Goal: Task Accomplishment & Management: Complete application form

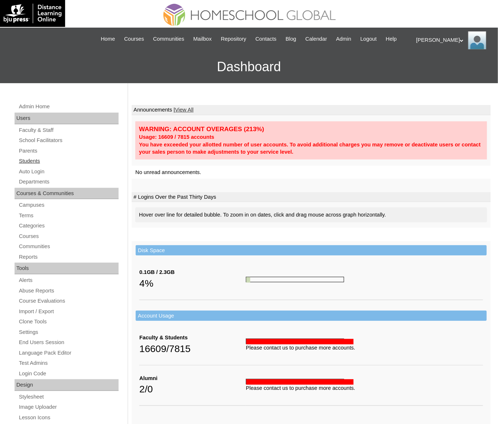
click at [31, 166] on link "Students" at bounding box center [68, 161] width 100 height 9
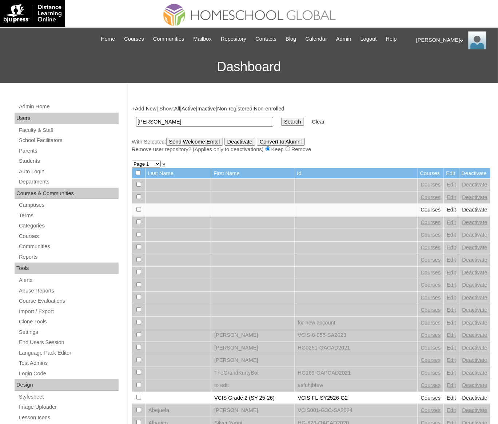
type input "[PERSON_NAME]"
click at [281, 118] on input "Search" at bounding box center [292, 122] width 23 height 8
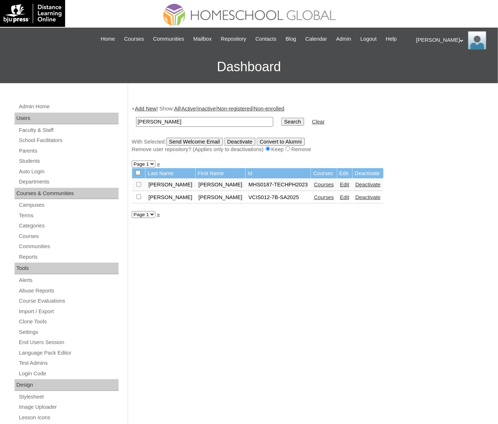
click at [314, 188] on link "Courses" at bounding box center [324, 185] width 20 height 6
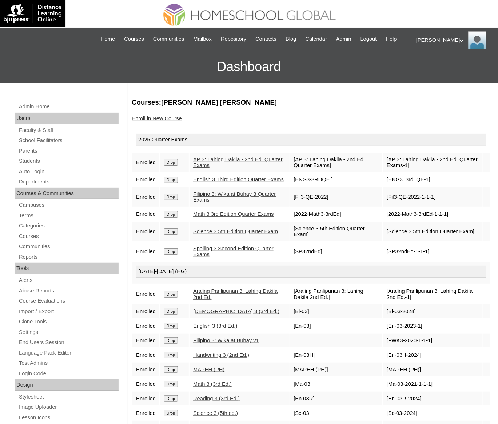
click at [152, 121] on link "Enroll in New Course" at bounding box center [157, 119] width 50 height 6
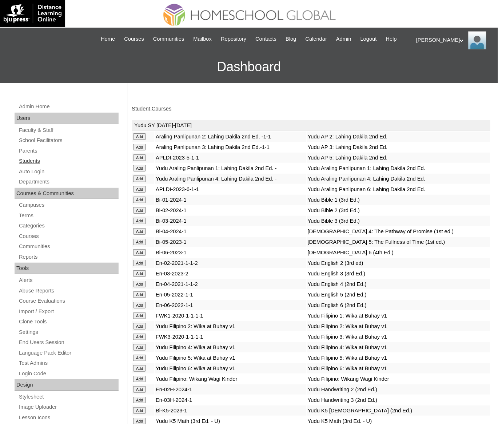
click at [36, 166] on link "Students" at bounding box center [68, 161] width 100 height 9
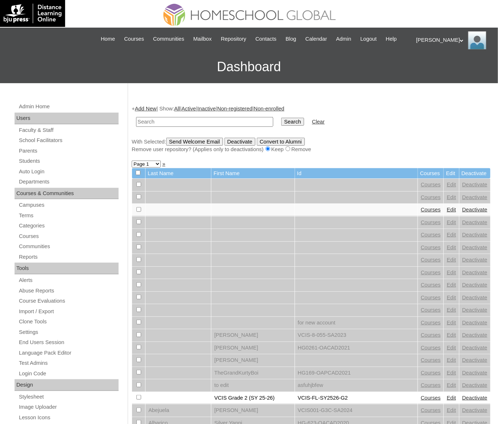
paste input "[PERSON_NAME]"
type input "[PERSON_NAME]"
click at [281, 118] on input "Search" at bounding box center [292, 122] width 23 height 8
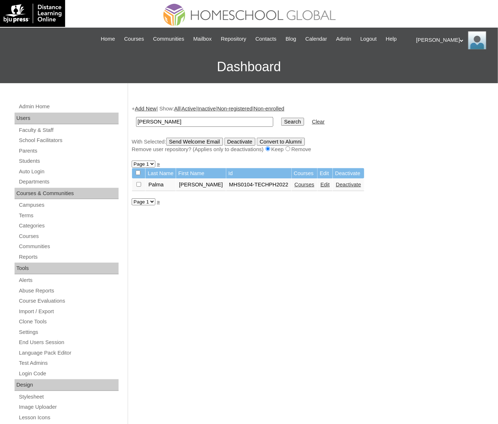
click at [314, 188] on link "Courses" at bounding box center [304, 185] width 20 height 6
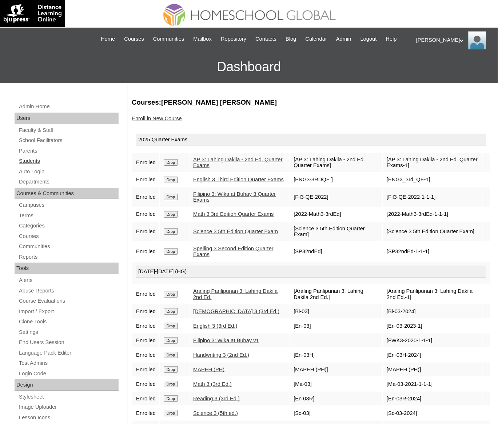
click at [32, 166] on link "Students" at bounding box center [68, 161] width 100 height 9
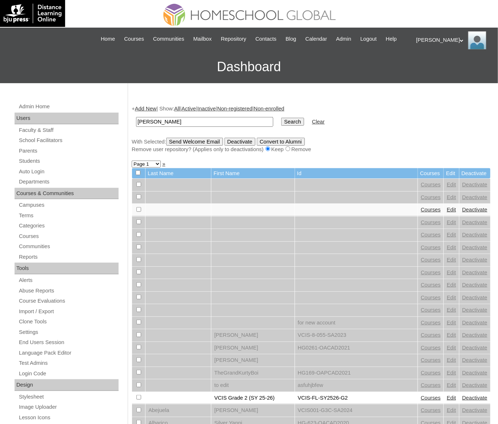
type input "[PERSON_NAME]"
click at [281, 118] on input "Search" at bounding box center [292, 122] width 23 height 8
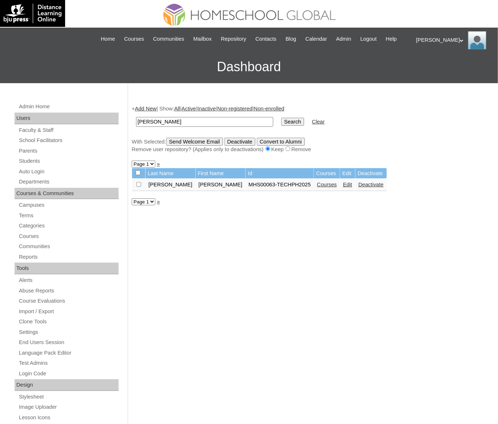
click at [317, 188] on link "Courses" at bounding box center [327, 185] width 20 height 6
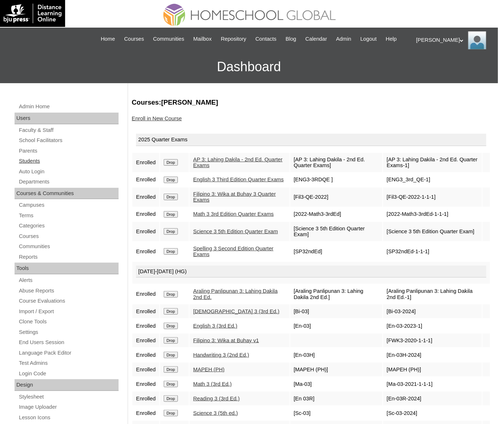
click at [31, 166] on link "Students" at bounding box center [68, 161] width 100 height 9
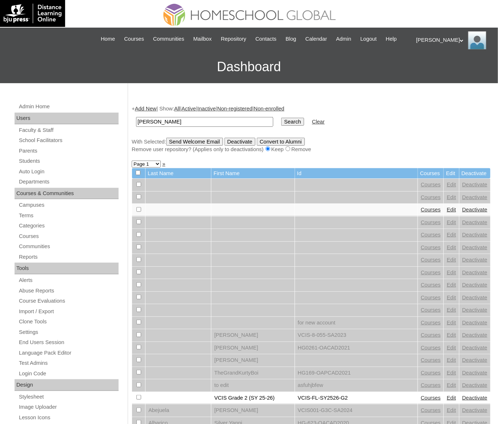
type input "[PERSON_NAME]"
click at [281, 118] on input "Search" at bounding box center [292, 122] width 23 height 8
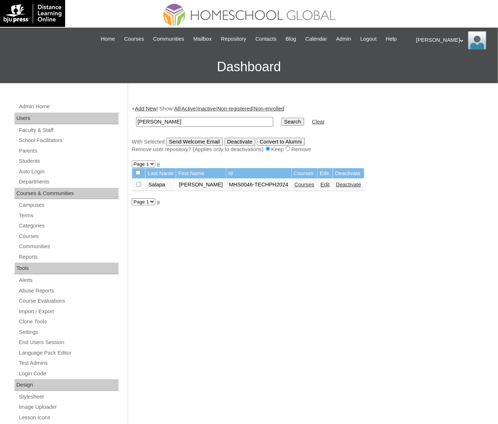
click at [308, 188] on link "Courses" at bounding box center [304, 185] width 20 height 6
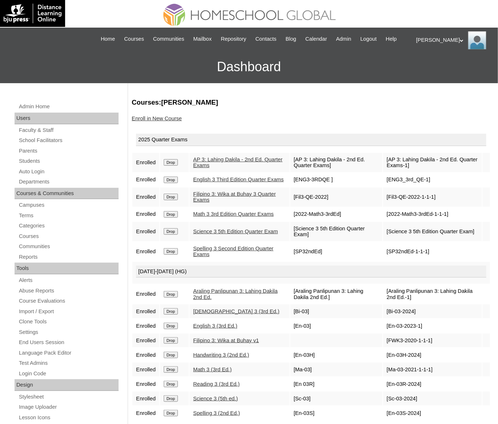
click at [171, 121] on link "Enroll in New Course" at bounding box center [157, 119] width 50 height 6
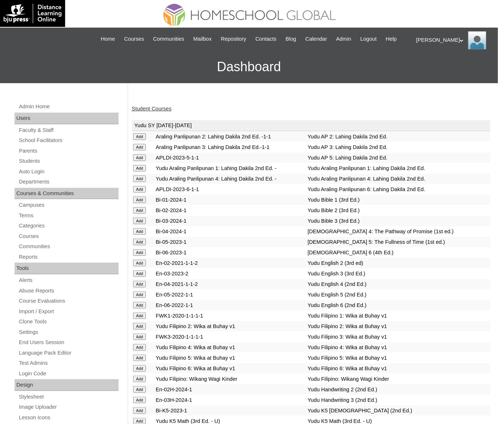
scroll to position [2597, 0]
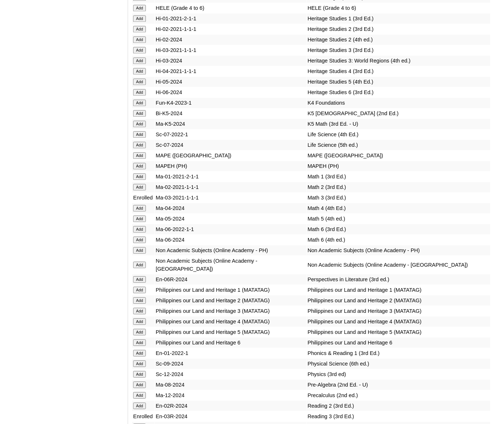
click at [141, 169] on input "Add" at bounding box center [139, 166] width 13 height 7
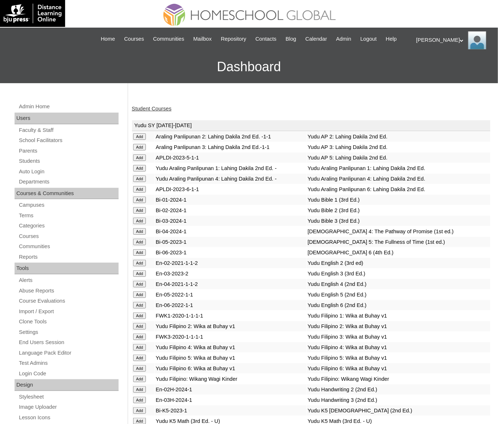
click at [157, 112] on link "Student Courses" at bounding box center [152, 109] width 40 height 6
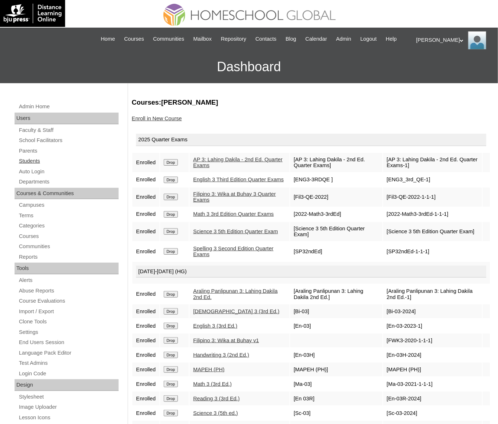
click at [31, 166] on link "Students" at bounding box center [68, 161] width 100 height 9
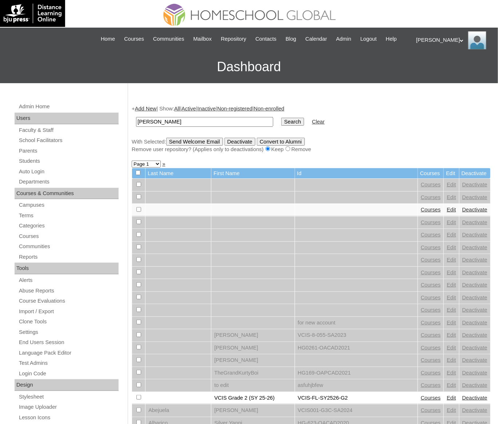
type input "Jodi Madel"
click at [281, 118] on input "Search" at bounding box center [292, 122] width 23 height 8
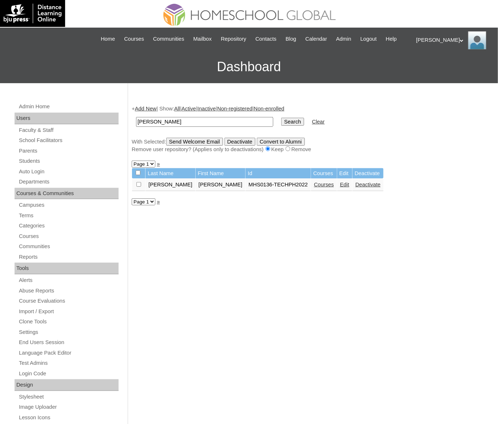
click at [314, 188] on link "Courses" at bounding box center [324, 185] width 20 height 6
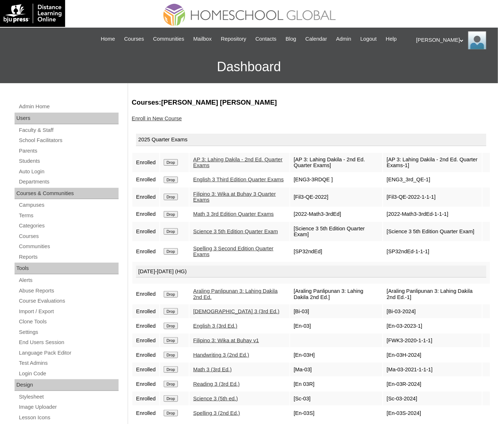
click at [165, 121] on link "Enroll in New Course" at bounding box center [157, 119] width 50 height 6
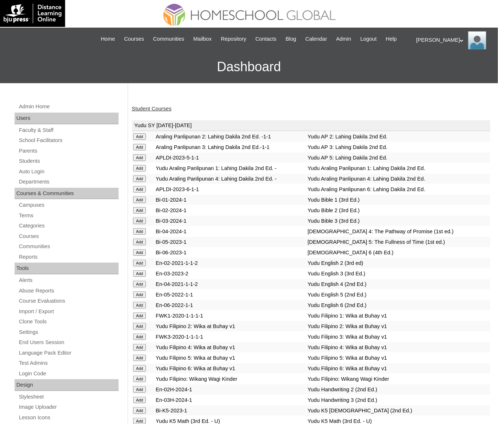
scroll to position [2607, 0]
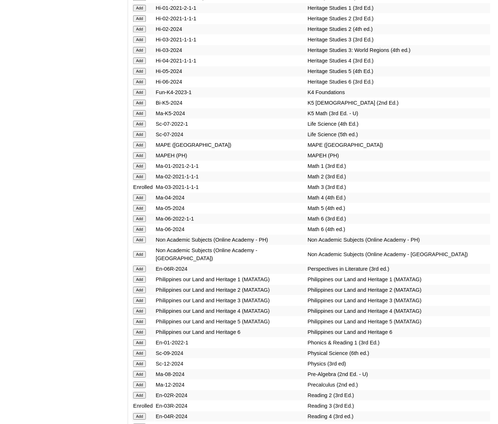
click at [136, 159] on input "Add" at bounding box center [139, 155] width 13 height 7
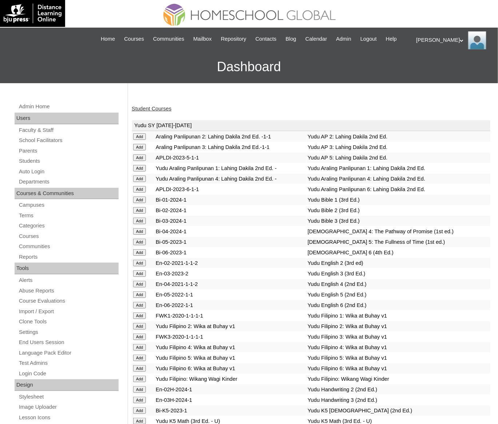
click at [155, 112] on link "Student Courses" at bounding box center [152, 109] width 40 height 6
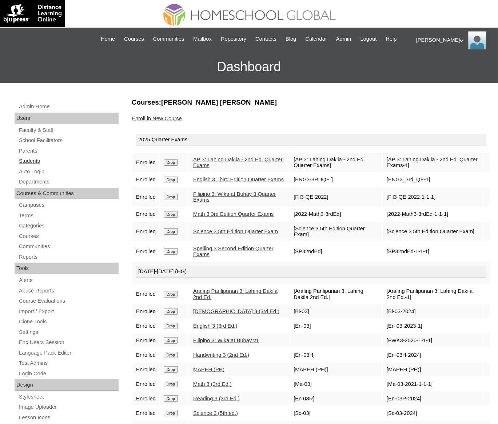
click at [30, 166] on link "Students" at bounding box center [68, 161] width 100 height 9
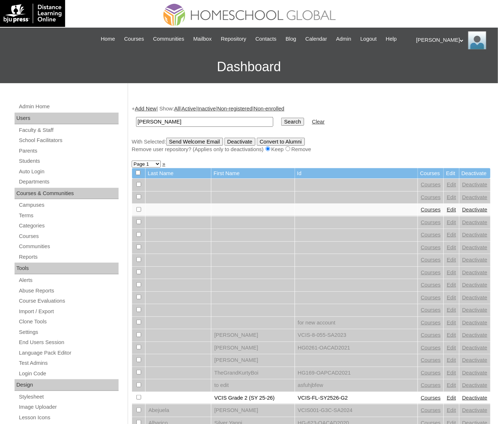
type input "[PERSON_NAME]"
click at [281, 118] on input "Search" at bounding box center [292, 122] width 23 height 8
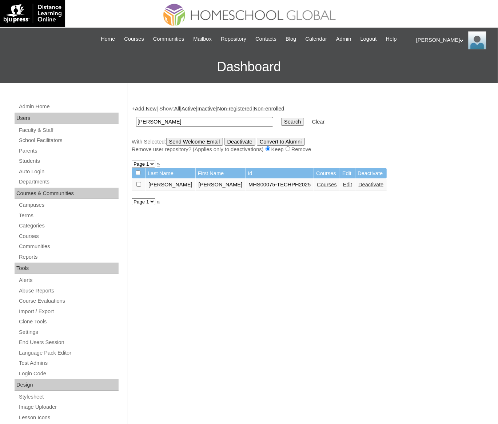
click at [317, 188] on link "Courses" at bounding box center [327, 185] width 20 height 6
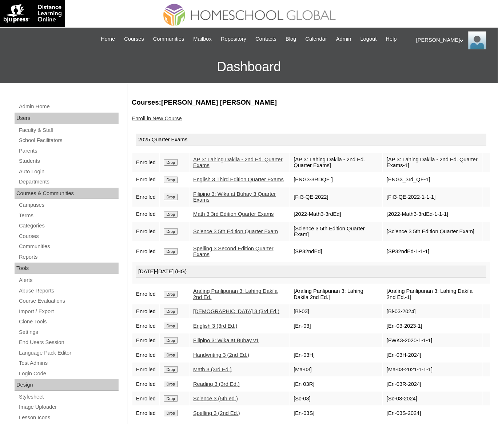
click at [182, 121] on link "Enroll in New Course" at bounding box center [157, 119] width 50 height 6
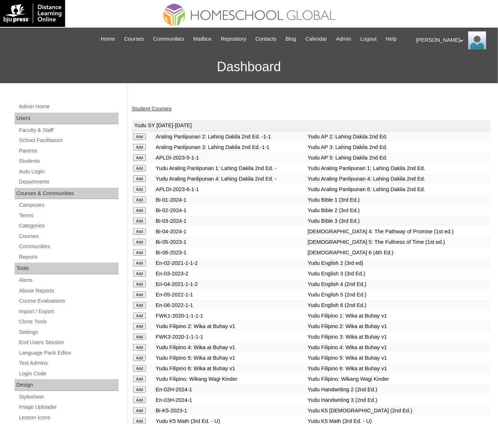
scroll to position [2607, 0]
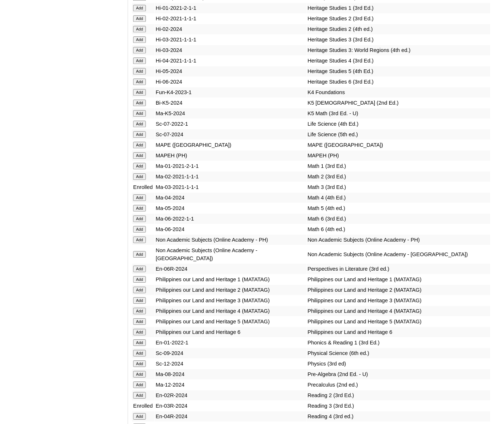
click at [139, 159] on input "Add" at bounding box center [139, 155] width 13 height 7
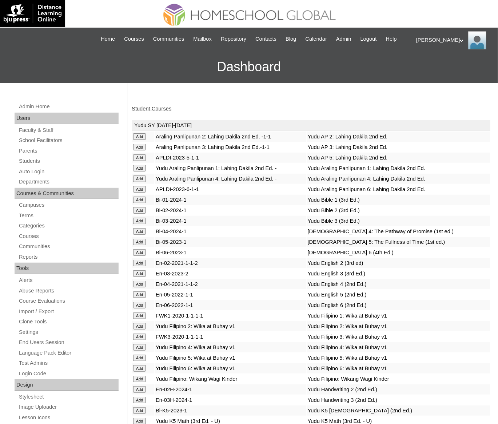
click at [150, 112] on link "Student Courses" at bounding box center [152, 109] width 40 height 6
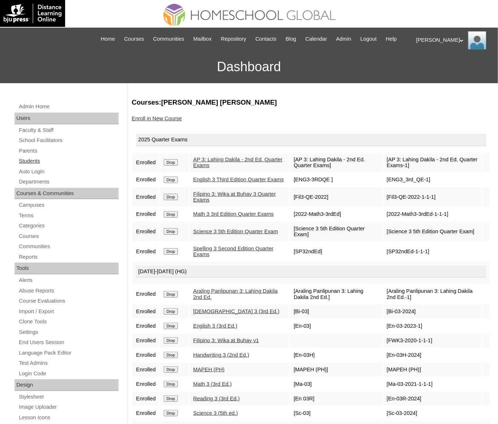
click at [34, 166] on link "Students" at bounding box center [68, 161] width 100 height 9
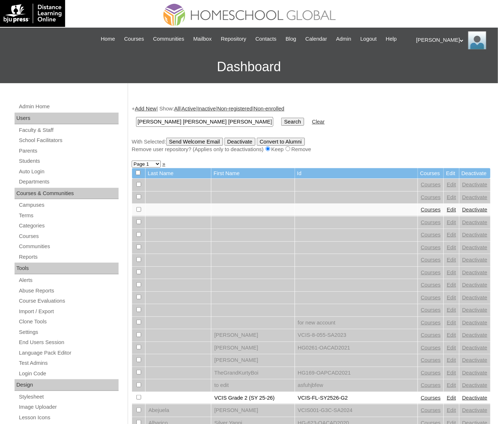
type input "[PERSON_NAME] [PERSON_NAME] [PERSON_NAME] [PERSON_NAME]"
click at [281, 118] on input "Search" at bounding box center [292, 122] width 23 height 8
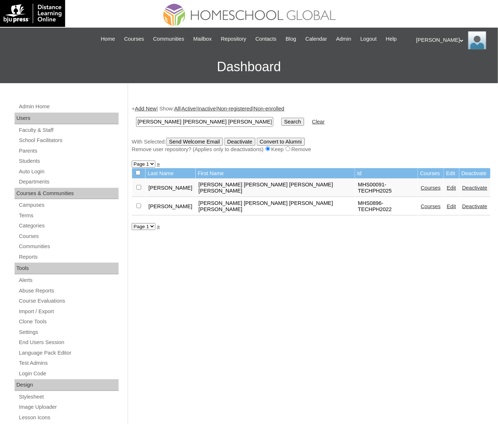
click at [421, 191] on link "Courses" at bounding box center [431, 188] width 20 height 6
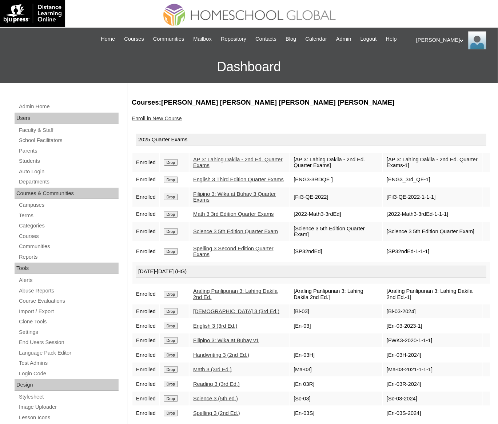
click at [154, 121] on link "Enroll in New Course" at bounding box center [157, 119] width 50 height 6
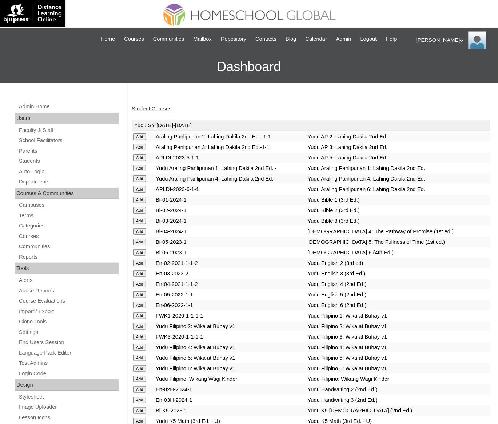
scroll to position [2607, 0]
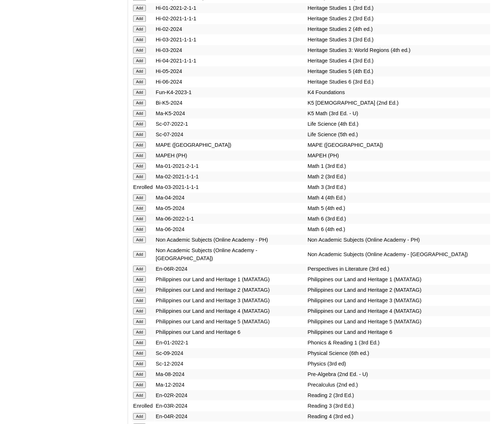
click at [141, 159] on input "Add" at bounding box center [139, 155] width 13 height 7
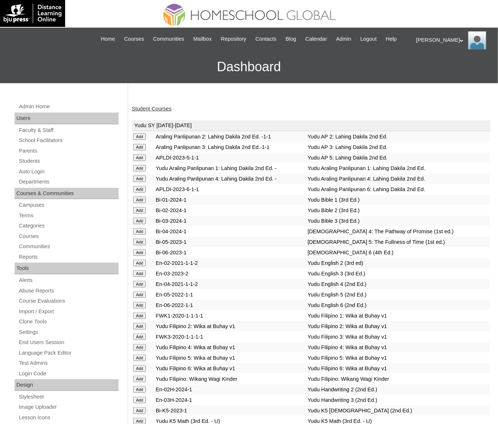
click at [159, 112] on link "Student Courses" at bounding box center [152, 109] width 40 height 6
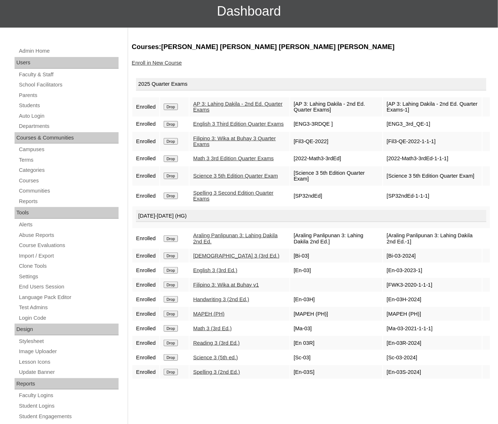
scroll to position [63, 0]
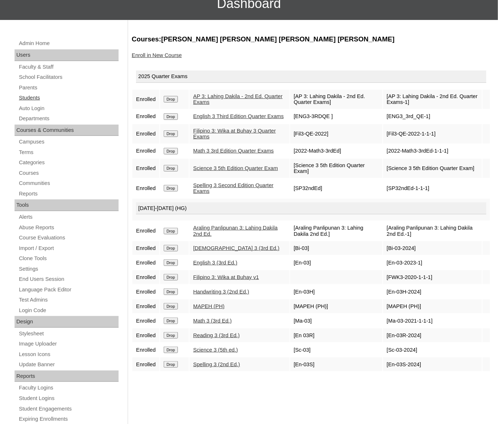
click at [32, 102] on link "Students" at bounding box center [68, 97] width 100 height 9
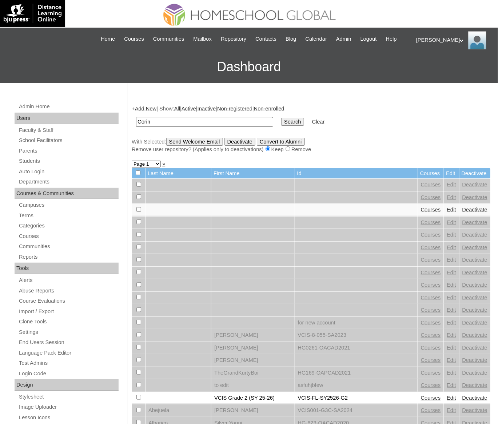
type input "Corin"
click at [281, 118] on input "Search" at bounding box center [292, 122] width 23 height 8
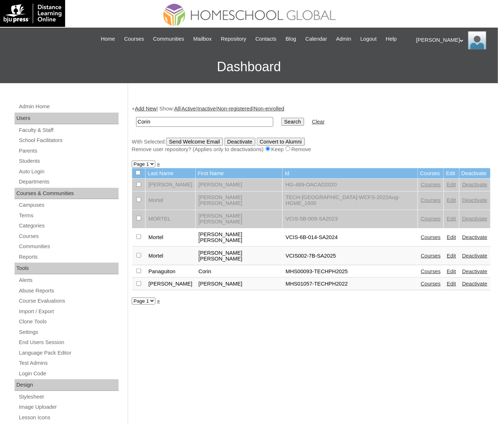
click at [421, 269] on link "Courses" at bounding box center [431, 272] width 20 height 6
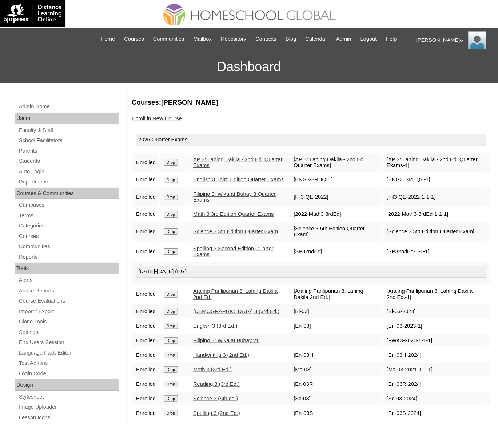
click at [171, 121] on link "Enroll in New Course" at bounding box center [157, 119] width 50 height 6
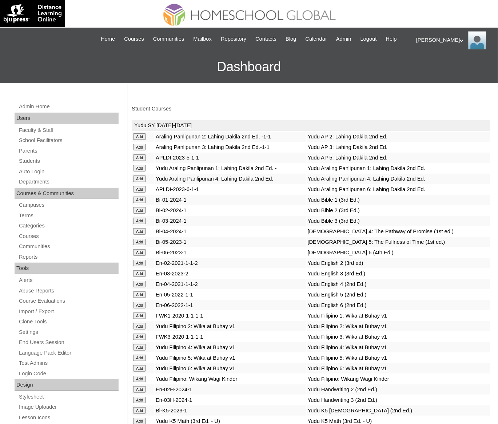
scroll to position [2607, 0]
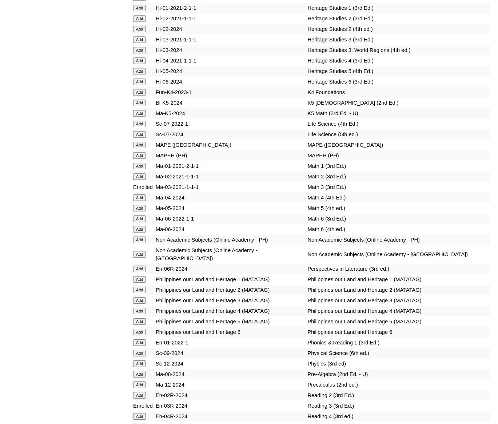
click at [139, 159] on input "Add" at bounding box center [139, 155] width 13 height 7
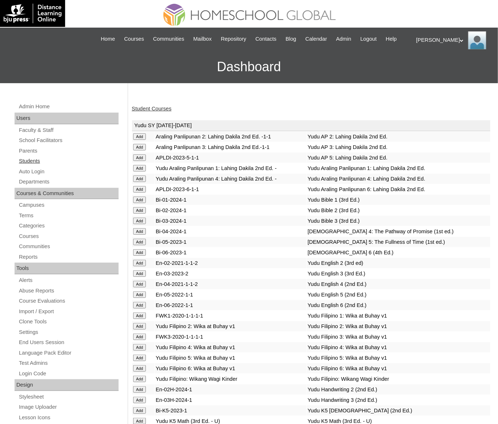
click at [36, 166] on link "Students" at bounding box center [68, 161] width 100 height 9
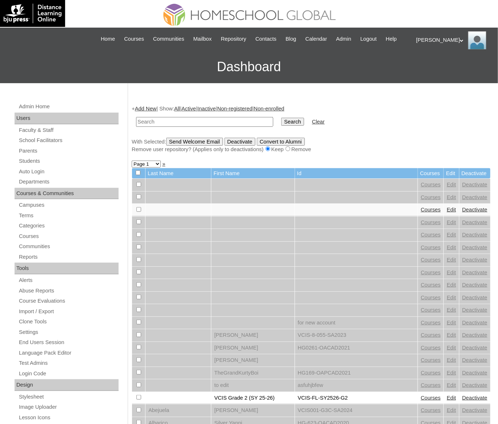
paste input "[PERSON_NAME]"
type input "[PERSON_NAME]"
click at [281, 118] on input "Search" at bounding box center [292, 122] width 23 height 8
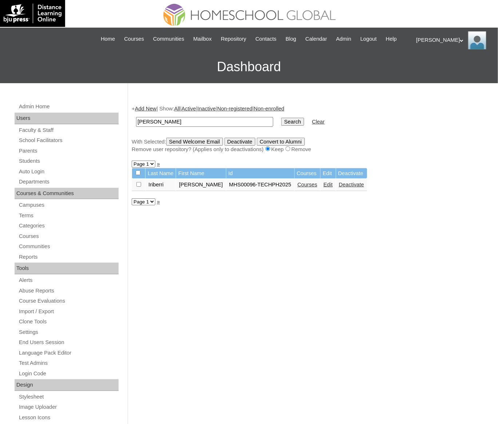
click at [307, 188] on link "Courses" at bounding box center [307, 185] width 20 height 6
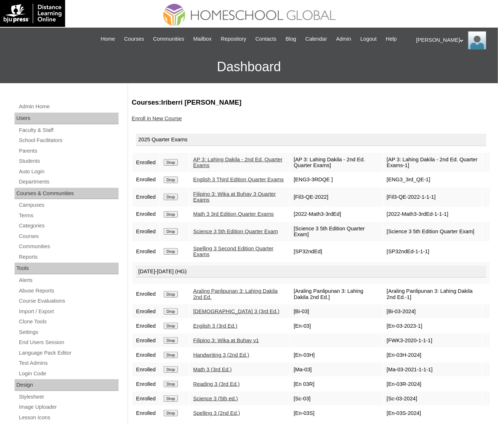
click at [158, 121] on link "Enroll in New Course" at bounding box center [157, 119] width 50 height 6
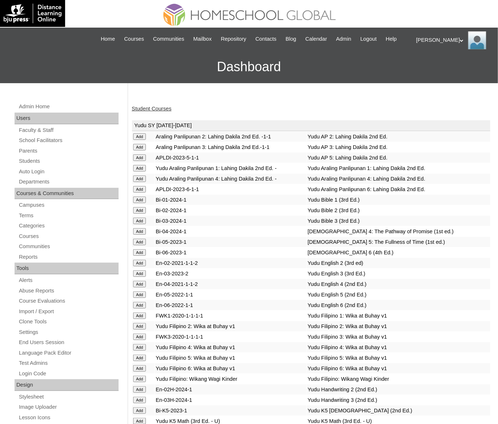
scroll to position [2607, 0]
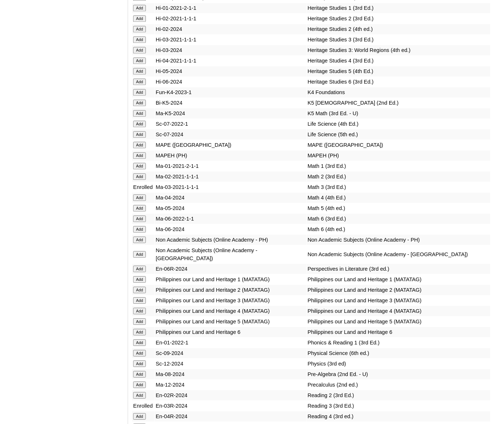
click at [140, 159] on input "Add" at bounding box center [139, 155] width 13 height 7
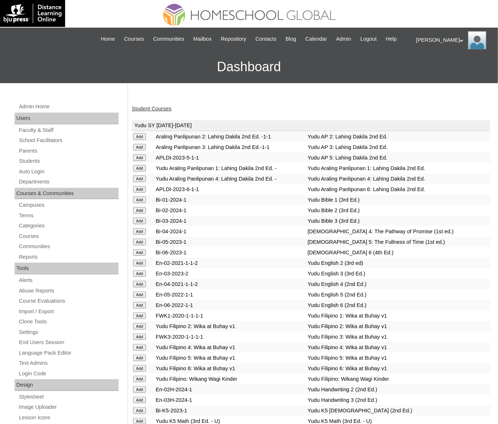
click at [165, 112] on link "Student Courses" at bounding box center [152, 109] width 40 height 6
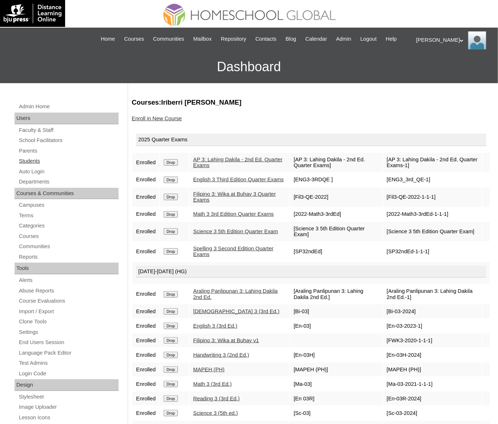
click at [28, 166] on link "Students" at bounding box center [68, 161] width 100 height 9
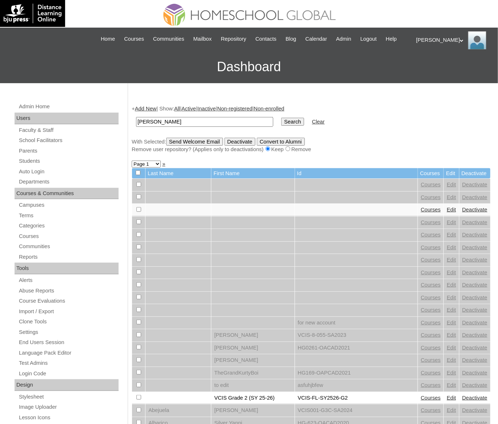
type input "[PERSON_NAME]"
click at [281, 118] on input "Search" at bounding box center [292, 122] width 23 height 8
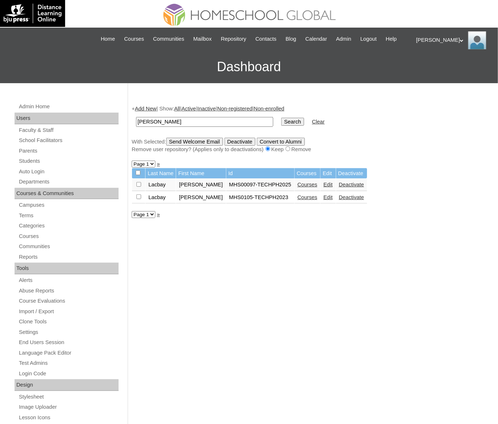
click at [308, 188] on link "Courses" at bounding box center [307, 185] width 20 height 6
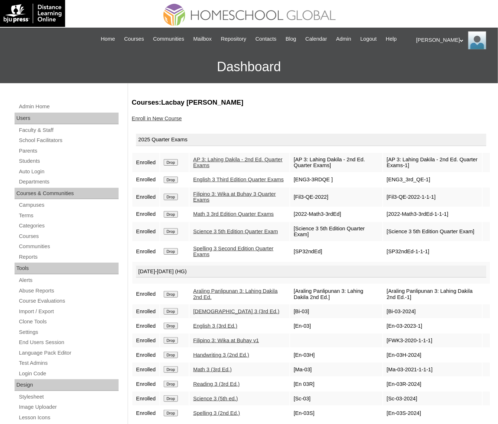
click at [171, 121] on link "Enroll in New Course" at bounding box center [157, 119] width 50 height 6
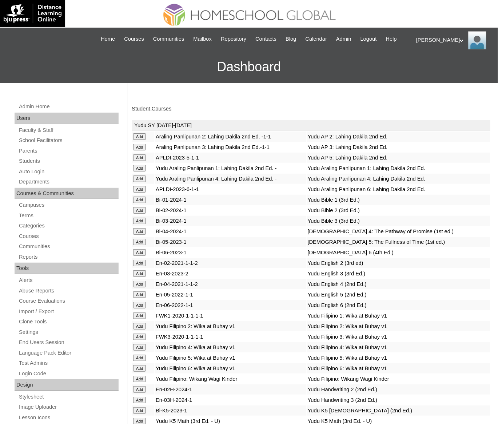
scroll to position [2607, 0]
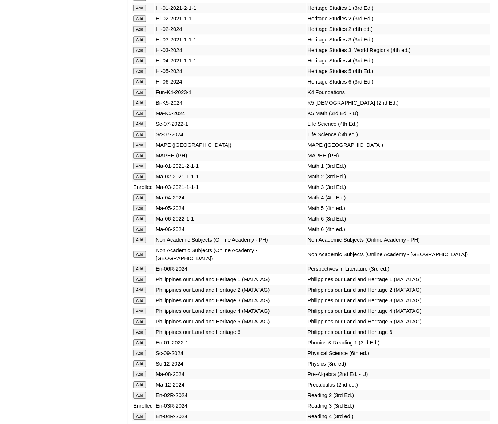
click at [134, 159] on input "Add" at bounding box center [139, 155] width 13 height 7
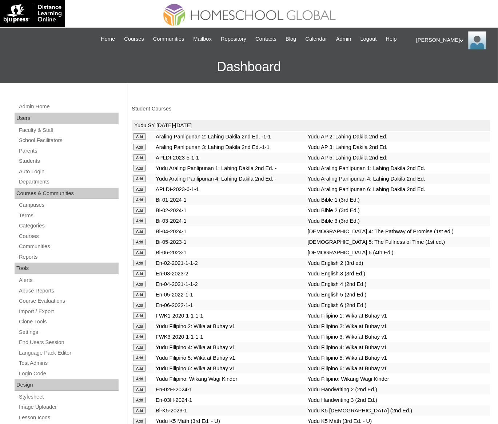
click at [156, 112] on link "Student Courses" at bounding box center [152, 109] width 40 height 6
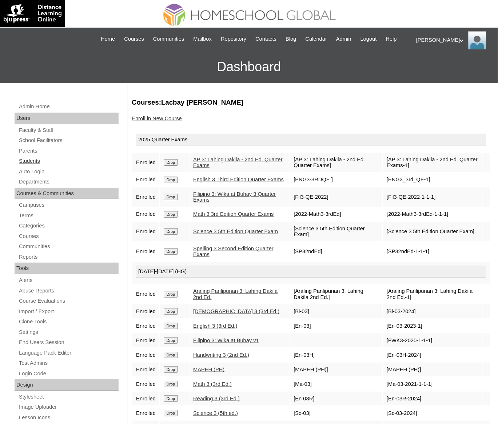
click at [39, 166] on link "Students" at bounding box center [68, 161] width 100 height 9
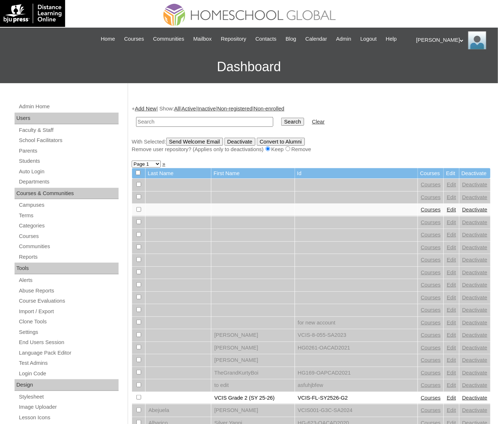
paste input "Elyz"
type input "Elyz"
click at [281, 118] on input "Search" at bounding box center [292, 122] width 23 height 8
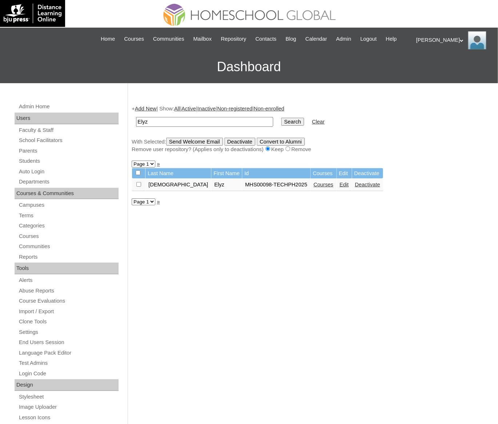
click at [313, 188] on link "Courses" at bounding box center [323, 185] width 20 height 6
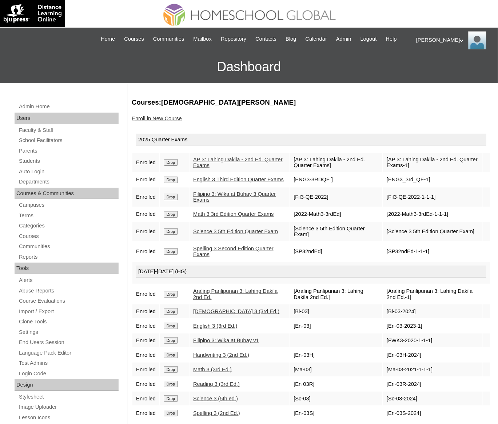
click at [167, 121] on link "Enroll in New Course" at bounding box center [157, 119] width 50 height 6
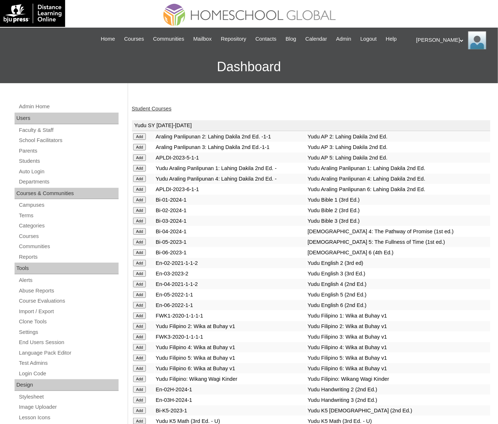
scroll to position [2607, 0]
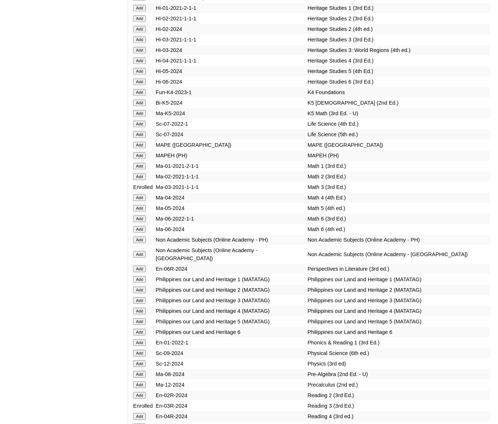
click at [138, 159] on input "Add" at bounding box center [139, 155] width 13 height 7
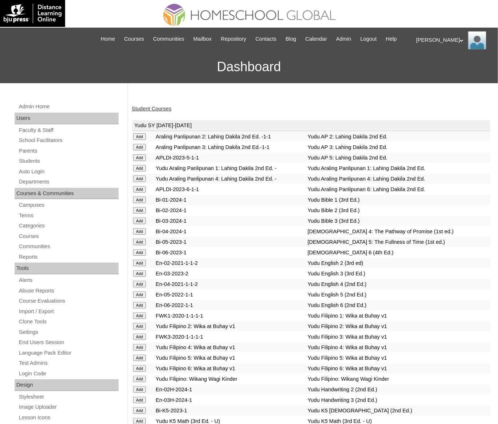
click at [146, 112] on link "Student Courses" at bounding box center [152, 109] width 40 height 6
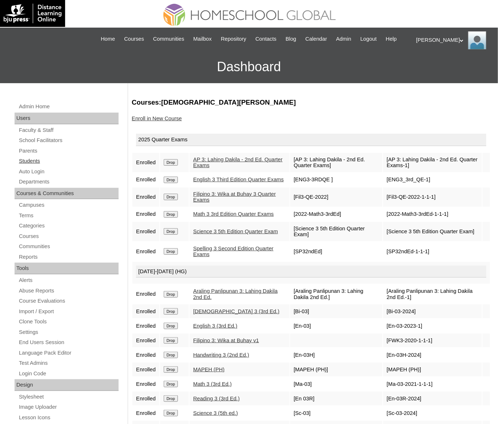
click at [26, 166] on link "Students" at bounding box center [68, 161] width 100 height 9
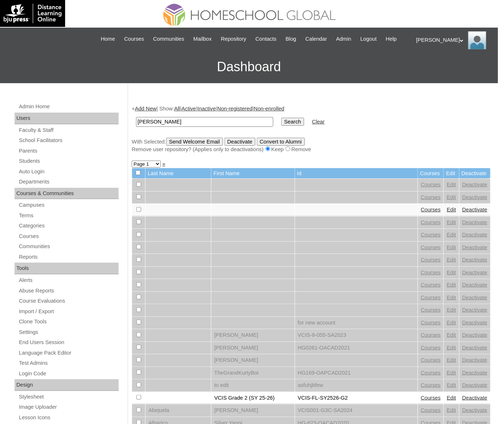
type input "[PERSON_NAME]"
click at [281, 118] on input "Search" at bounding box center [292, 122] width 23 height 8
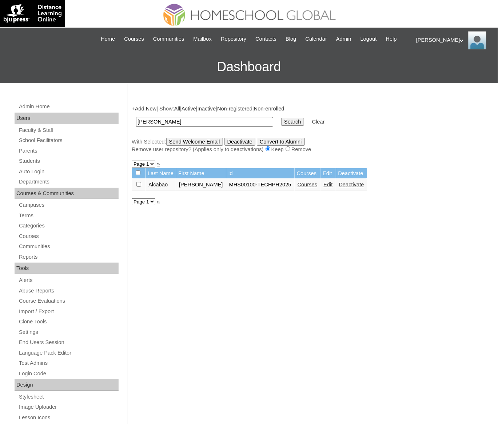
click at [310, 188] on link "Courses" at bounding box center [307, 185] width 20 height 6
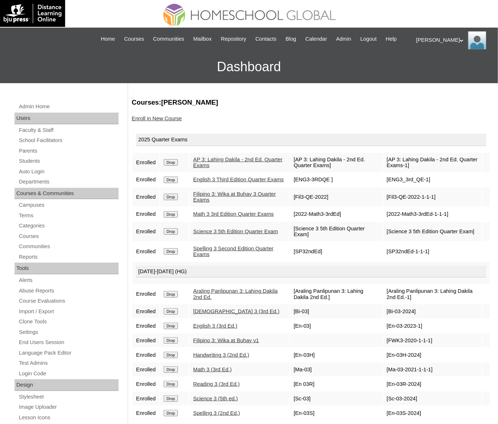
click at [160, 122] on div "Courses:Alcabao Jodi Shanoa Enroll in New Course 2025 Quarter Exams Enrolled Dr…" at bounding box center [309, 341] width 362 height 487
click at [160, 121] on link "Enroll in New Course" at bounding box center [157, 119] width 50 height 6
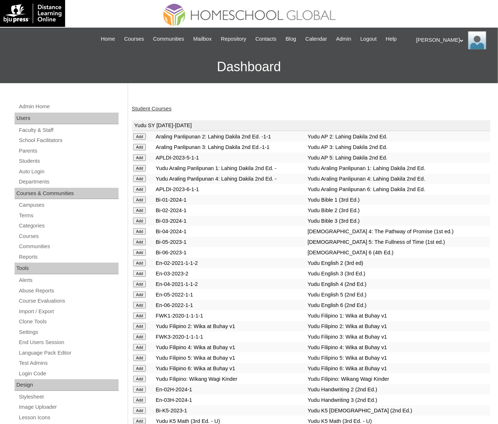
scroll to position [2607, 0]
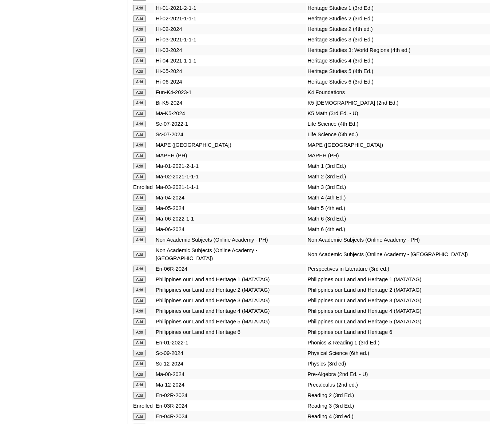
click at [140, 159] on input "Add" at bounding box center [139, 155] width 13 height 7
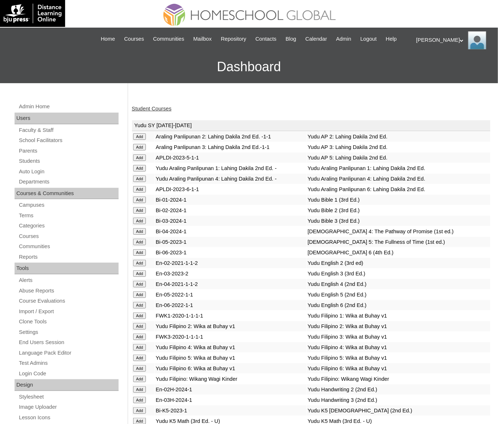
click at [146, 112] on link "Student Courses" at bounding box center [152, 109] width 40 height 6
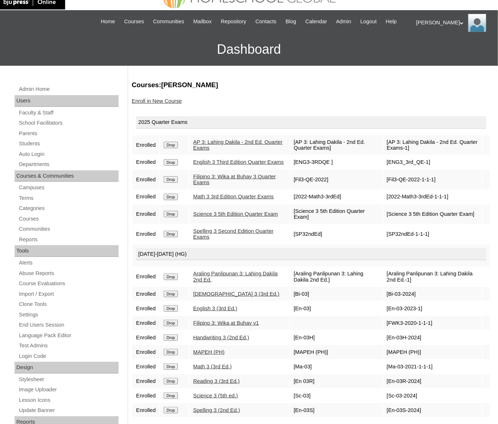
scroll to position [65, 0]
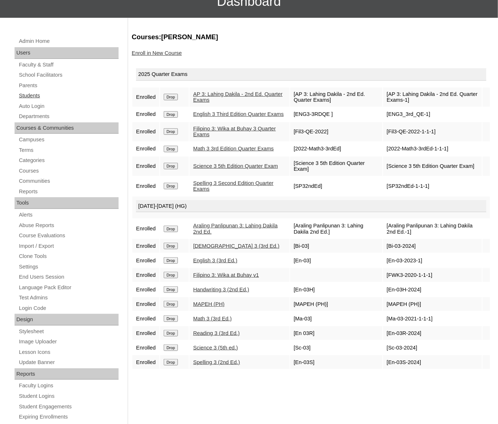
click at [36, 100] on link "Students" at bounding box center [68, 95] width 100 height 9
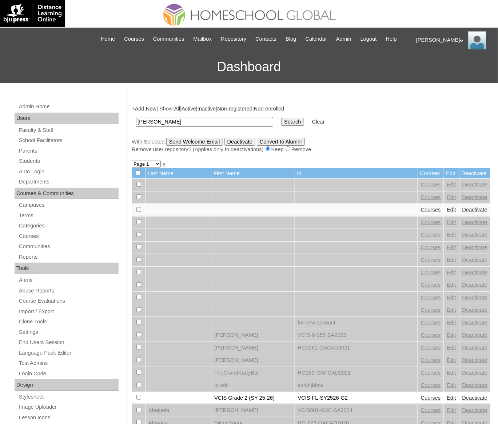
type input "Timothy"
click at [281, 118] on input "Search" at bounding box center [292, 122] width 23 height 8
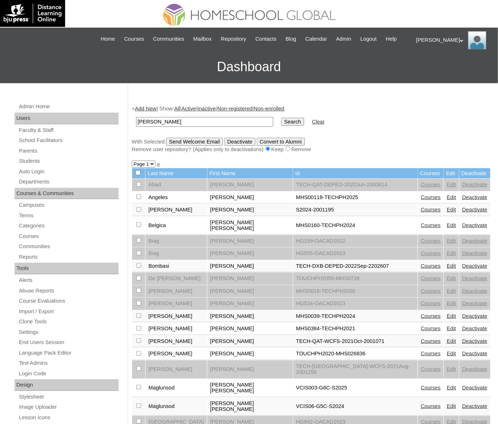
click at [421, 200] on link "Courses" at bounding box center [431, 197] width 20 height 6
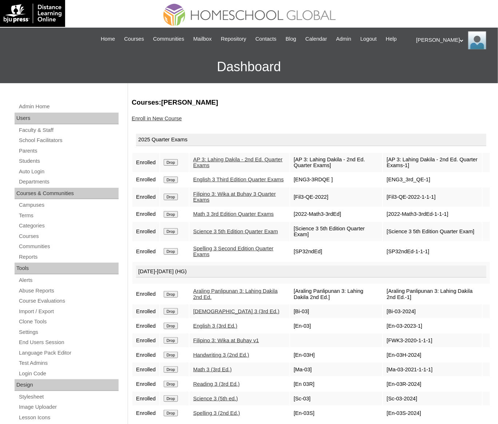
click at [158, 121] on link "Enroll in New Course" at bounding box center [157, 119] width 50 height 6
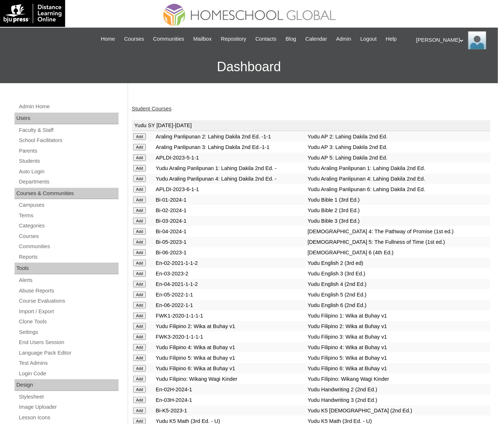
scroll to position [2607, 0]
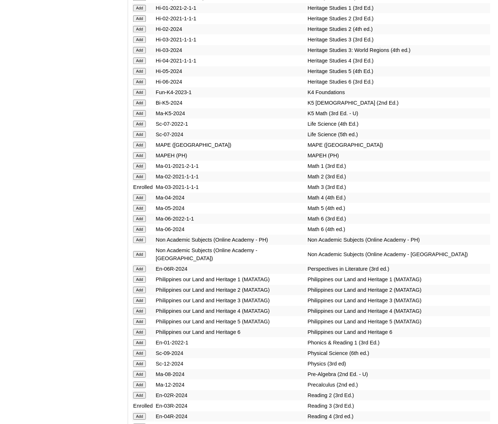
click at [137, 159] on input "Add" at bounding box center [139, 155] width 13 height 7
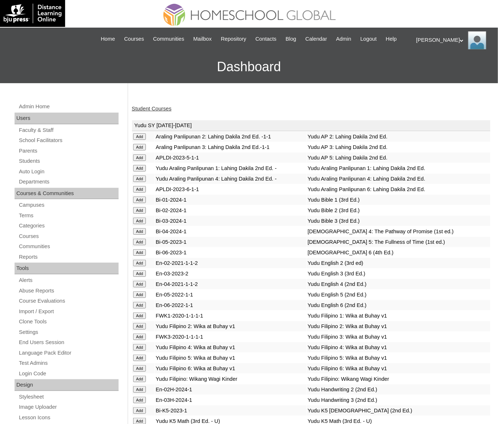
click at [157, 112] on link "Student Courses" at bounding box center [152, 109] width 40 height 6
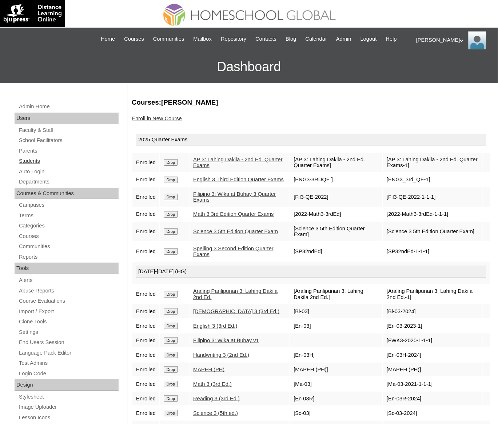
click at [31, 166] on link "Students" at bounding box center [68, 161] width 100 height 9
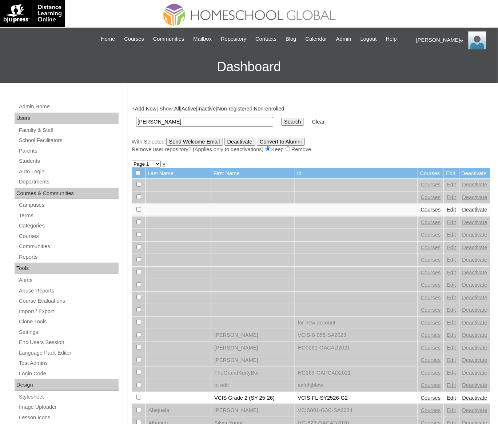
type input "[PERSON_NAME]"
click at [281, 118] on input "Search" at bounding box center [292, 122] width 23 height 8
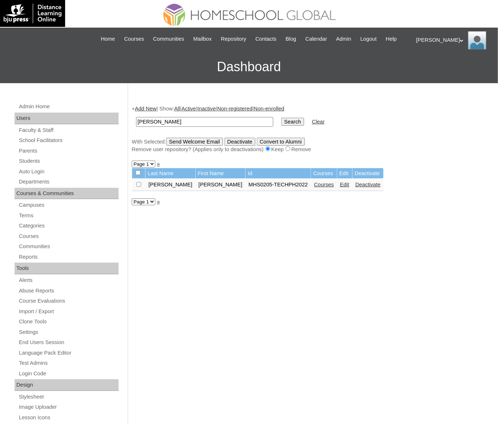
click at [314, 188] on link "Courses" at bounding box center [324, 185] width 20 height 6
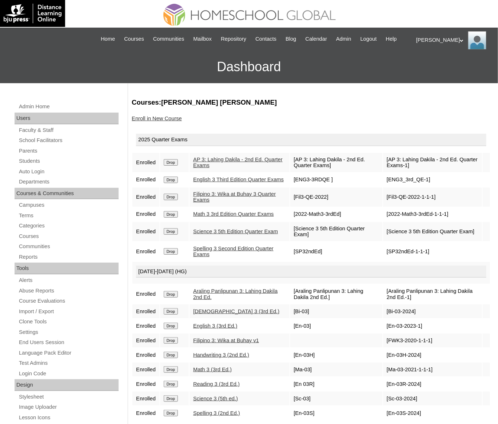
click at [159, 121] on link "Enroll in New Course" at bounding box center [157, 119] width 50 height 6
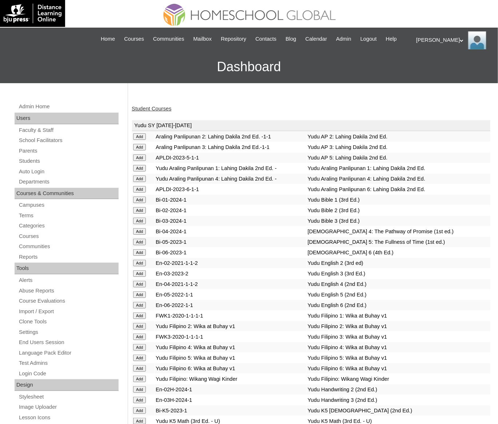
scroll to position [2607, 0]
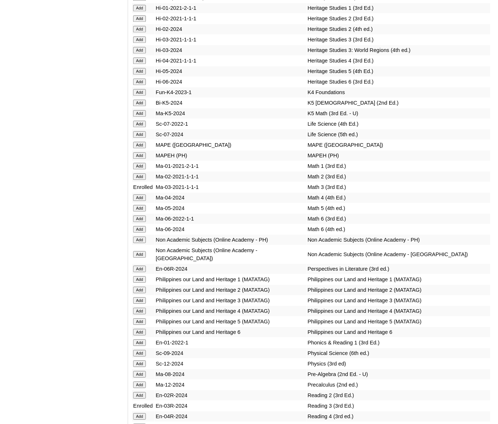
click at [140, 159] on input "Add" at bounding box center [139, 155] width 13 height 7
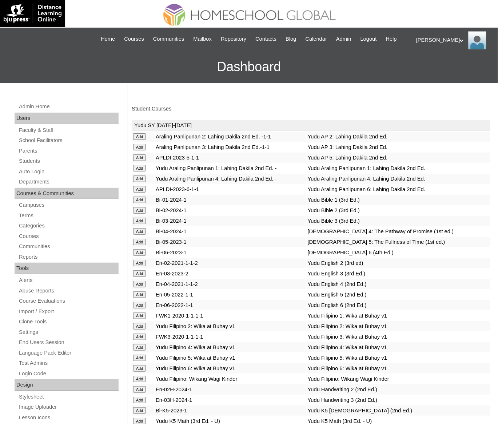
click at [149, 112] on link "Student Courses" at bounding box center [152, 109] width 40 height 6
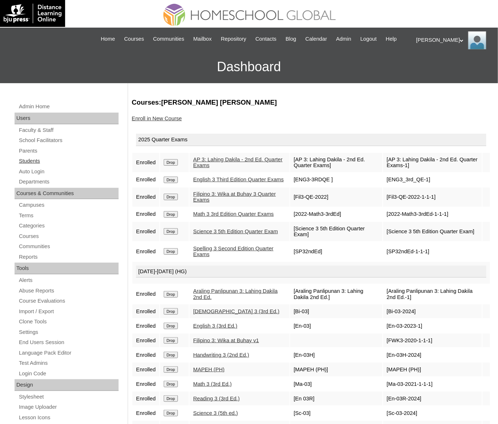
click at [31, 166] on link "Students" at bounding box center [68, 161] width 100 height 9
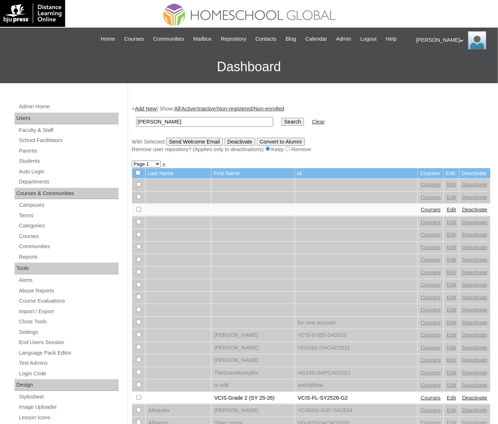
type input "[PERSON_NAME]"
click at [281, 118] on input "Search" at bounding box center [292, 122] width 23 height 8
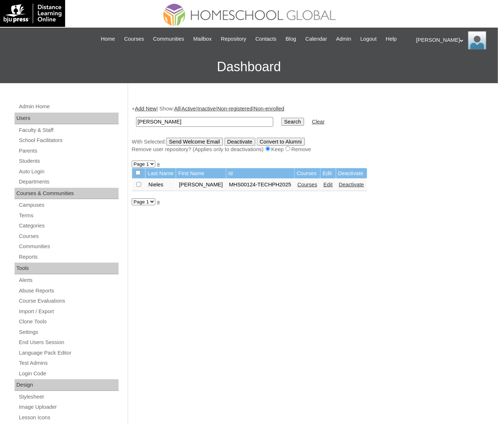
click at [313, 188] on link "Courses" at bounding box center [307, 185] width 20 height 6
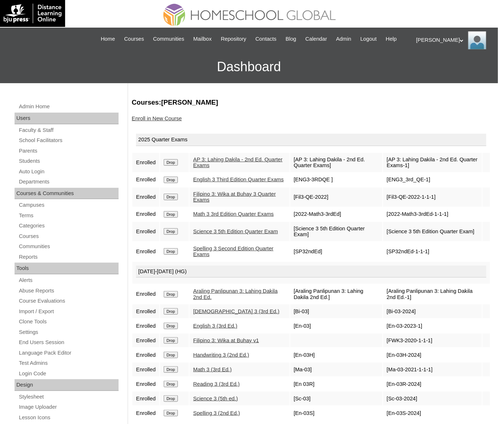
click at [162, 121] on link "Enroll in New Course" at bounding box center [157, 119] width 50 height 6
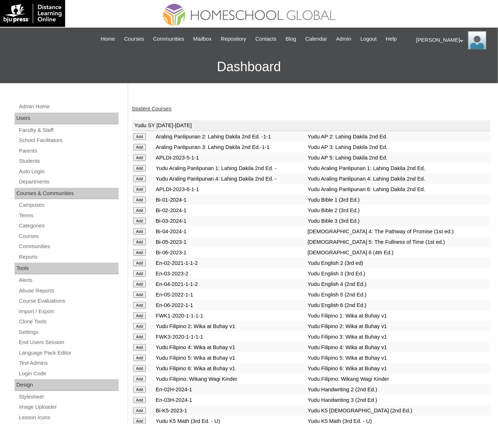
scroll to position [2607, 0]
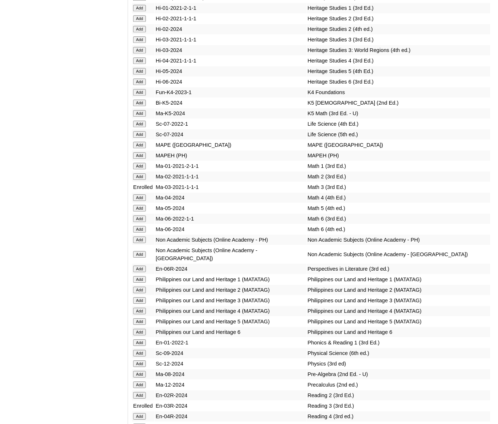
click at [141, 159] on input "Add" at bounding box center [139, 155] width 13 height 7
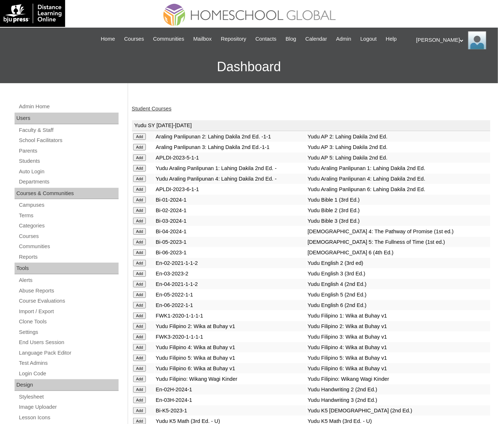
click at [143, 112] on link "Student Courses" at bounding box center [152, 109] width 40 height 6
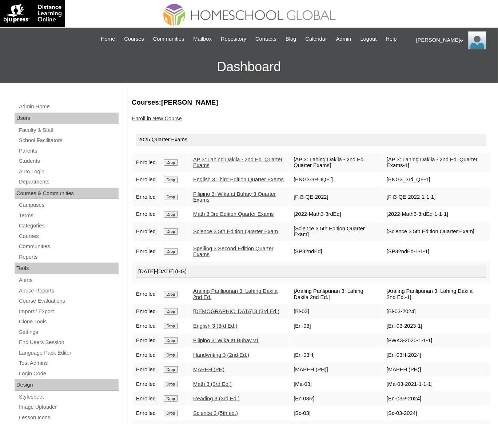
scroll to position [20, 0]
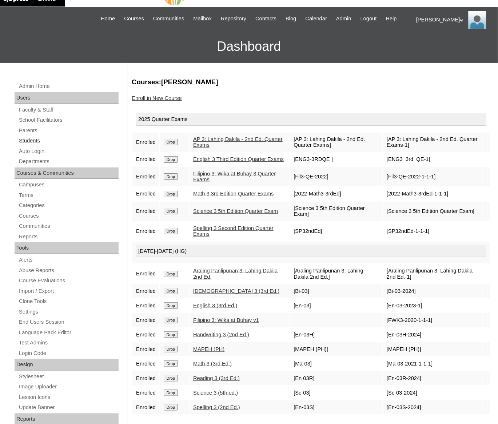
click at [29, 145] on link "Students" at bounding box center [68, 140] width 100 height 9
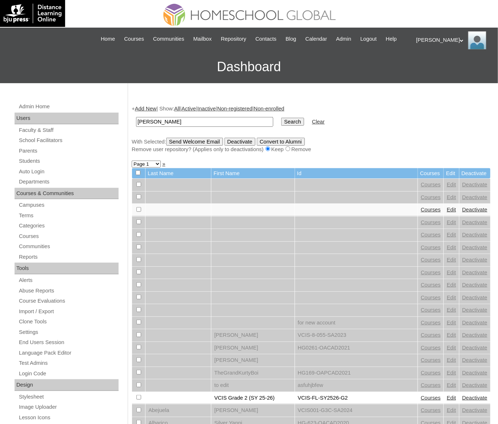
type input "[PERSON_NAME]"
click at [281, 118] on input "Search" at bounding box center [292, 122] width 23 height 8
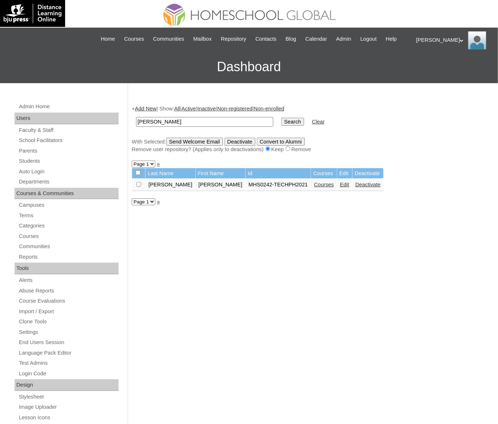
click at [314, 188] on link "Courses" at bounding box center [324, 185] width 20 height 6
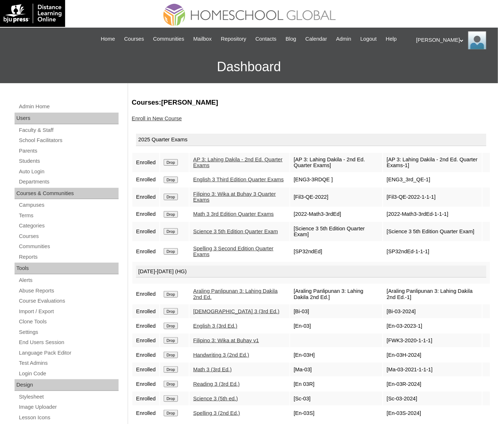
click at [174, 121] on link "Enroll in New Course" at bounding box center [157, 119] width 50 height 6
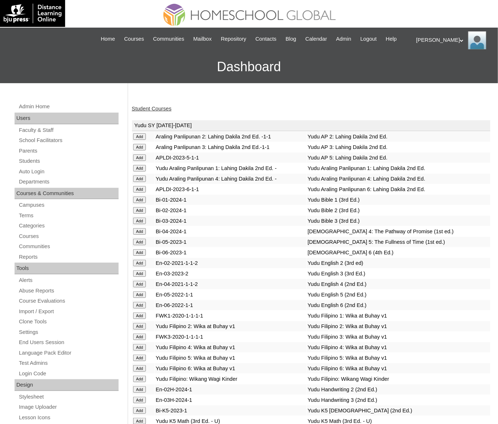
scroll to position [2607, 0]
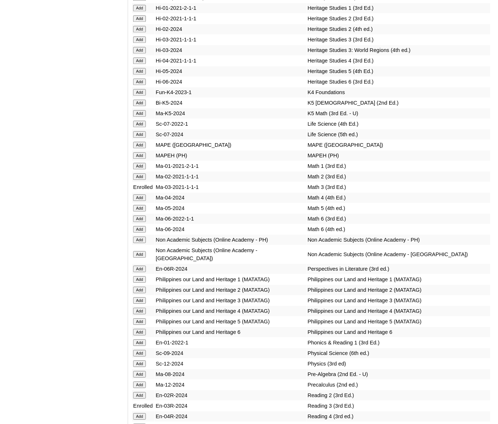
click at [141, 159] on input "Add" at bounding box center [139, 155] width 13 height 7
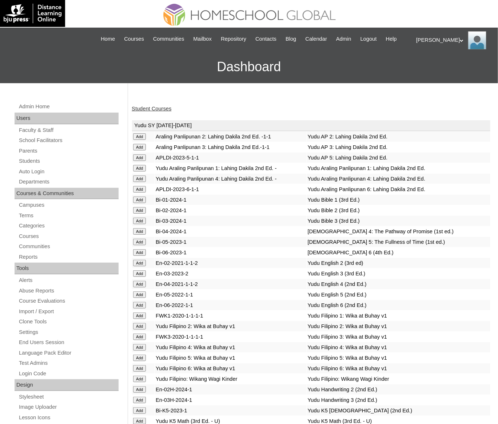
click at [152, 112] on link "Student Courses" at bounding box center [152, 109] width 40 height 6
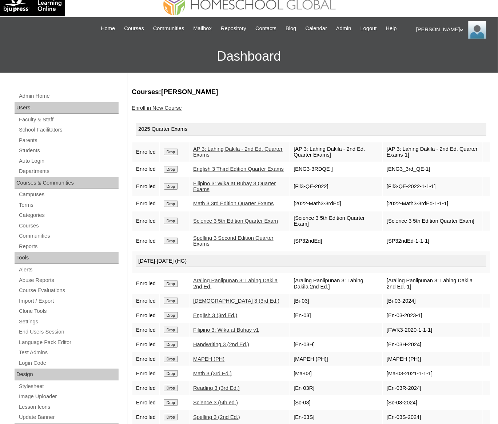
scroll to position [11, 0]
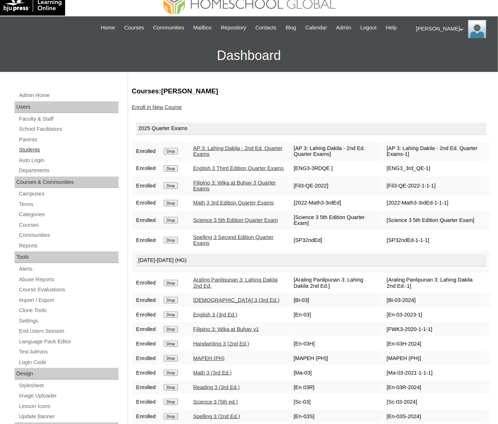
click at [31, 154] on link "Students" at bounding box center [68, 149] width 100 height 9
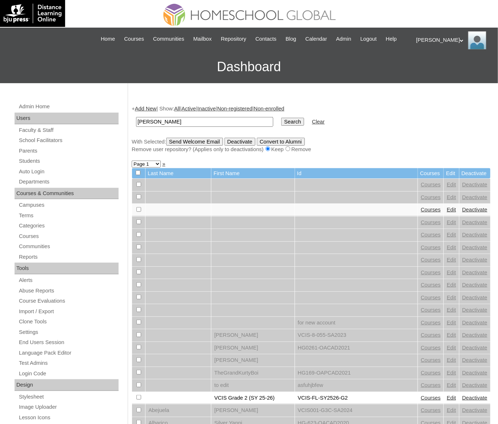
type input "Lucas Franco"
click at [281, 118] on input "Search" at bounding box center [292, 122] width 23 height 8
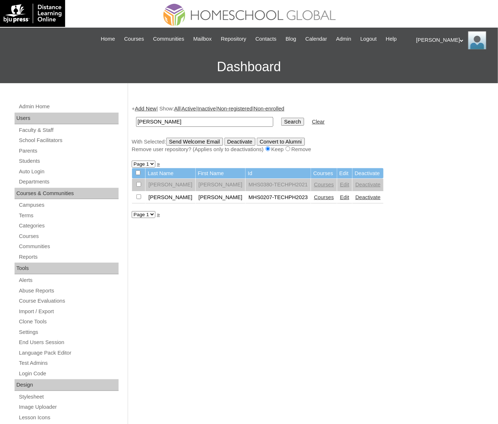
click at [314, 200] on link "Courses" at bounding box center [324, 197] width 20 height 6
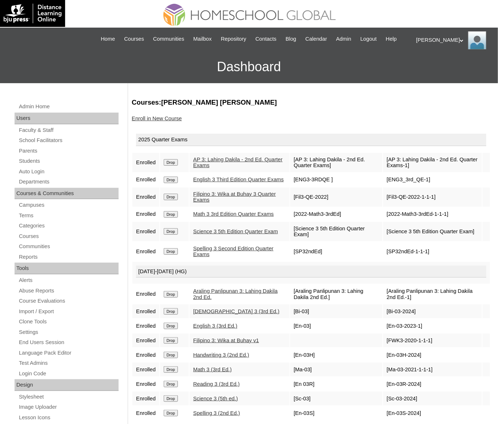
click at [160, 121] on link "Enroll in New Course" at bounding box center [157, 119] width 50 height 6
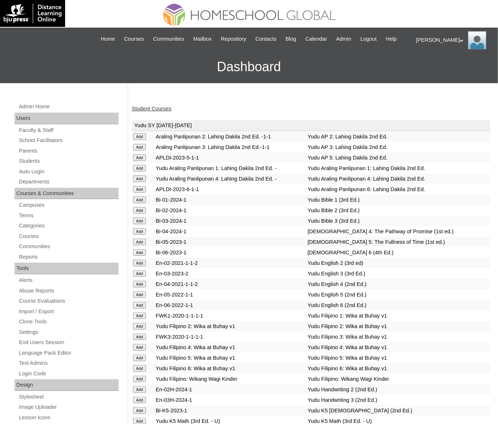
scroll to position [2607, 0]
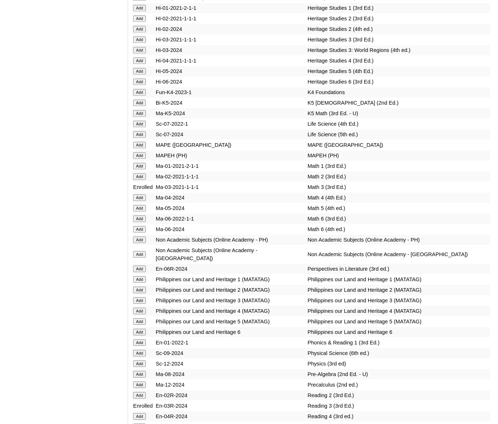
click at [143, 159] on input "Add" at bounding box center [139, 155] width 13 height 7
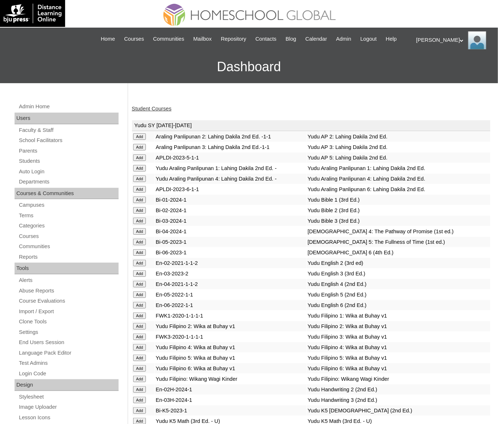
click at [148, 112] on link "Student Courses" at bounding box center [152, 109] width 40 height 6
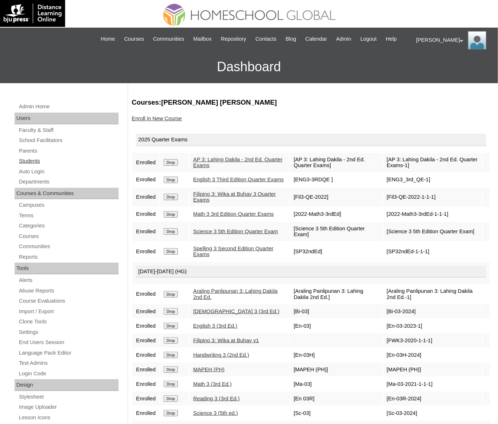
click at [29, 166] on link "Students" at bounding box center [68, 161] width 100 height 9
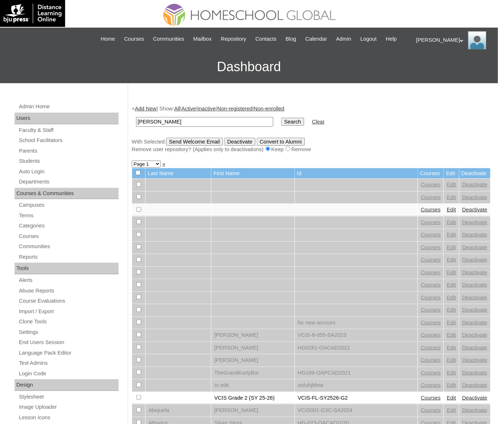
type input "[PERSON_NAME]"
click at [281, 118] on input "Search" at bounding box center [292, 122] width 23 height 8
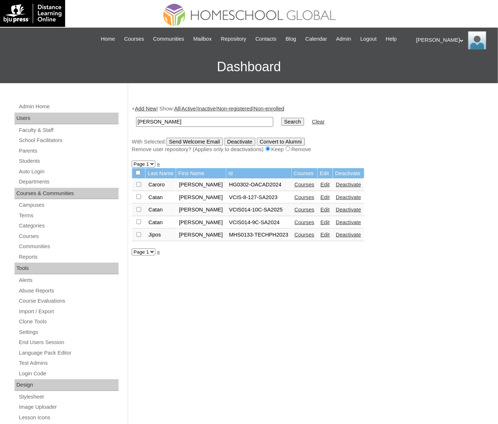
click at [314, 238] on link "Courses" at bounding box center [304, 235] width 20 height 6
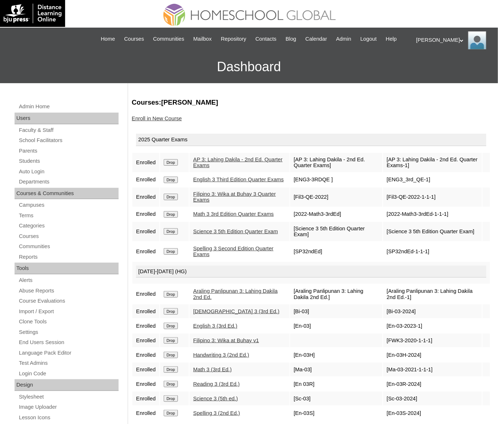
click at [160, 121] on link "Enroll in New Course" at bounding box center [157, 119] width 50 height 6
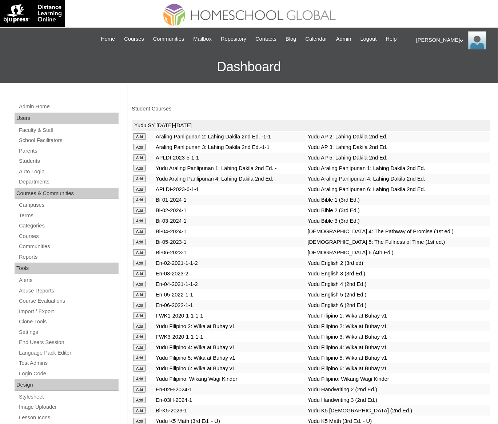
scroll to position [2607, 0]
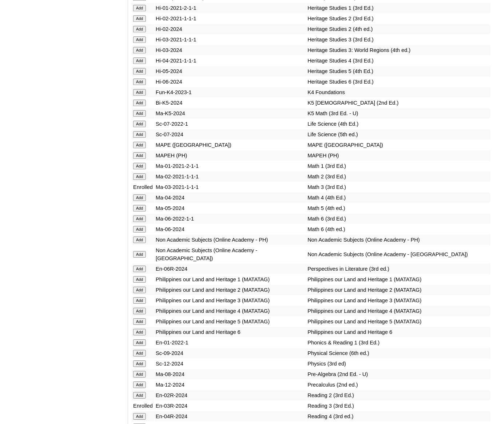
click at [140, 159] on input "Add" at bounding box center [139, 155] width 13 height 7
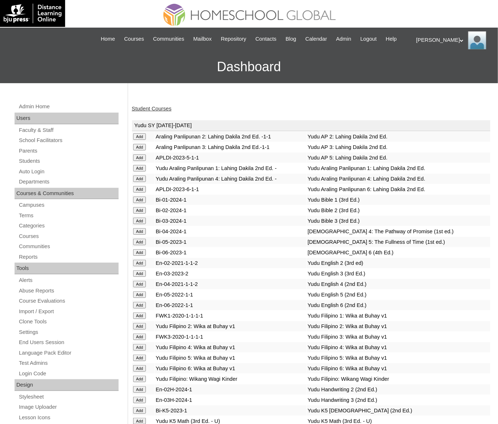
click at [155, 112] on link "Student Courses" at bounding box center [152, 109] width 40 height 6
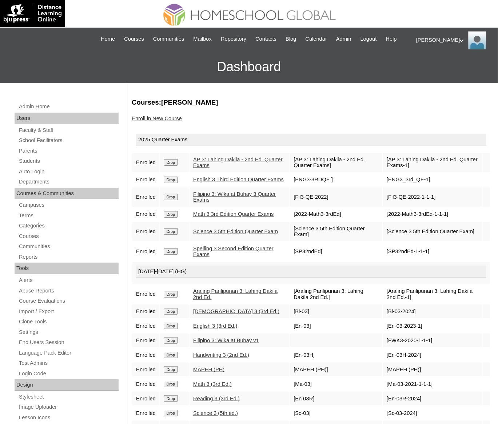
scroll to position [16, 0]
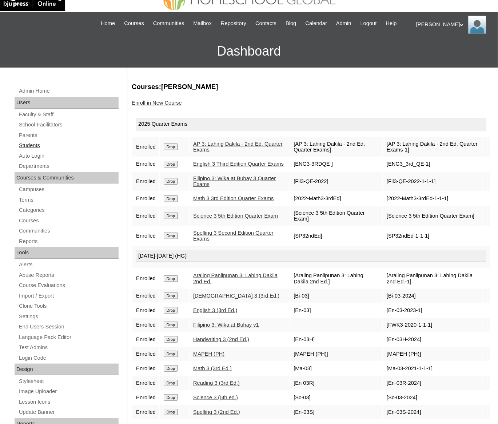
click at [35, 150] on link "Students" at bounding box center [68, 145] width 100 height 9
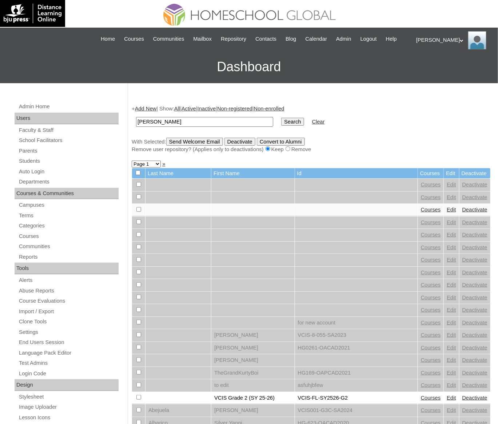
type input "[PERSON_NAME]"
click at [281, 118] on input "Search" at bounding box center [292, 122] width 23 height 8
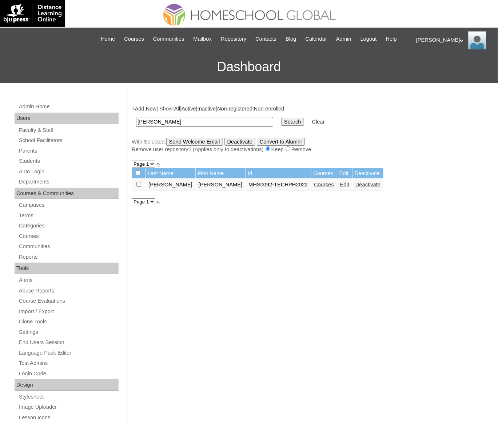
click at [321, 188] on link "Courses" at bounding box center [324, 185] width 20 height 6
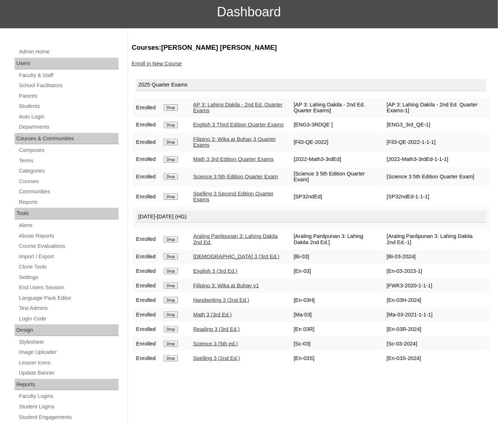
scroll to position [37, 0]
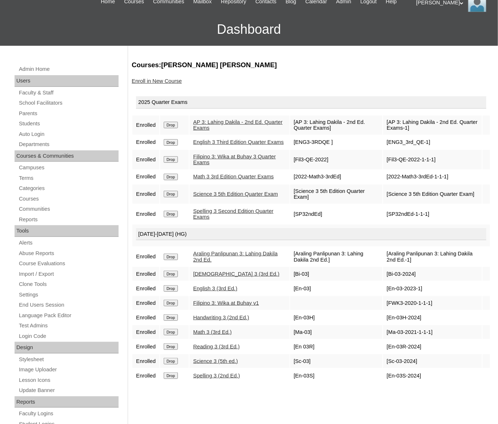
click at [157, 84] on link "Enroll in New Course" at bounding box center [157, 81] width 50 height 6
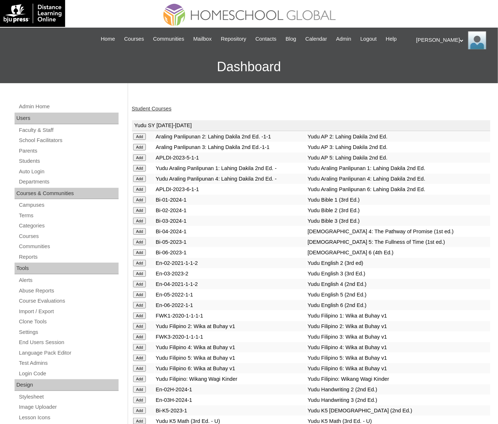
scroll to position [2607, 0]
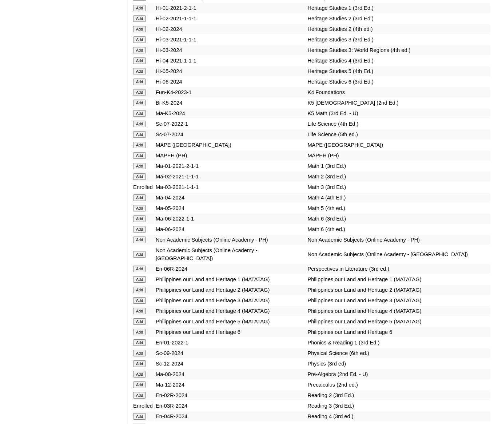
click at [138, 159] on input "Add" at bounding box center [139, 155] width 13 height 7
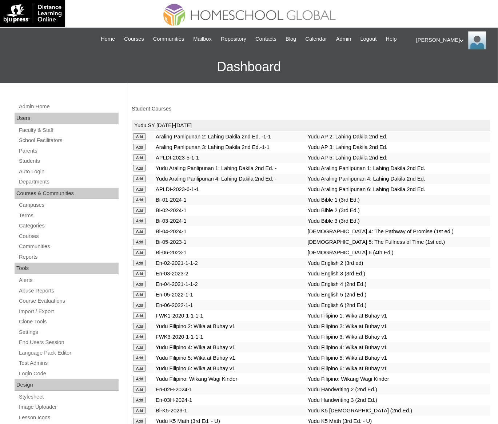
click at [162, 112] on link "Student Courses" at bounding box center [152, 109] width 40 height 6
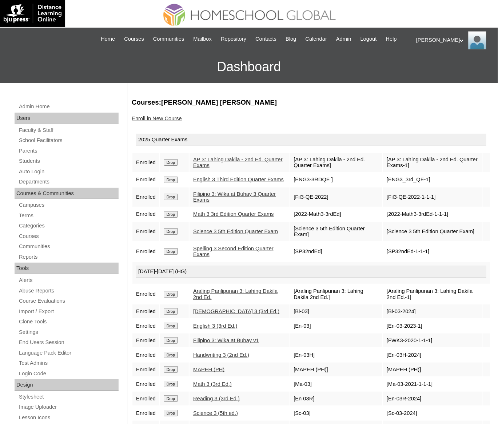
scroll to position [17, 0]
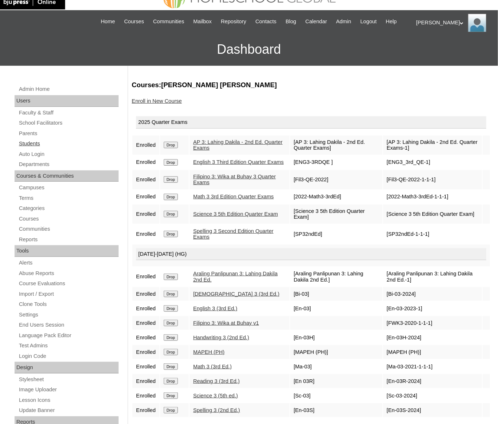
click at [39, 148] on link "Students" at bounding box center [68, 143] width 100 height 9
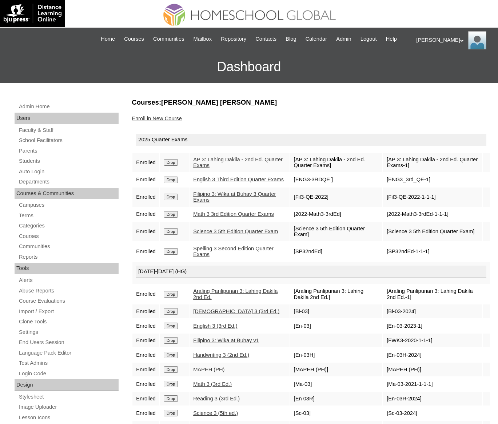
scroll to position [17, 0]
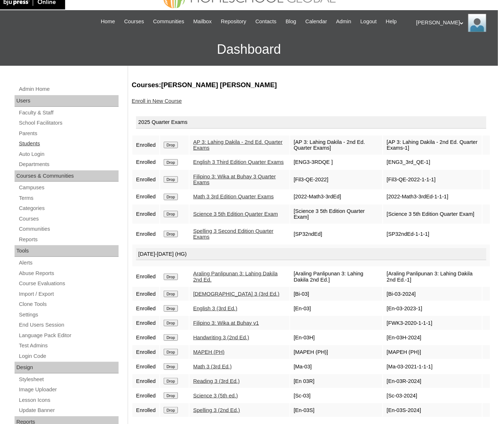
click at [27, 148] on link "Students" at bounding box center [68, 143] width 100 height 9
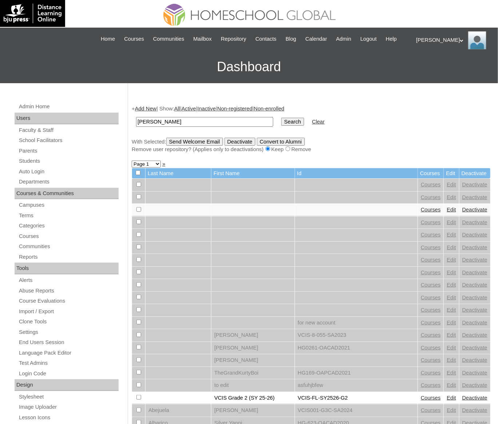
type input "Erin Jacinth"
click at [281, 118] on input "Search" at bounding box center [292, 122] width 23 height 8
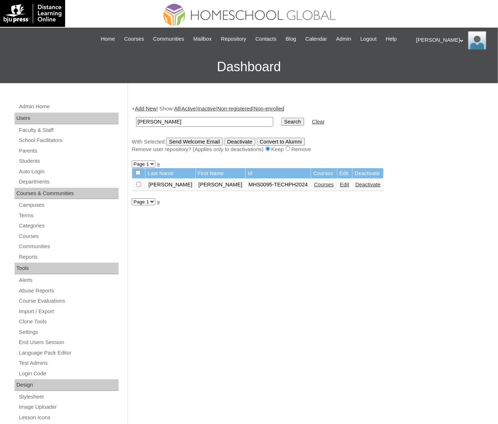
click at [314, 188] on link "Courses" at bounding box center [324, 185] width 20 height 6
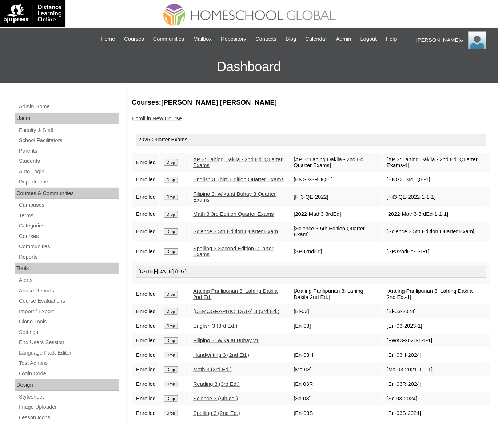
click at [163, 121] on link "Enroll in New Course" at bounding box center [157, 119] width 50 height 6
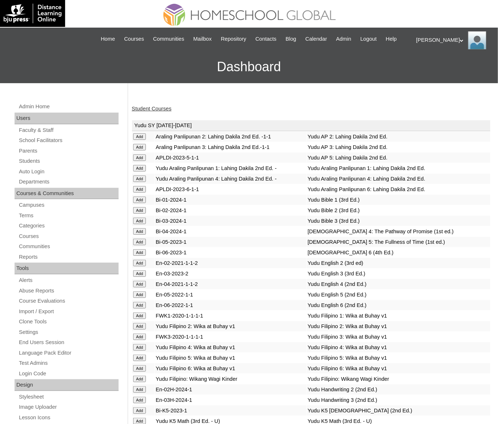
scroll to position [2607, 0]
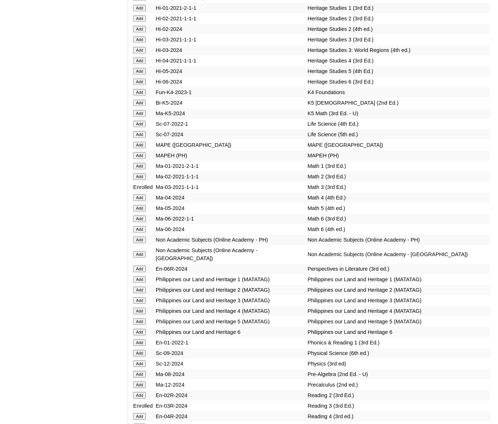
click at [135, 159] on input "Add" at bounding box center [139, 155] width 13 height 7
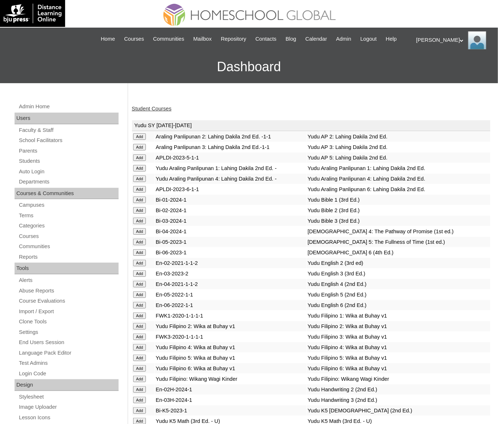
click at [156, 112] on link "Student Courses" at bounding box center [152, 109] width 40 height 6
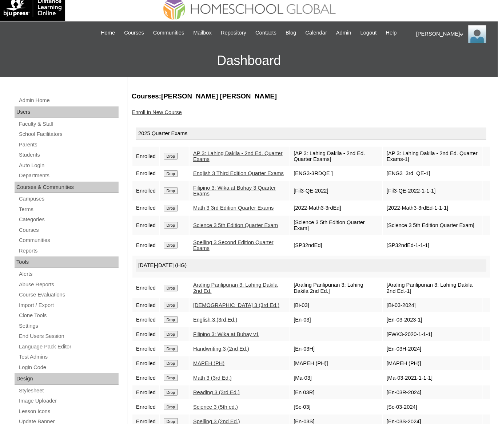
scroll to position [17, 0]
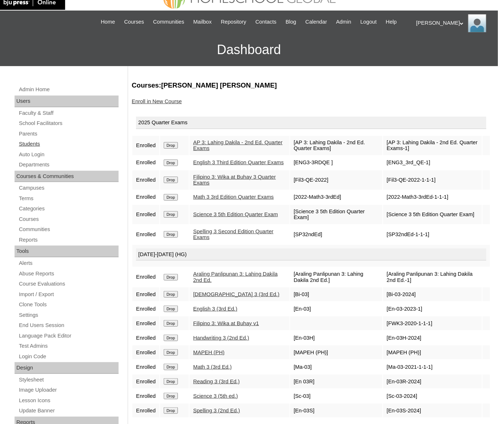
click at [27, 149] on link "Students" at bounding box center [68, 144] width 100 height 9
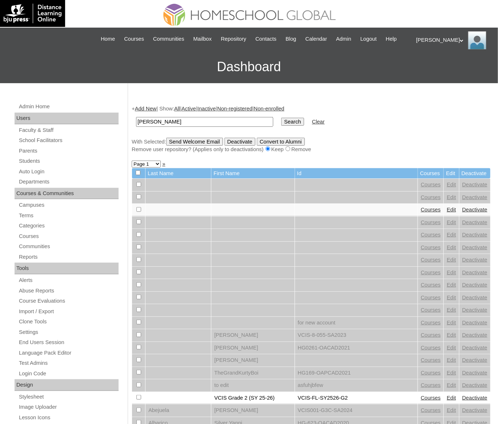
type input "[PERSON_NAME]"
click at [281, 118] on input "Search" at bounding box center [292, 122] width 23 height 8
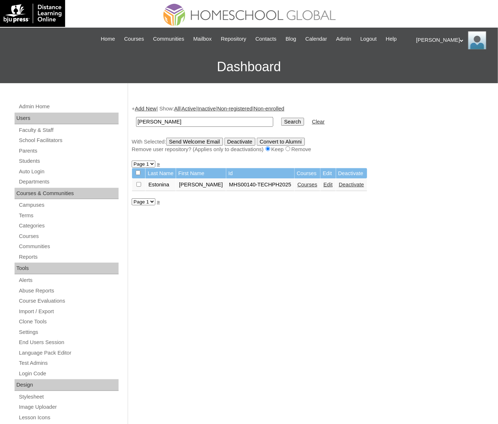
click at [299, 188] on link "Courses" at bounding box center [307, 185] width 20 height 6
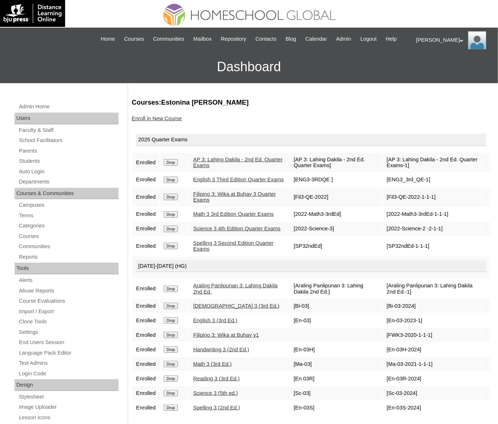
click at [149, 121] on link "Enroll in New Course" at bounding box center [157, 119] width 50 height 6
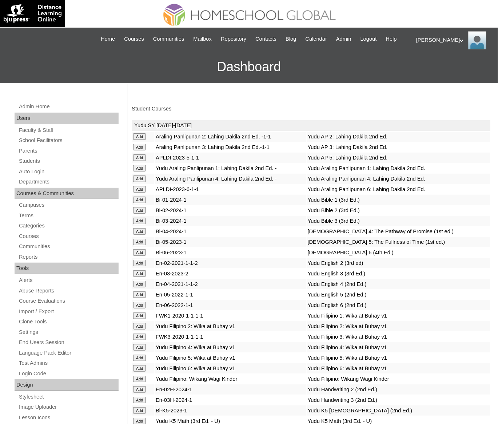
scroll to position [2607, 0]
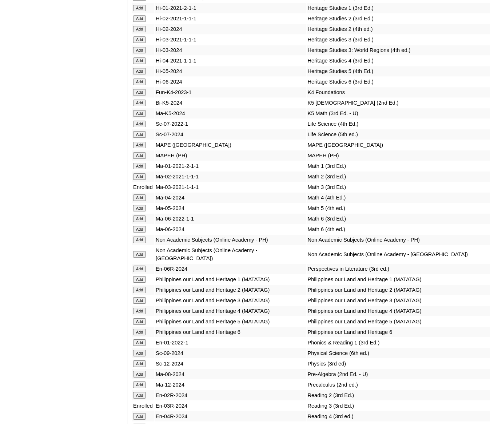
click at [138, 159] on input "Add" at bounding box center [139, 155] width 13 height 7
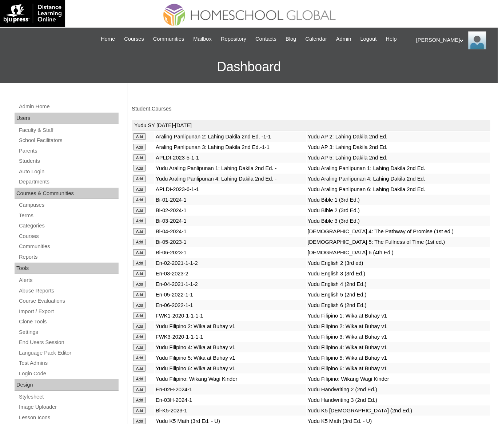
click at [145, 112] on link "Student Courses" at bounding box center [152, 109] width 40 height 6
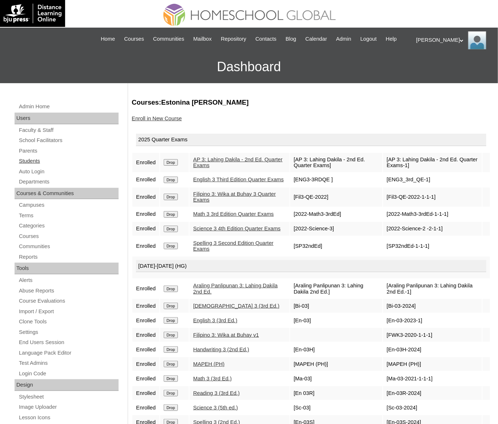
click at [29, 166] on link "Students" at bounding box center [68, 161] width 100 height 9
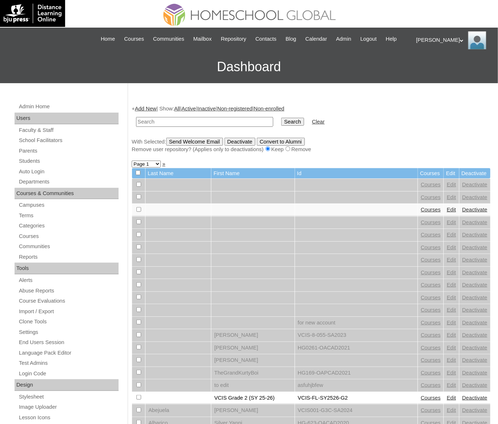
click at [170, 127] on input "text" at bounding box center [204, 122] width 137 height 10
type input "[PERSON_NAME]"
click at [281, 118] on input "Search" at bounding box center [292, 122] width 23 height 8
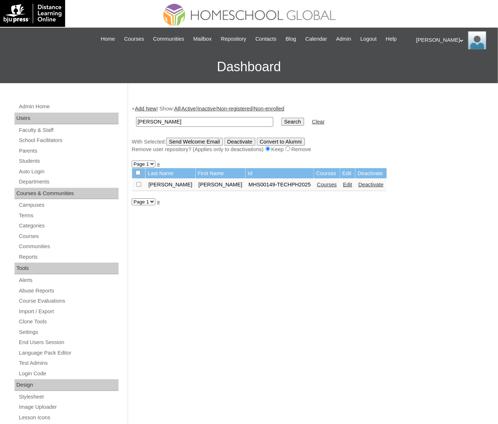
click at [320, 188] on link "Courses" at bounding box center [327, 185] width 20 height 6
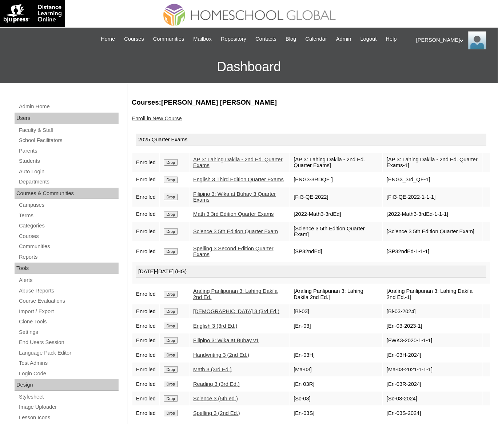
click at [168, 121] on link "Enroll in New Course" at bounding box center [157, 119] width 50 height 6
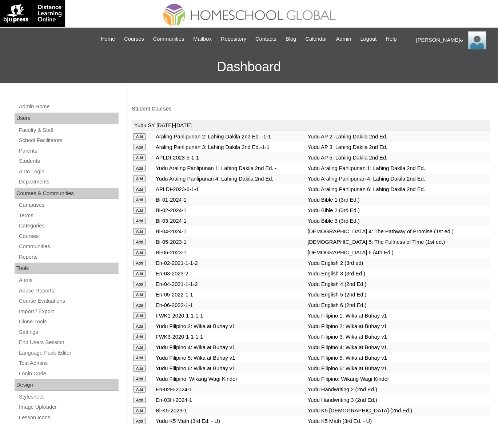
scroll to position [2607, 0]
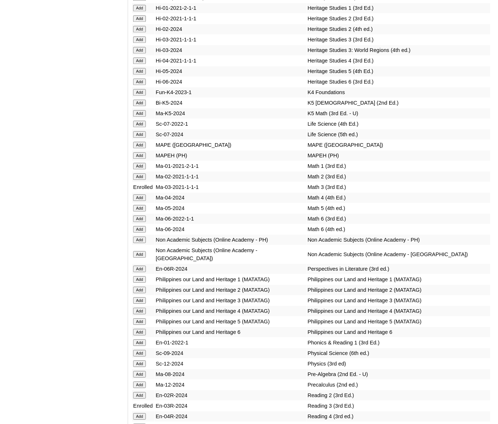
click at [139, 159] on input "Add" at bounding box center [139, 155] width 13 height 7
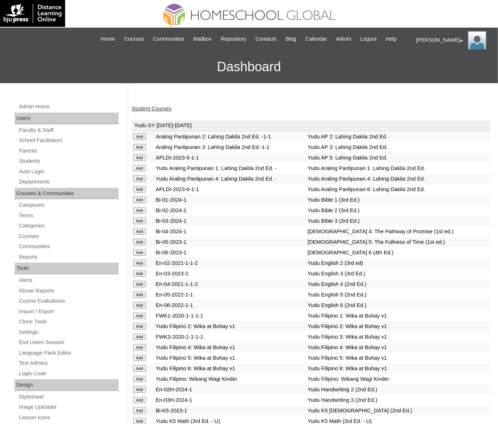
click at [147, 112] on link "Student Courses" at bounding box center [152, 109] width 40 height 6
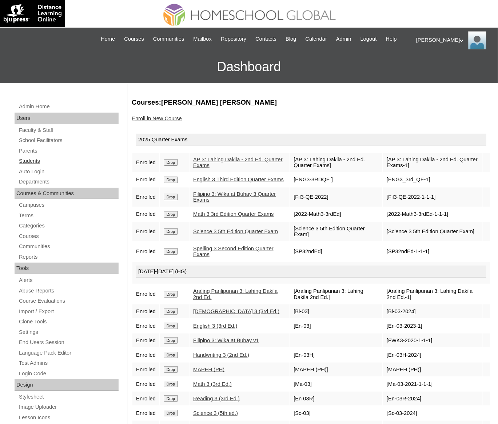
click at [30, 166] on link "Students" at bounding box center [68, 161] width 100 height 9
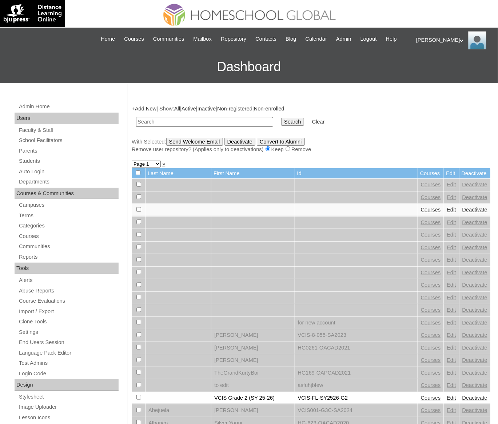
paste input "Kristhoff Nhexie"
type input "Kristhoff Nhexie"
click at [281, 118] on input "Search" at bounding box center [292, 122] width 23 height 8
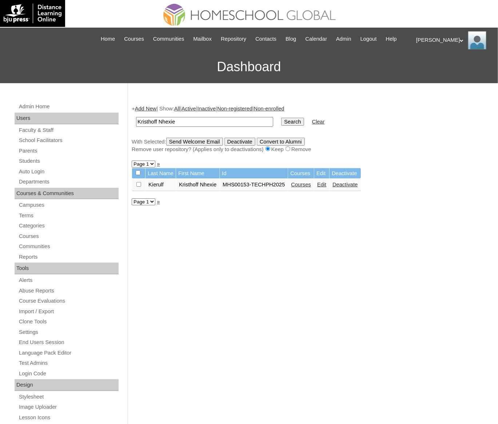
click at [311, 188] on link "Courses" at bounding box center [301, 185] width 20 height 6
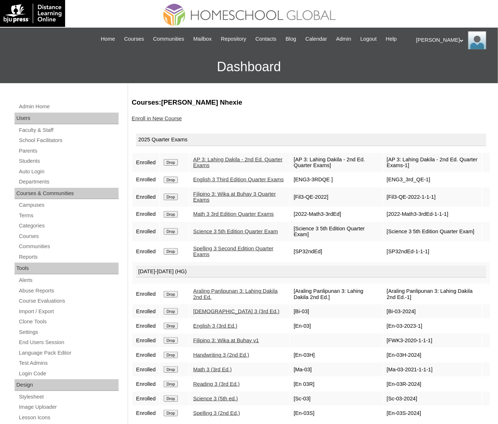
click at [163, 121] on link "Enroll in New Course" at bounding box center [157, 119] width 50 height 6
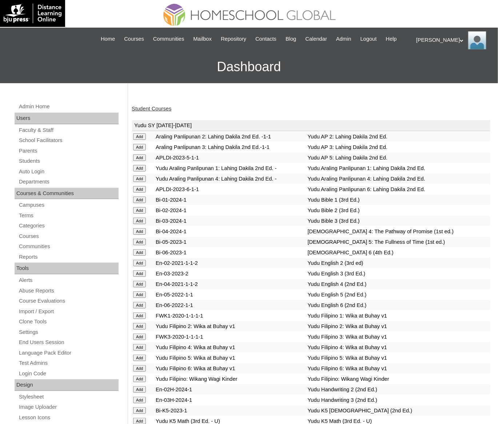
scroll to position [2607, 0]
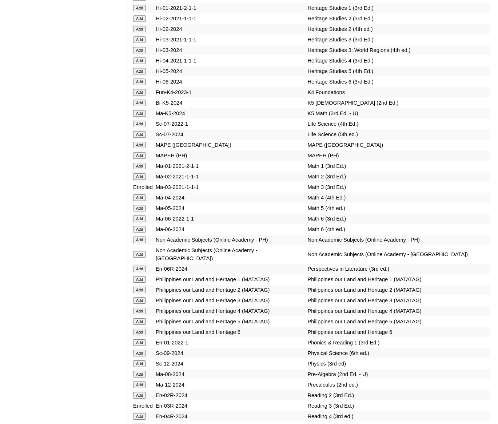
click at [138, 159] on input "Add" at bounding box center [139, 155] width 13 height 7
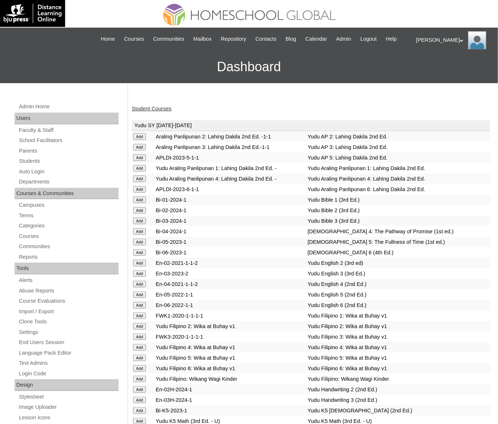
click at [151, 112] on link "Student Courses" at bounding box center [152, 109] width 40 height 6
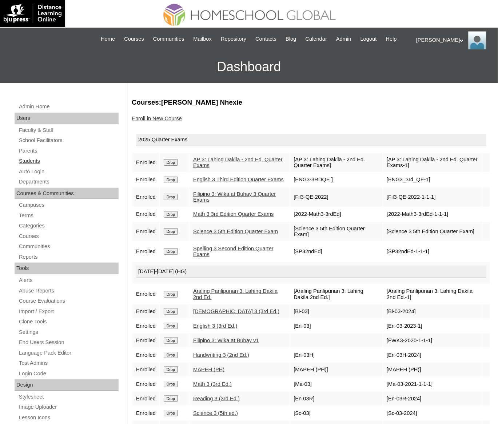
click at [29, 166] on link "Students" at bounding box center [68, 161] width 100 height 9
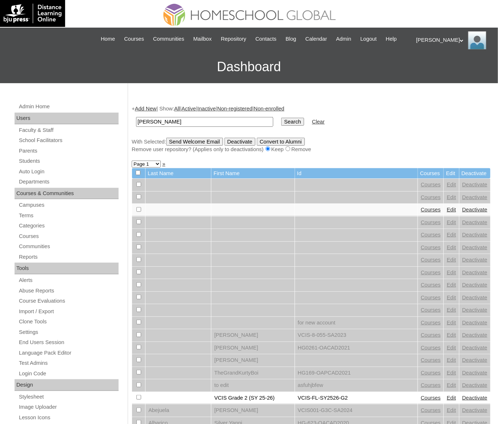
type input "[PERSON_NAME]"
click at [281, 118] on input "Search" at bounding box center [292, 122] width 23 height 8
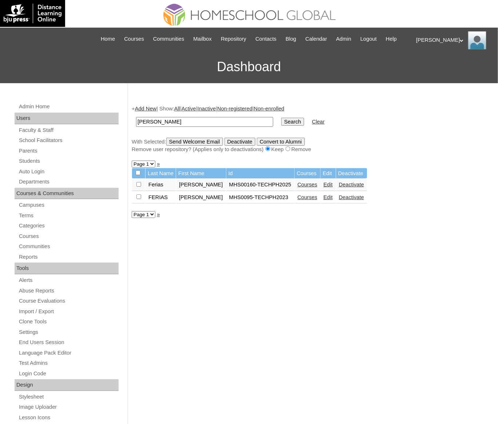
click at [302, 188] on link "Courses" at bounding box center [307, 185] width 20 height 6
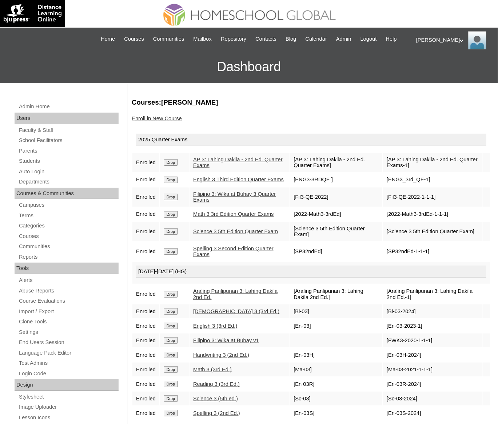
click at [141, 121] on link "Enroll in New Course" at bounding box center [157, 119] width 50 height 6
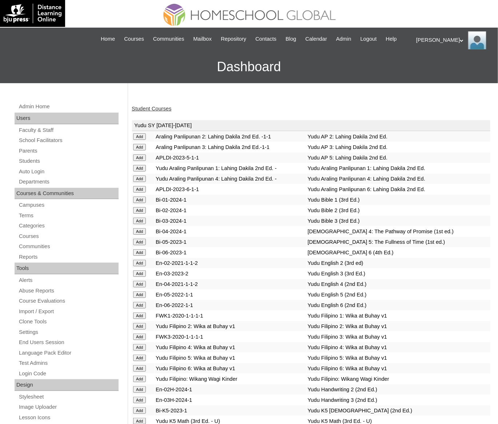
scroll to position [2607, 0]
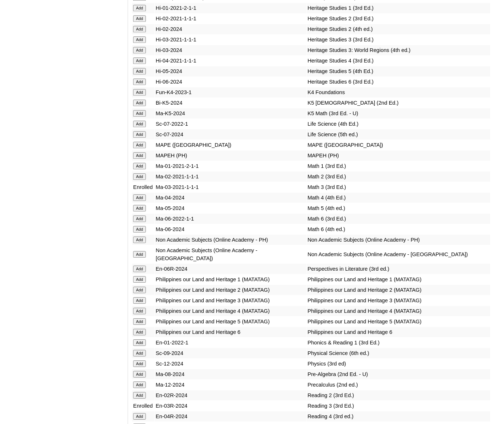
click at [139, 159] on input "Add" at bounding box center [139, 155] width 13 height 7
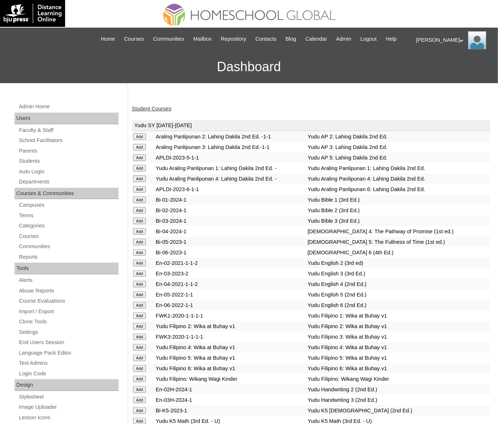
click at [155, 112] on link "Student Courses" at bounding box center [152, 109] width 40 height 6
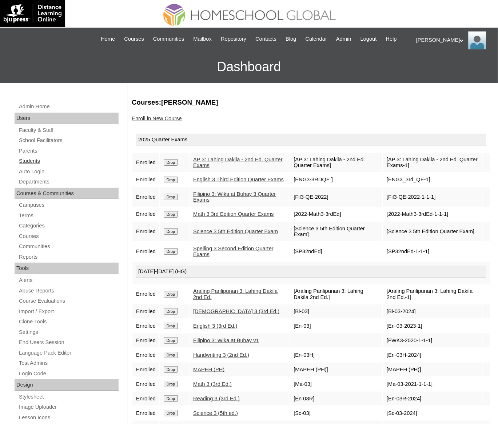
click at [35, 165] on link "Students" at bounding box center [68, 161] width 100 height 9
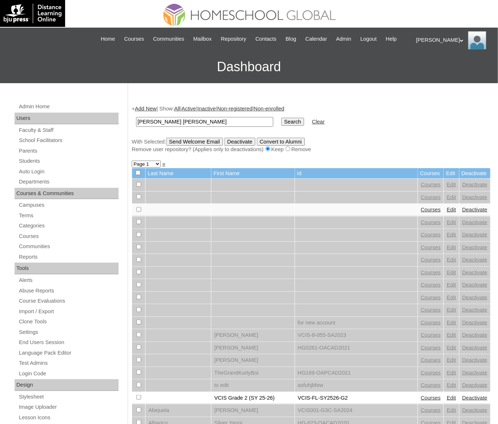
type input "[PERSON_NAME] [PERSON_NAME]"
click at [281, 118] on input "Search" at bounding box center [292, 122] width 23 height 8
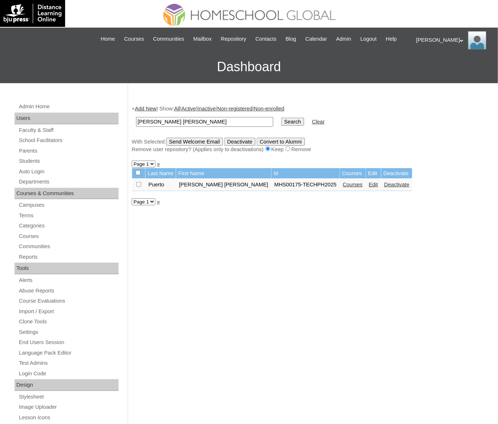
click at [342, 188] on link "Courses" at bounding box center [352, 185] width 20 height 6
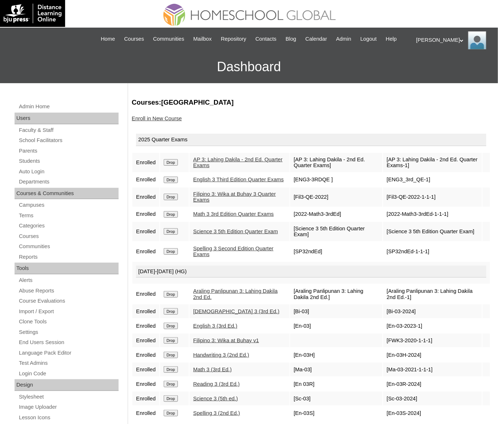
click at [156, 121] on link "Enroll in New Course" at bounding box center [157, 119] width 50 height 6
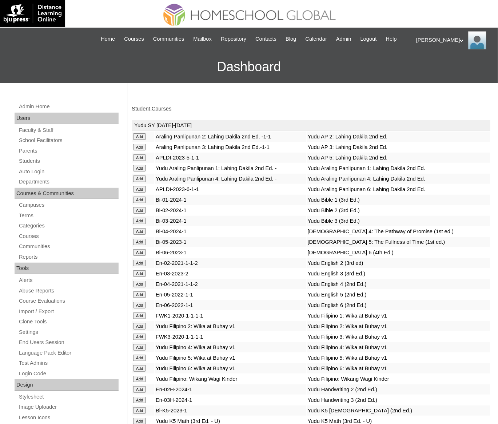
scroll to position [2607, 0]
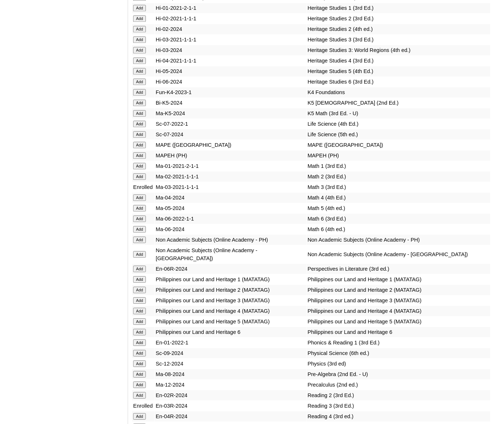
click at [137, 159] on input "Add" at bounding box center [139, 155] width 13 height 7
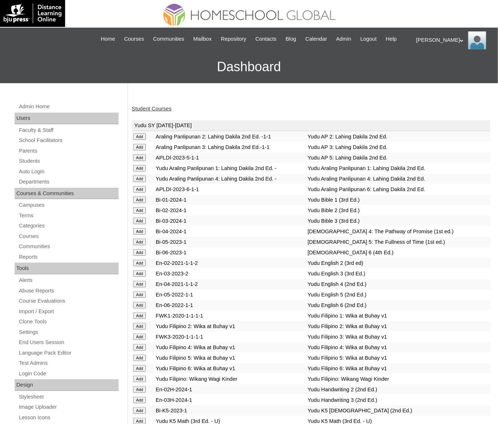
click at [150, 112] on link "Student Courses" at bounding box center [152, 109] width 40 height 6
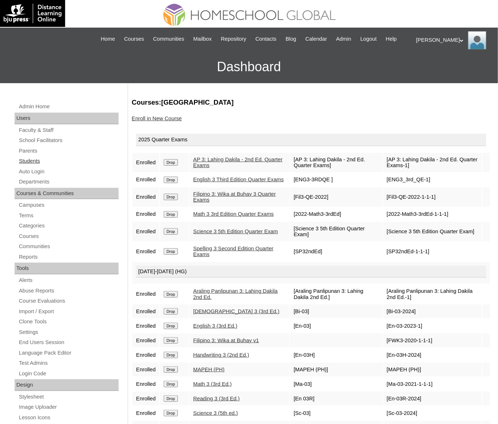
click at [35, 166] on link "Students" at bounding box center [68, 161] width 100 height 9
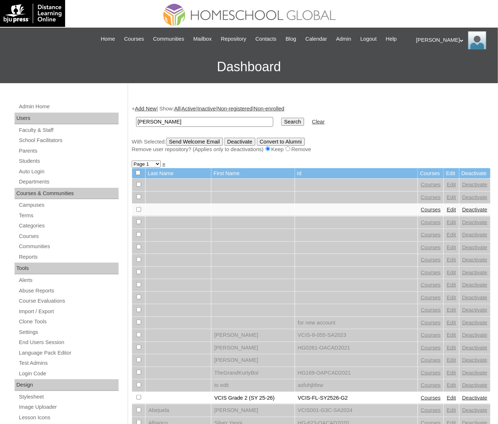
type input "[PERSON_NAME]"
click at [281, 118] on input "Search" at bounding box center [292, 122] width 23 height 8
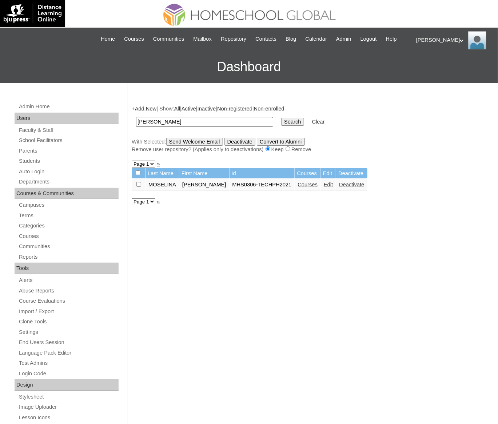
click at [310, 188] on link "Courses" at bounding box center [307, 185] width 20 height 6
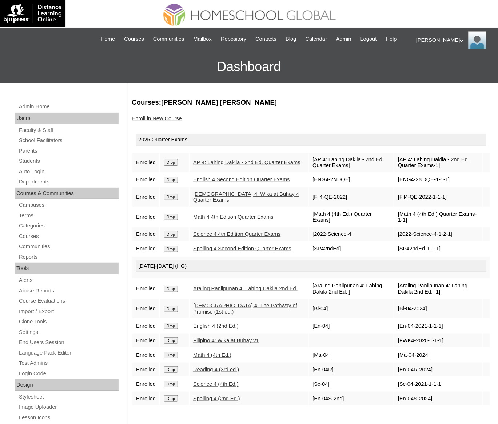
click at [151, 121] on link "Enroll in New Course" at bounding box center [157, 119] width 50 height 6
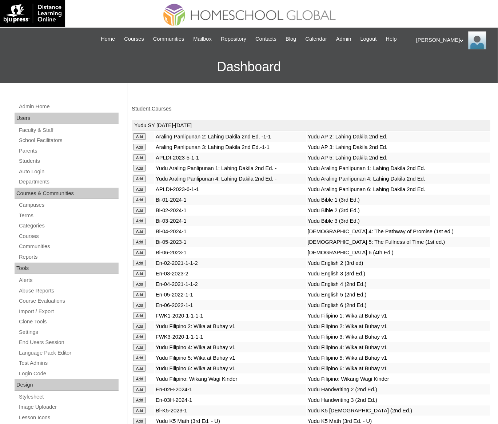
scroll to position [2607, 0]
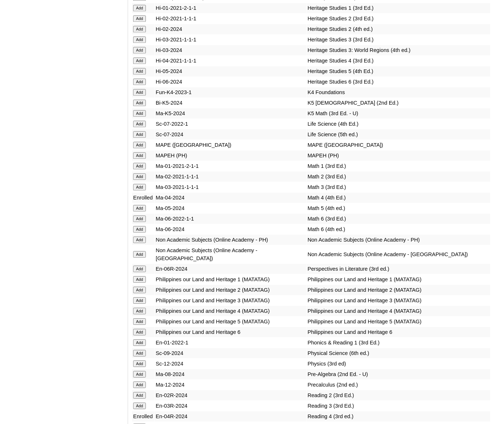
click at [140, 159] on input "Add" at bounding box center [139, 155] width 13 height 7
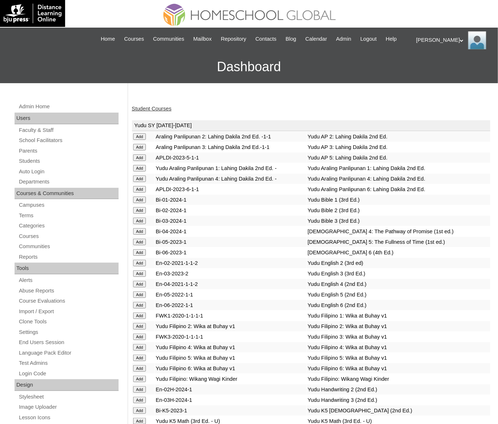
click at [146, 112] on link "Student Courses" at bounding box center [152, 109] width 40 height 6
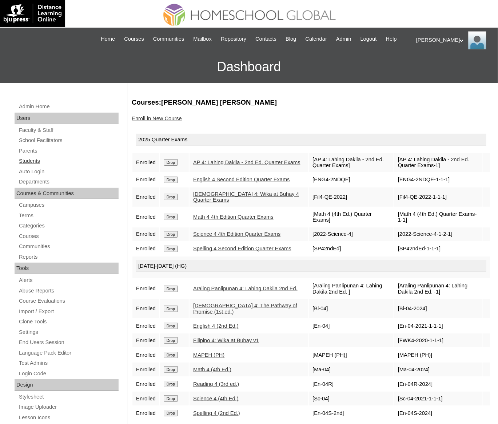
click at [31, 166] on link "Students" at bounding box center [68, 161] width 100 height 9
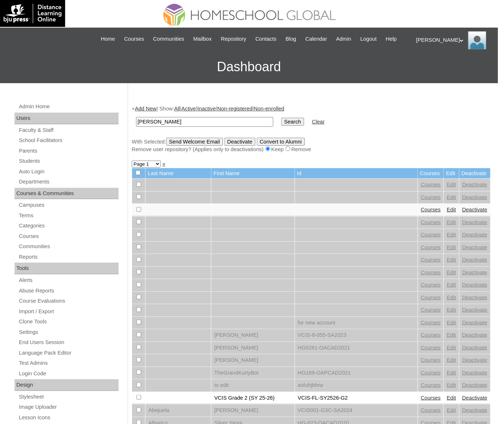
type input "[PERSON_NAME]"
click at [281, 118] on input "Search" at bounding box center [292, 122] width 23 height 8
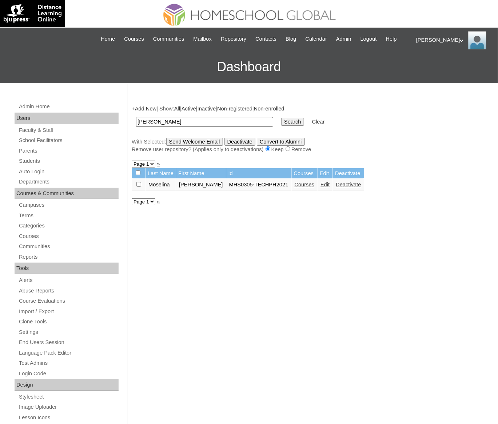
click at [301, 188] on link "Courses" at bounding box center [304, 185] width 20 height 6
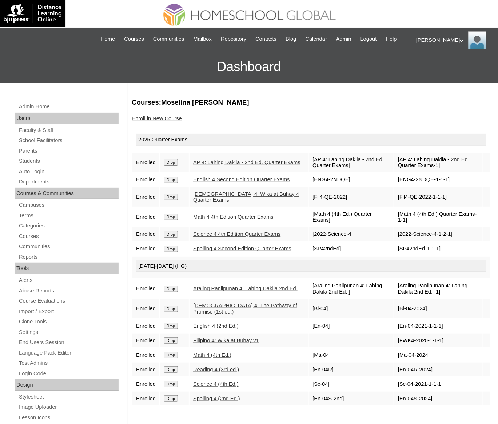
click at [159, 121] on link "Enroll in New Course" at bounding box center [157, 119] width 50 height 6
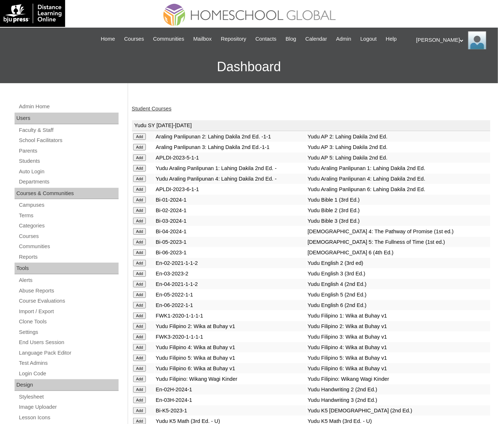
scroll to position [2607, 0]
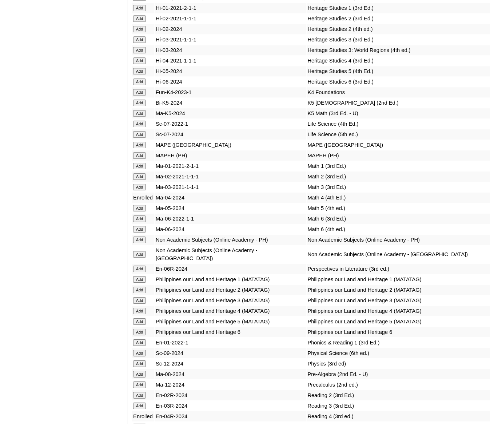
click at [137, 159] on input "Add" at bounding box center [139, 155] width 13 height 7
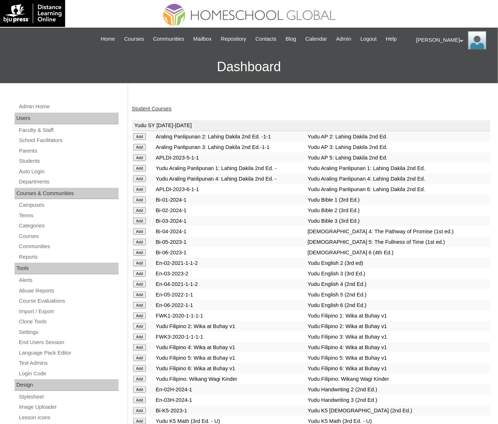
click at [148, 112] on link "Student Courses" at bounding box center [152, 109] width 40 height 6
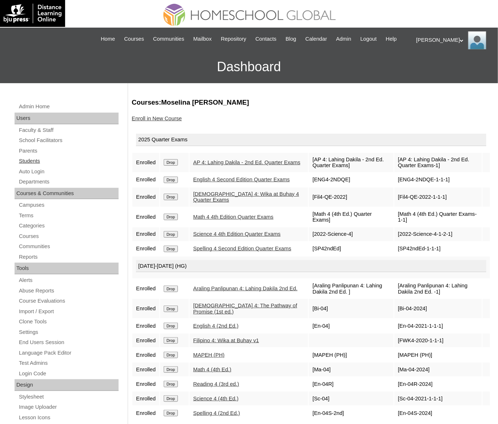
click at [32, 166] on link "Students" at bounding box center [68, 161] width 100 height 9
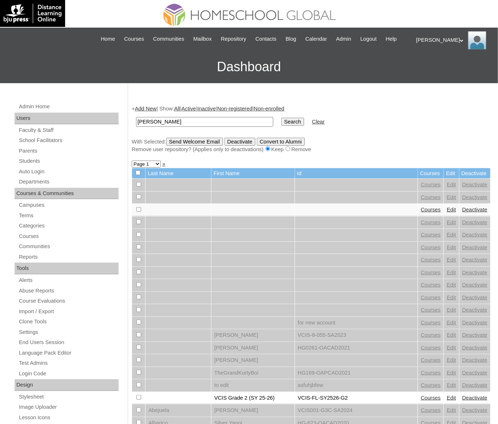
type input "Thomas Nathaniel"
click at [281, 118] on input "Search" at bounding box center [292, 122] width 23 height 8
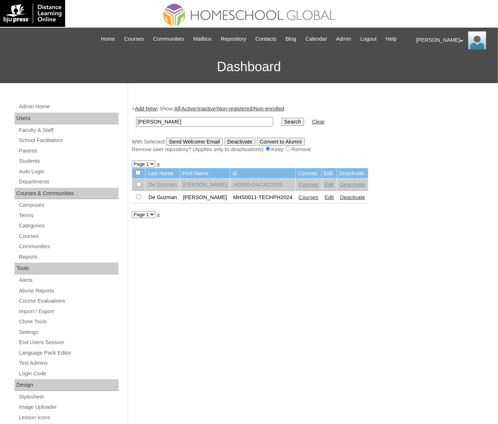
click at [317, 200] on link "Courses" at bounding box center [308, 197] width 20 height 6
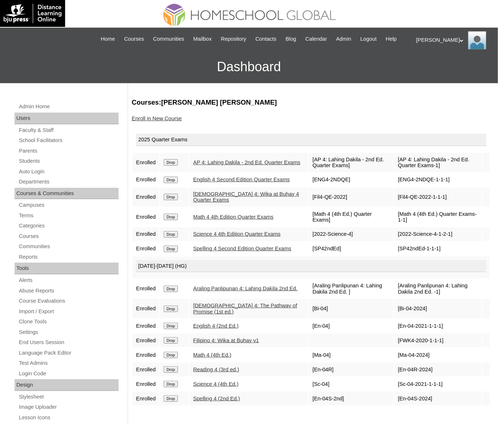
click at [169, 121] on link "Enroll in New Course" at bounding box center [157, 119] width 50 height 6
click at [167, 121] on link "Enroll in New Course" at bounding box center [157, 119] width 50 height 6
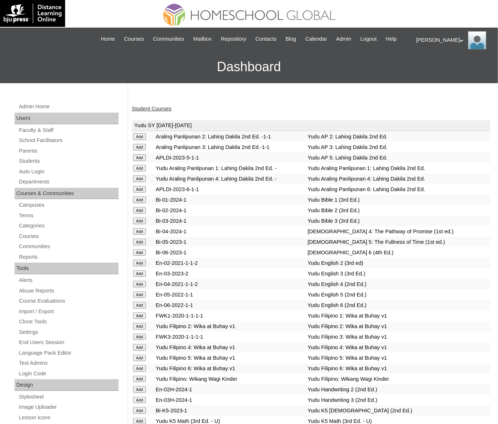
scroll to position [2607, 0]
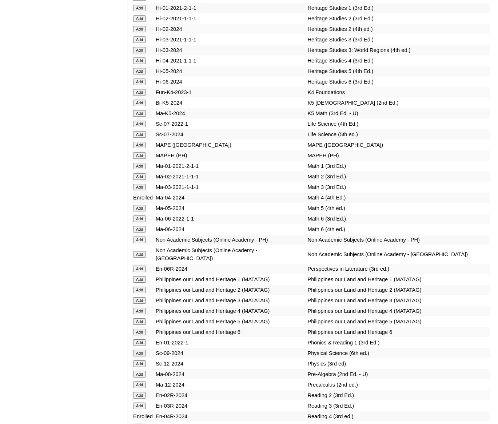
click at [136, 159] on input "Add" at bounding box center [139, 155] width 13 height 7
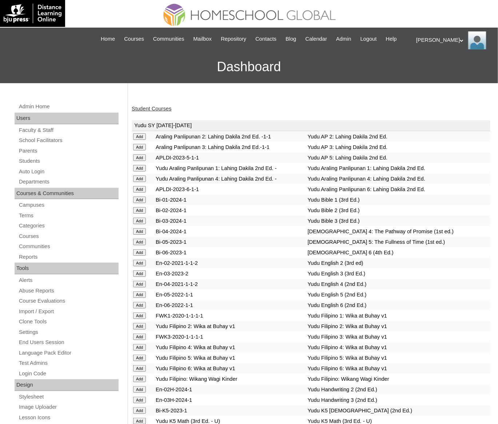
click at [160, 112] on link "Student Courses" at bounding box center [152, 109] width 40 height 6
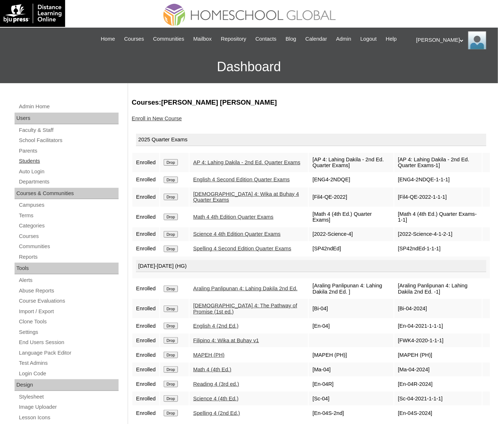
click at [33, 166] on link "Students" at bounding box center [68, 161] width 100 height 9
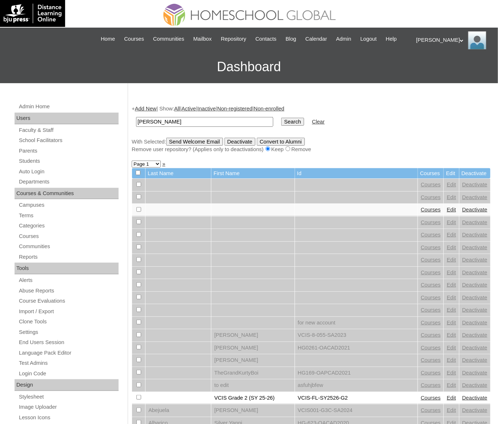
type input "Zia Clairelle"
click at [281, 118] on input "Search" at bounding box center [292, 122] width 23 height 8
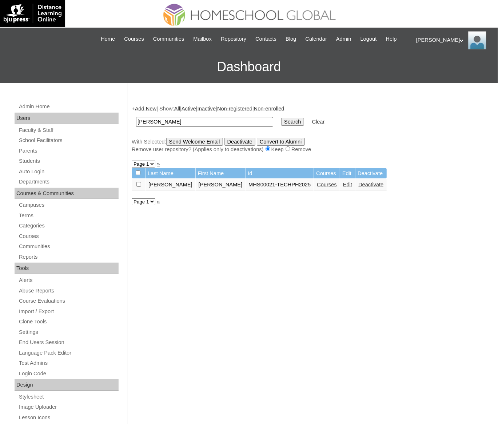
click at [317, 188] on link "Courses" at bounding box center [327, 185] width 20 height 6
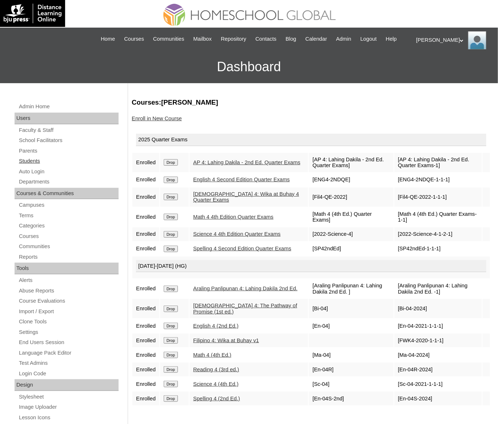
click at [29, 166] on link "Students" at bounding box center [68, 161] width 100 height 9
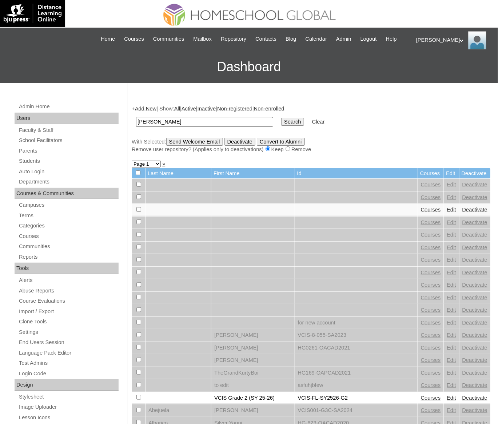
type input "[PERSON_NAME]"
click at [281, 118] on input "Search" at bounding box center [292, 122] width 23 height 8
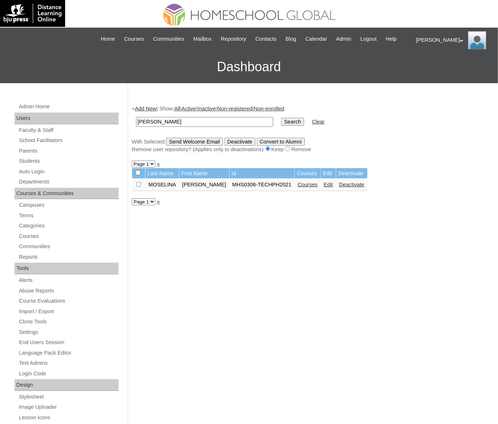
click at [317, 188] on link "Courses" at bounding box center [307, 185] width 20 height 6
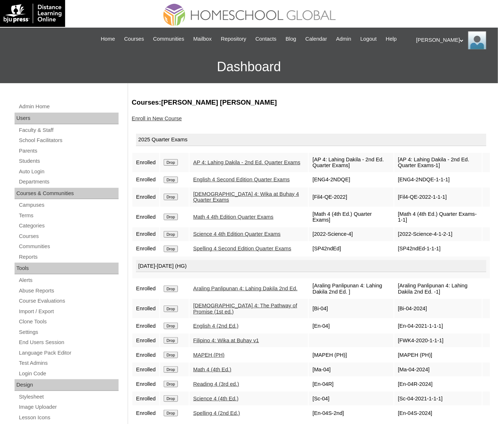
click at [161, 121] on link "Enroll in New Course" at bounding box center [157, 119] width 50 height 6
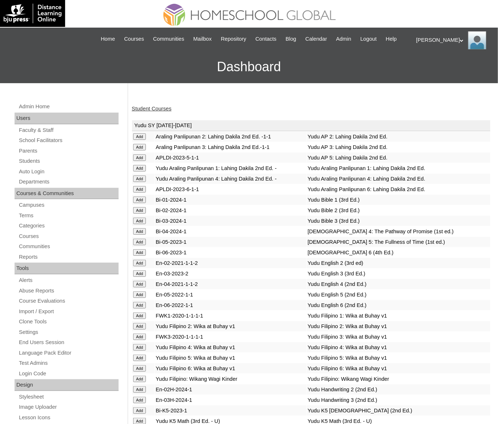
scroll to position [2450, 0]
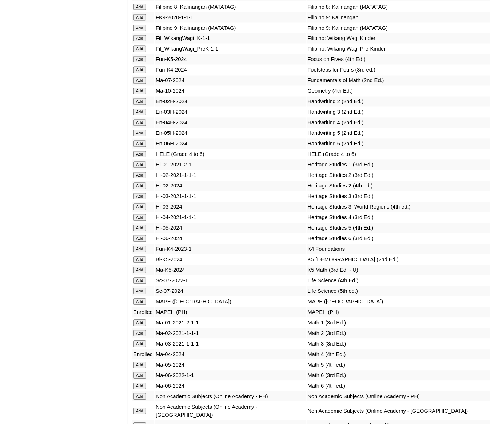
click at [142, 158] on input "Add" at bounding box center [139, 154] width 13 height 7
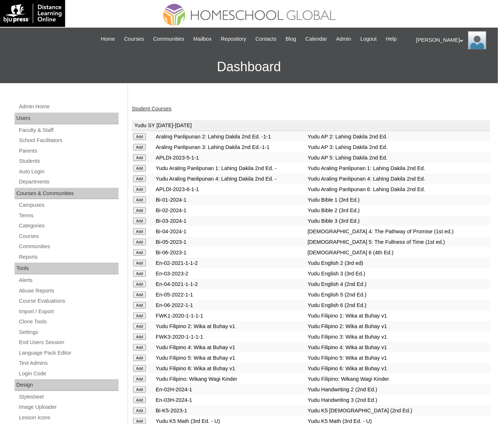
click at [162, 113] on div "Student Courses" at bounding box center [311, 109] width 359 height 8
click at [163, 112] on link "Student Courses" at bounding box center [152, 109] width 40 height 6
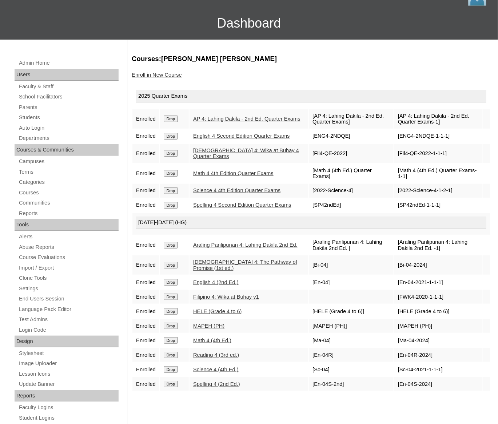
scroll to position [56, 0]
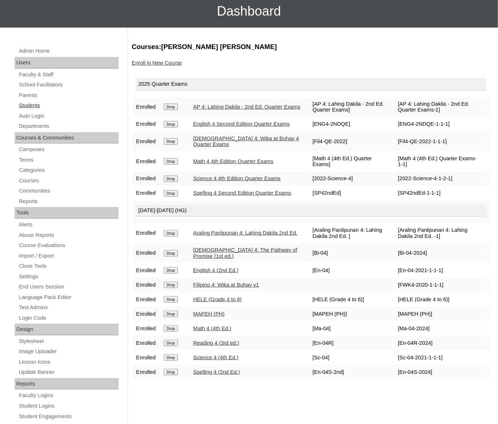
click at [36, 110] on link "Students" at bounding box center [68, 105] width 100 height 9
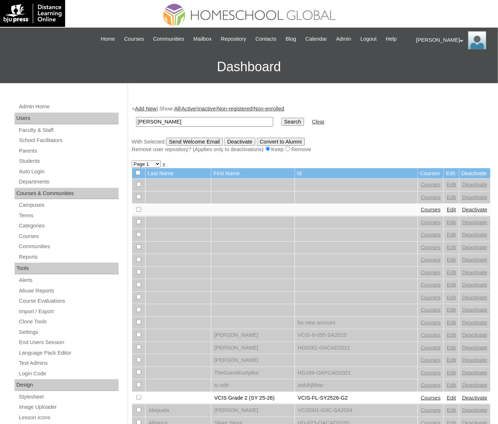
type input "Athena Feliz"
click at [281, 118] on input "Search" at bounding box center [292, 122] width 23 height 8
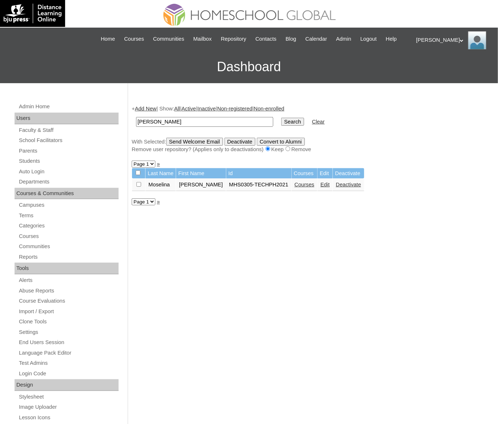
click at [299, 188] on link "Courses" at bounding box center [304, 185] width 20 height 6
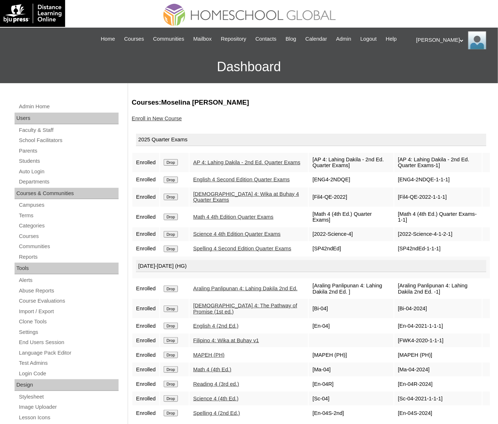
click at [164, 121] on link "Enroll in New Course" at bounding box center [157, 119] width 50 height 6
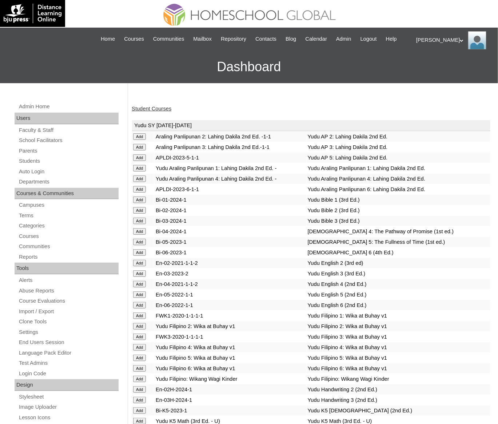
scroll to position [2450, 0]
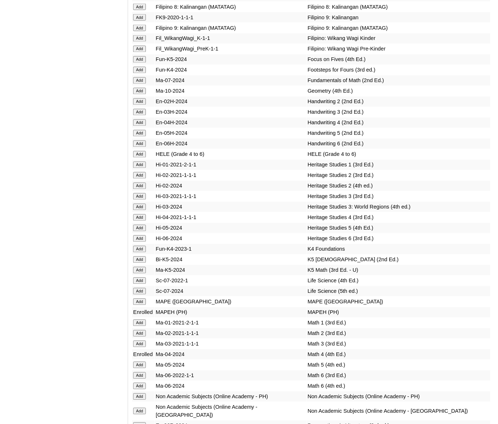
click at [141, 158] on input "Add" at bounding box center [139, 154] width 13 height 7
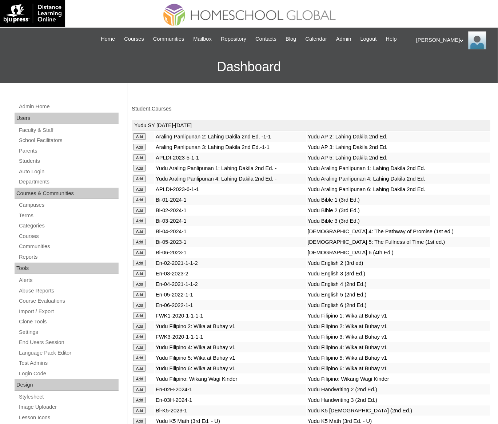
click at [157, 112] on link "Student Courses" at bounding box center [152, 109] width 40 height 6
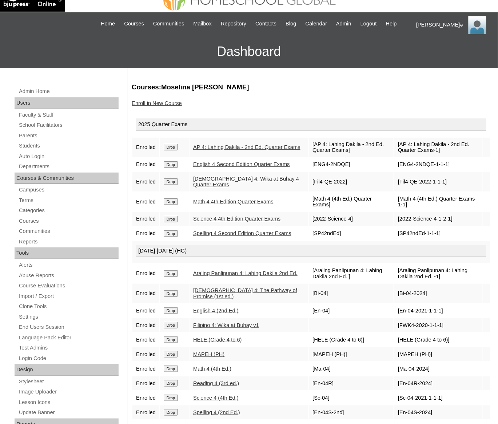
scroll to position [16, 0]
click at [36, 150] on link "Students" at bounding box center [68, 145] width 100 height 9
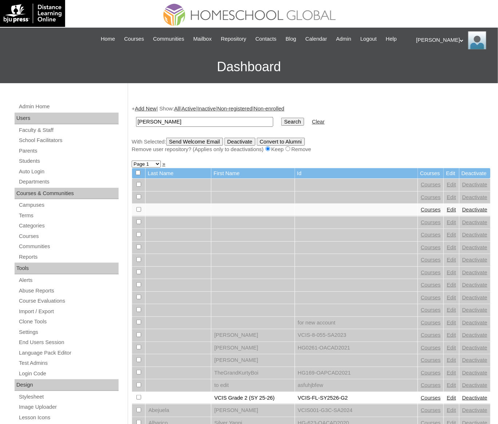
type input "[PERSON_NAME]"
click at [281, 118] on input "Search" at bounding box center [292, 122] width 23 height 8
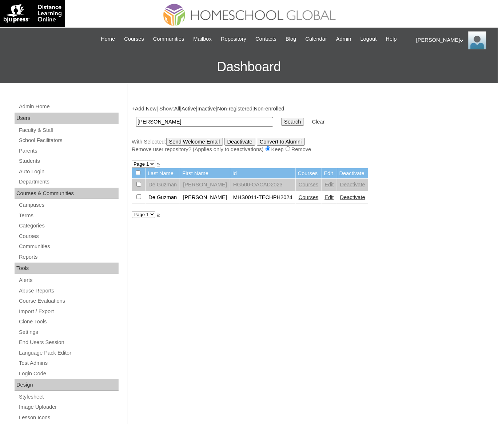
click at [315, 200] on link "Courses" at bounding box center [308, 197] width 20 height 6
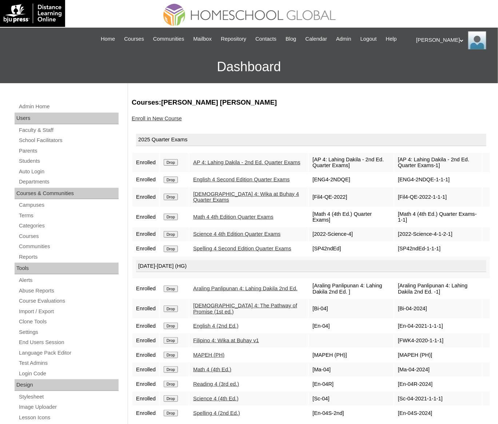
click at [171, 121] on link "Enroll in New Course" at bounding box center [157, 119] width 50 height 6
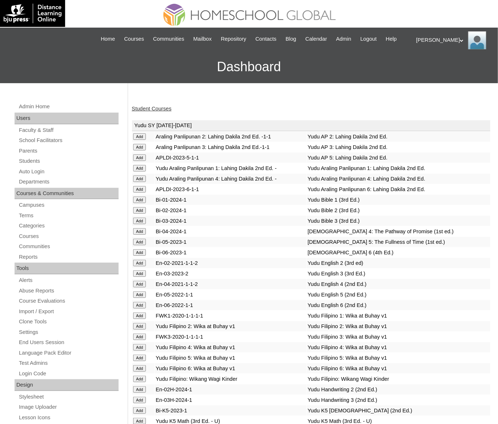
scroll to position [2450, 0]
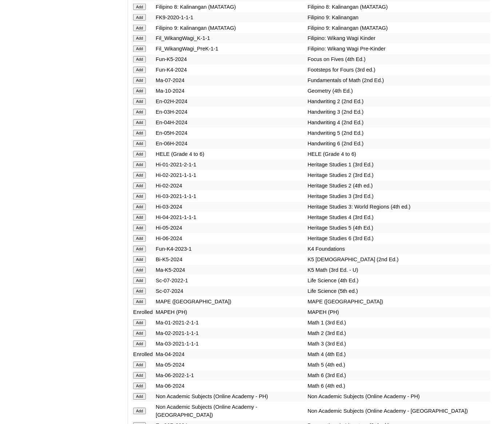
click at [141, 158] on input "Add" at bounding box center [139, 154] width 13 height 7
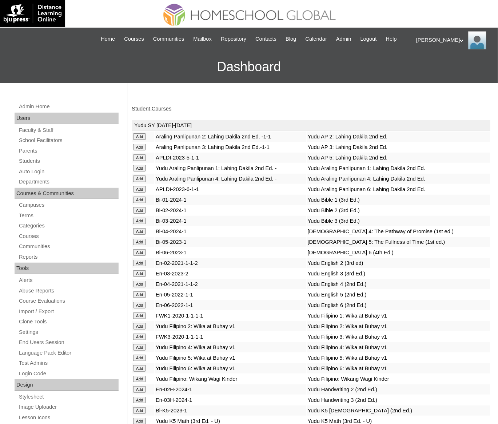
click at [148, 112] on link "Student Courses" at bounding box center [152, 109] width 40 height 6
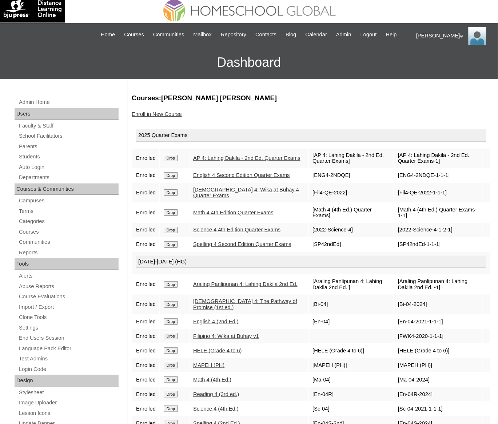
scroll to position [6, 0]
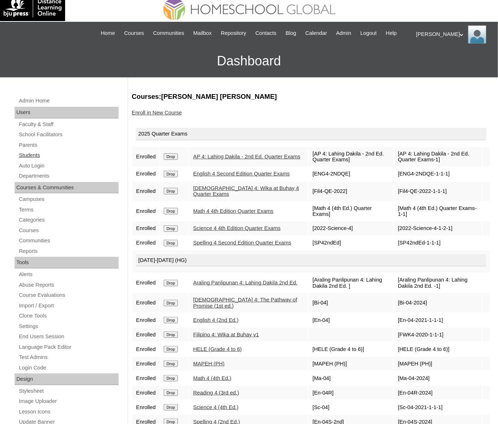
click at [33, 160] on link "Students" at bounding box center [68, 155] width 100 height 9
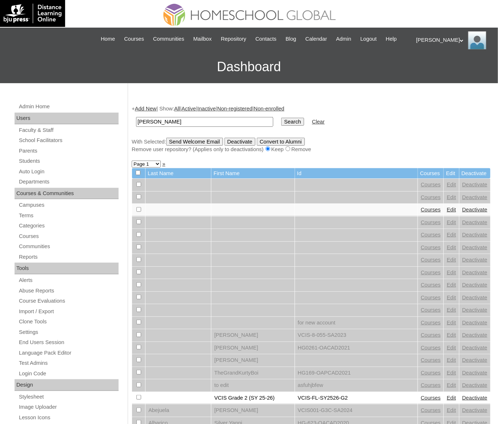
type input "Zia Clairelle"
click at [281, 118] on input "Search" at bounding box center [292, 122] width 23 height 8
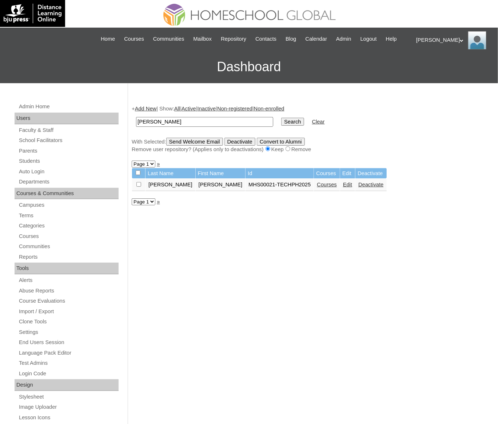
click at [317, 188] on link "Courses" at bounding box center [327, 185] width 20 height 6
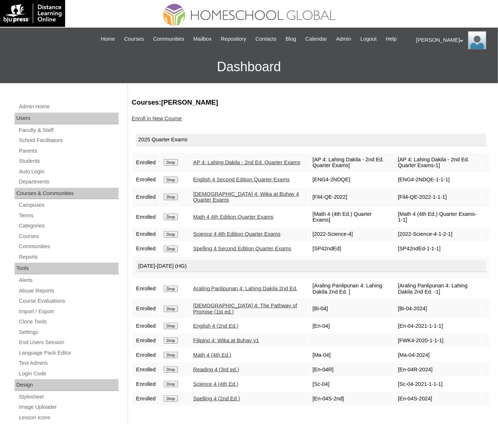
click at [168, 121] on link "Enroll in New Course" at bounding box center [157, 119] width 50 height 6
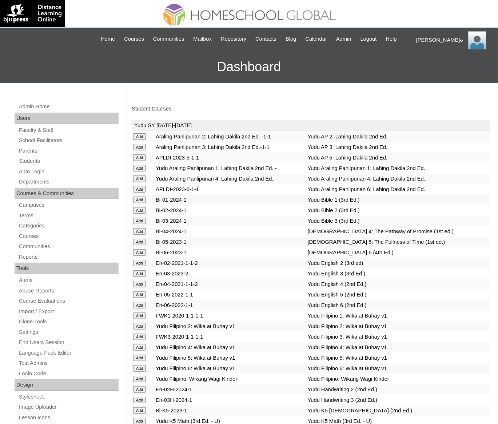
scroll to position [2597, 0]
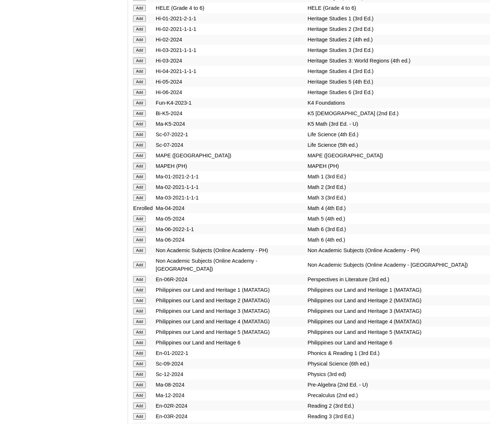
click at [141, 169] on input "Add" at bounding box center [139, 166] width 13 height 7
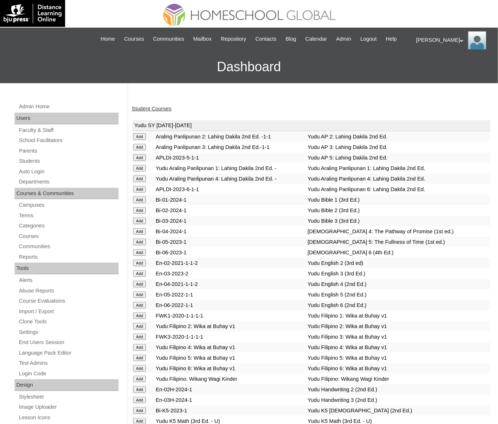
scroll to position [2450, 0]
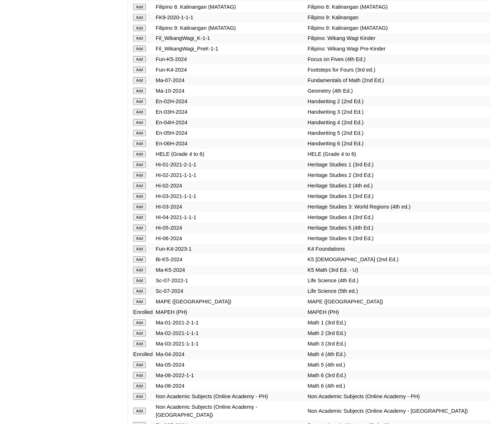
click at [138, 158] on input "Add" at bounding box center [139, 154] width 13 height 7
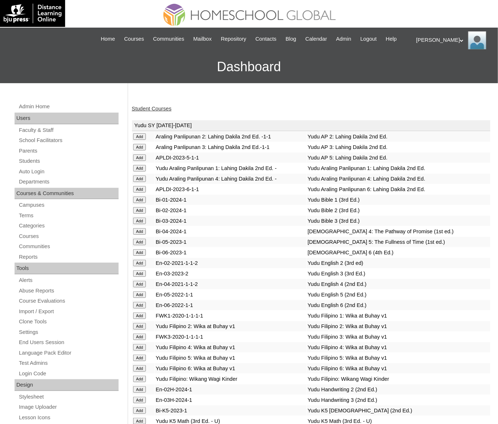
click at [150, 112] on link "Student Courses" at bounding box center [152, 109] width 40 height 6
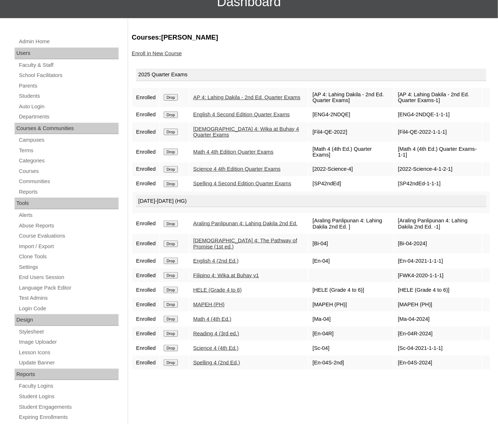
scroll to position [70, 0]
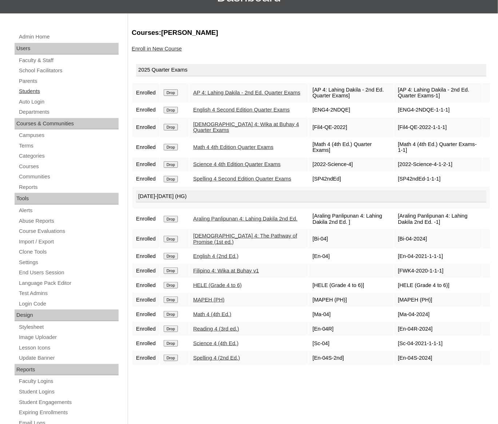
click at [28, 96] on link "Students" at bounding box center [68, 91] width 100 height 9
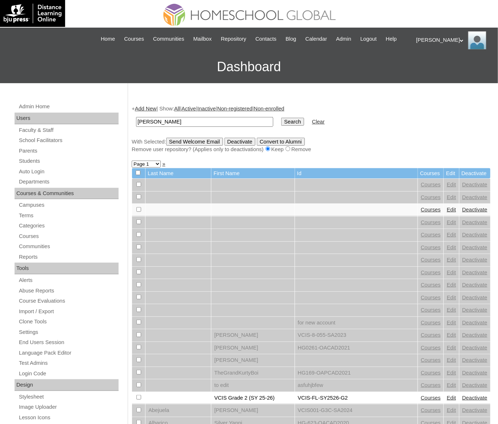
type input "Luke Mikael"
click at [281, 118] on input "Search" at bounding box center [292, 122] width 23 height 8
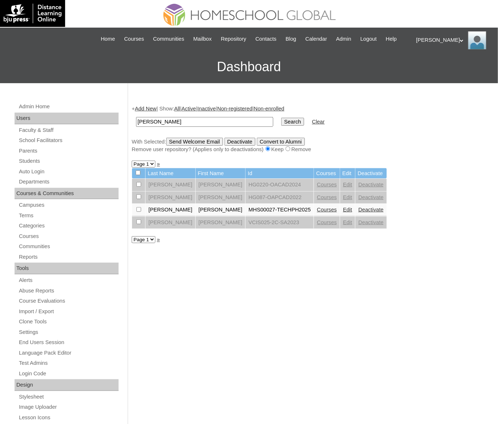
click at [317, 213] on link "Courses" at bounding box center [327, 210] width 20 height 6
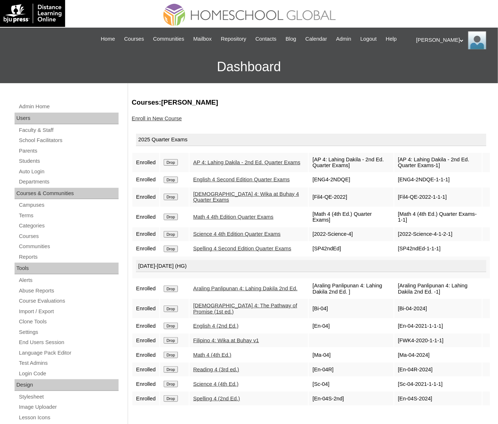
click at [156, 121] on link "Enroll in New Course" at bounding box center [157, 119] width 50 height 6
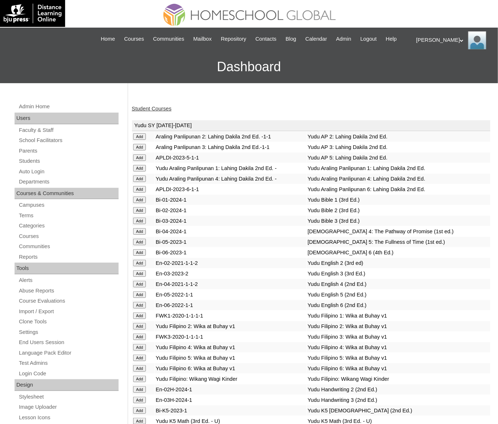
scroll to position [2450, 0]
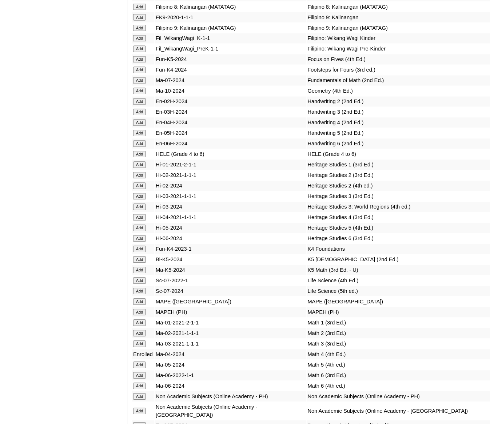
click at [139, 158] on input "Add" at bounding box center [139, 154] width 13 height 7
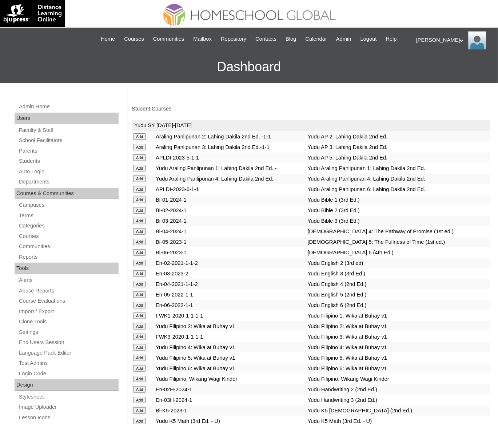
scroll to position [2597, 0]
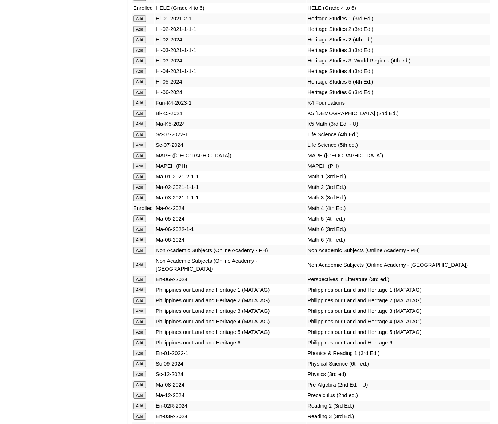
click at [141, 169] on input "Add" at bounding box center [139, 166] width 13 height 7
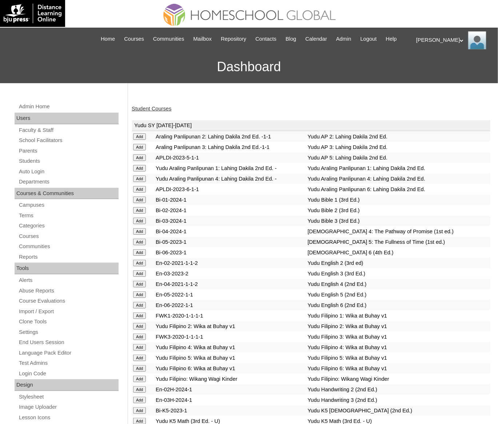
click at [153, 112] on link "Student Courses" at bounding box center [152, 109] width 40 height 6
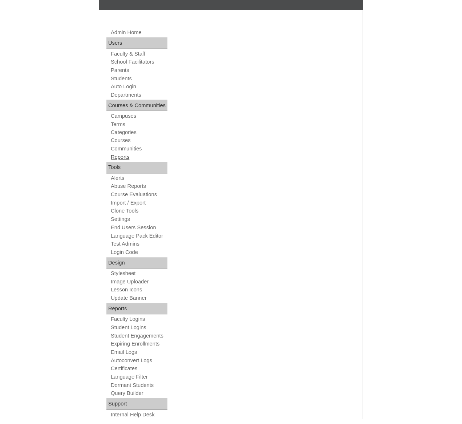
scroll to position [82, 0]
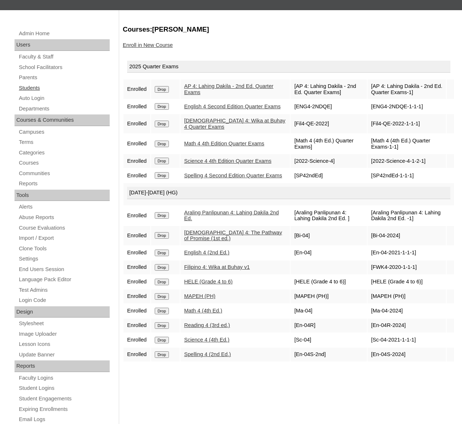
click at [33, 88] on link "Students" at bounding box center [64, 88] width 92 height 9
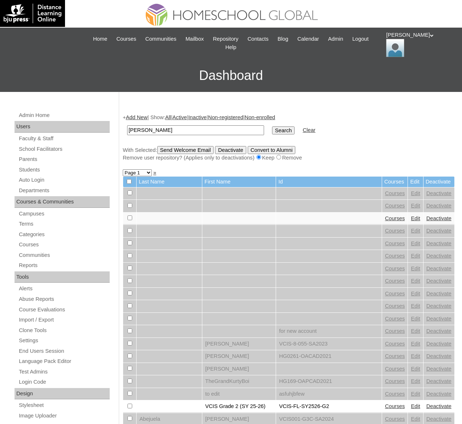
type input "Lorenzo Gerard"
click at [272, 126] on input "Search" at bounding box center [283, 130] width 23 height 8
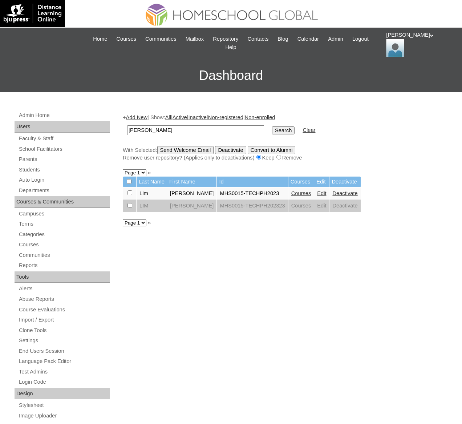
click at [306, 190] on link "Courses" at bounding box center [301, 193] width 20 height 6
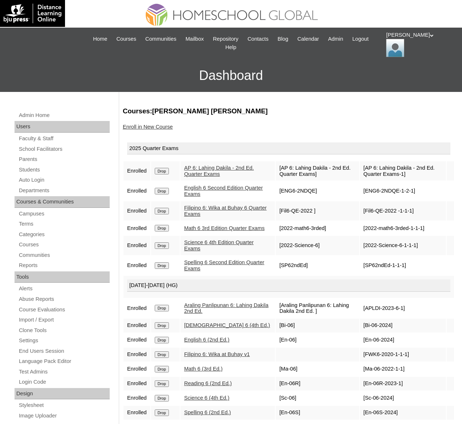
click at [153, 126] on link "Enroll in New Course" at bounding box center [148, 127] width 50 height 6
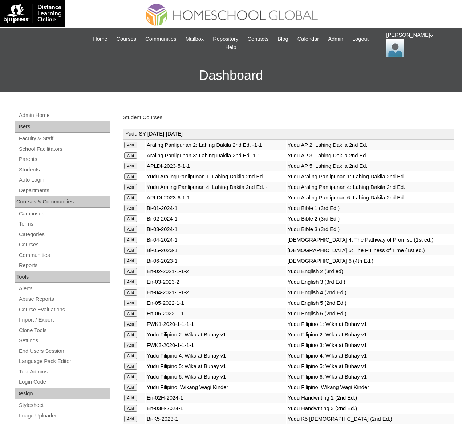
scroll to position [2759, 0]
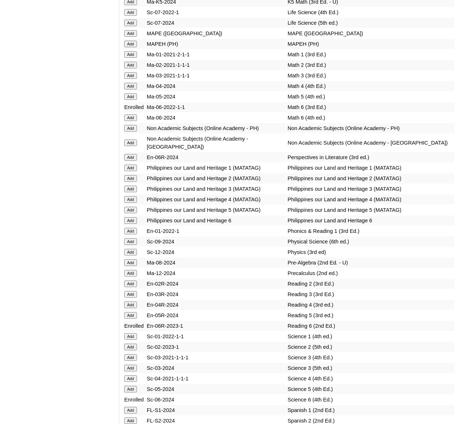
click at [130, 47] on input "Add" at bounding box center [130, 44] width 13 height 7
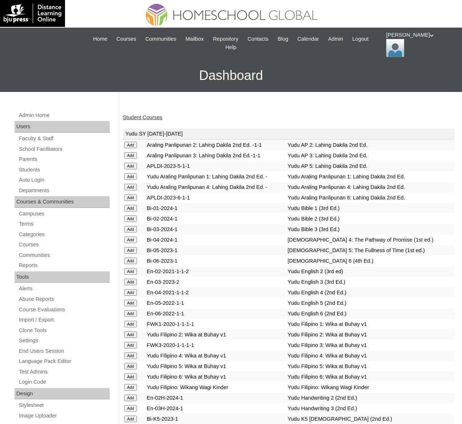
scroll to position [2602, 0]
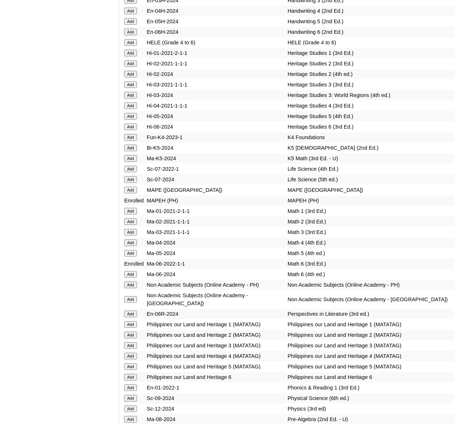
click at [132, 46] on input "Add" at bounding box center [130, 42] width 13 height 7
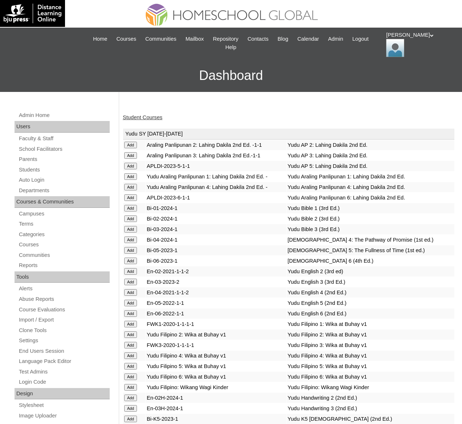
click at [140, 115] on link "Student Courses" at bounding box center [143, 117] width 40 height 6
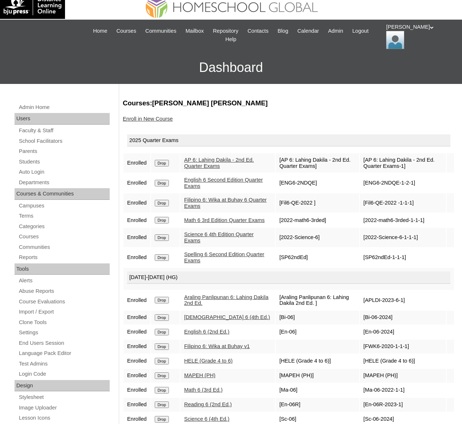
scroll to position [20, 0]
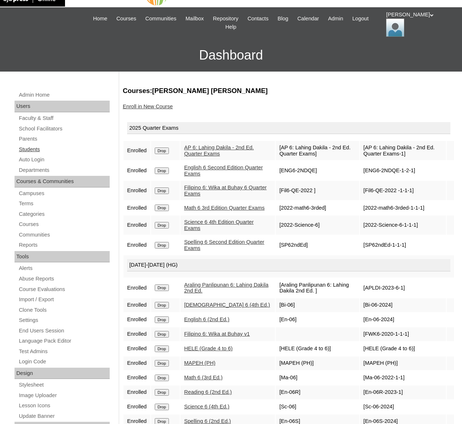
click at [27, 149] on link "Students" at bounding box center [64, 149] width 92 height 9
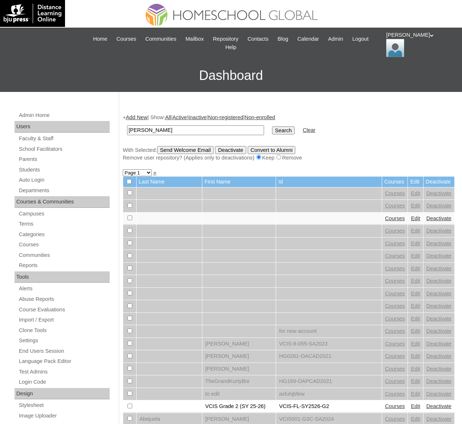
type input "Louis Gabriel"
click at [272, 126] on input "Search" at bounding box center [283, 130] width 23 height 8
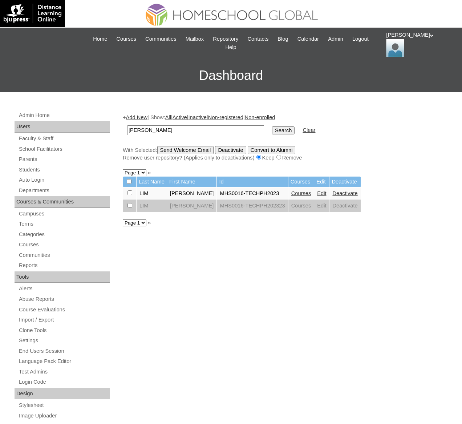
click at [294, 192] on link "Courses" at bounding box center [301, 193] width 20 height 6
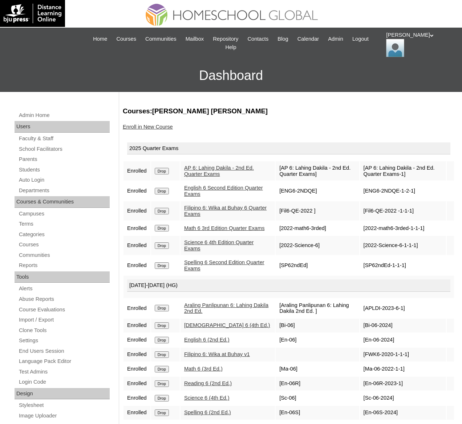
click at [148, 127] on link "Enroll in New Course" at bounding box center [148, 127] width 50 height 6
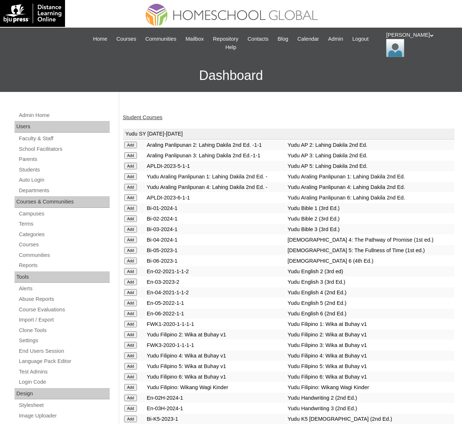
scroll to position [2602, 0]
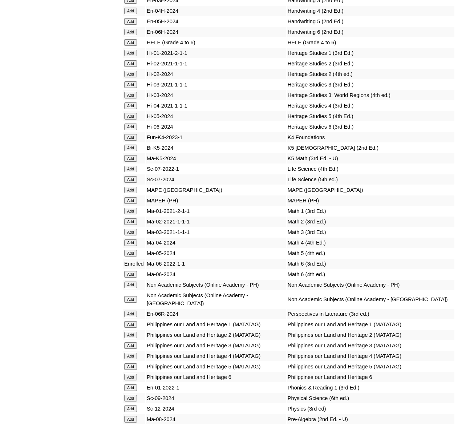
click at [132, 46] on input "Add" at bounding box center [130, 42] width 13 height 7
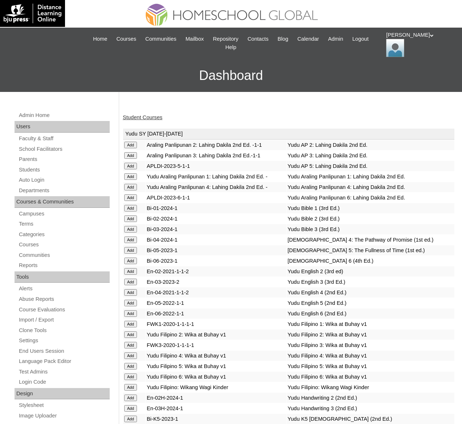
scroll to position [2748, 0]
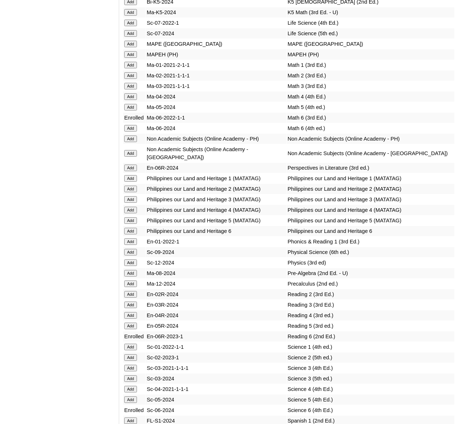
click at [132, 58] on input "Add" at bounding box center [130, 54] width 13 height 7
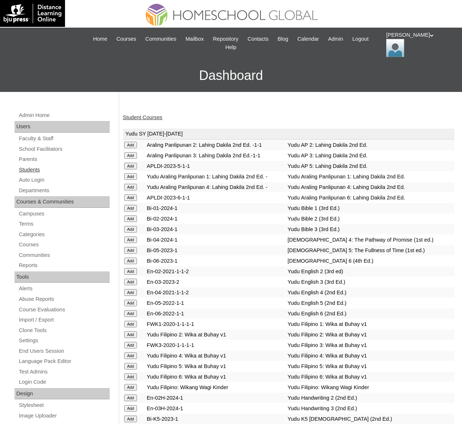
click at [34, 170] on link "Students" at bounding box center [64, 169] width 92 height 9
click at [160, 118] on link "Student Courses" at bounding box center [143, 117] width 40 height 6
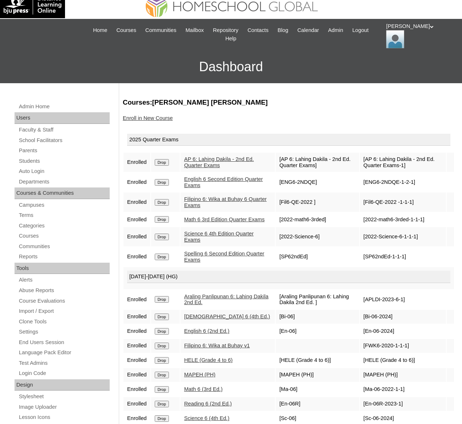
scroll to position [19, 0]
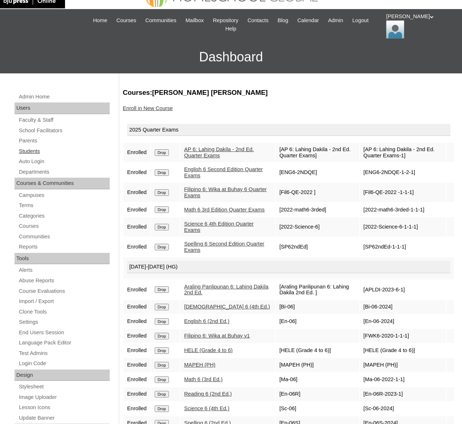
click at [26, 151] on link "Students" at bounding box center [64, 151] width 92 height 9
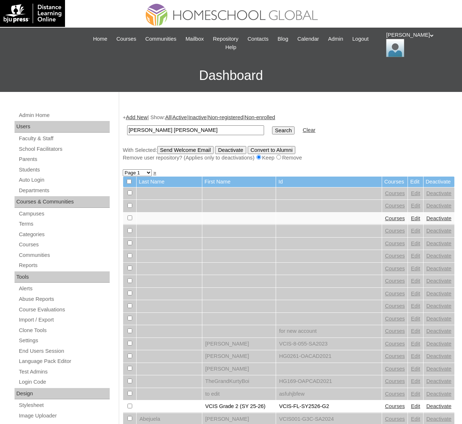
type input "Caitlin Amber"
click at [272, 126] on input "Search" at bounding box center [283, 130] width 23 height 8
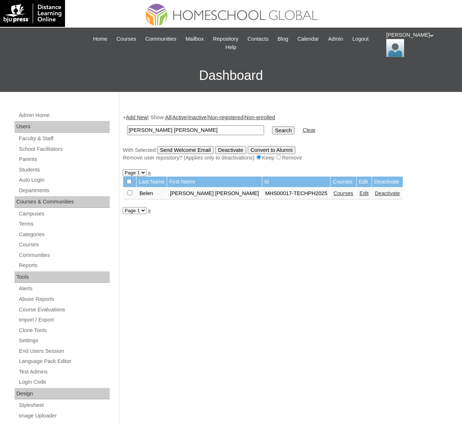
click at [334, 193] on link "Courses" at bounding box center [344, 193] width 20 height 6
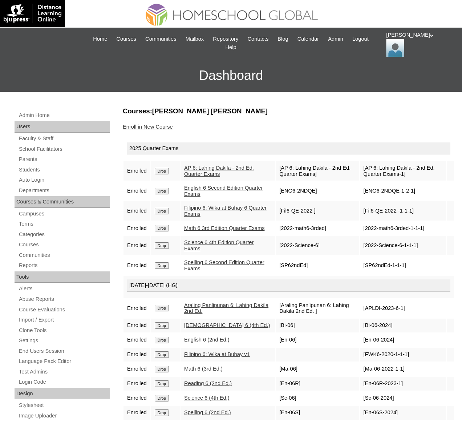
click at [164, 127] on link "Enroll in New Course" at bounding box center [148, 127] width 50 height 6
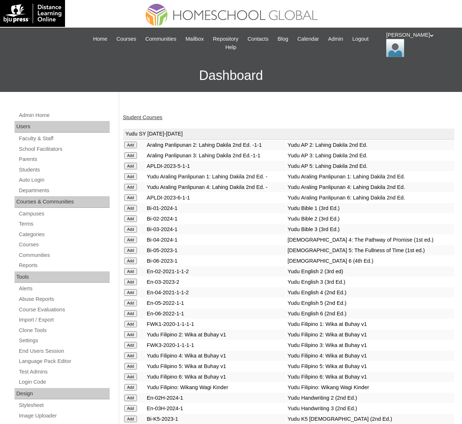
scroll to position [2759, 0]
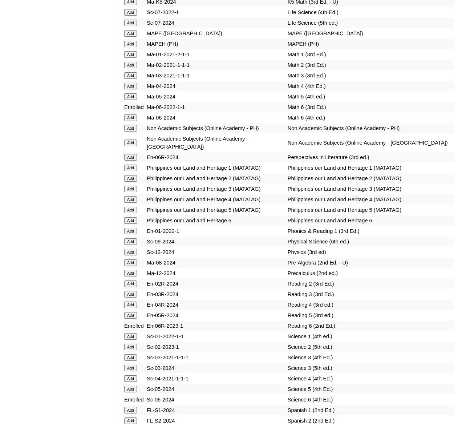
click at [129, 47] on input "Add" at bounding box center [130, 44] width 13 height 7
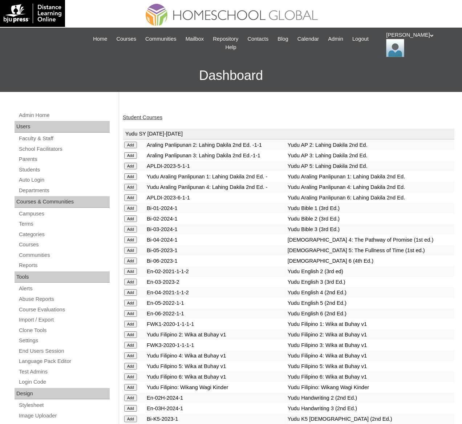
scroll to position [2602, 0]
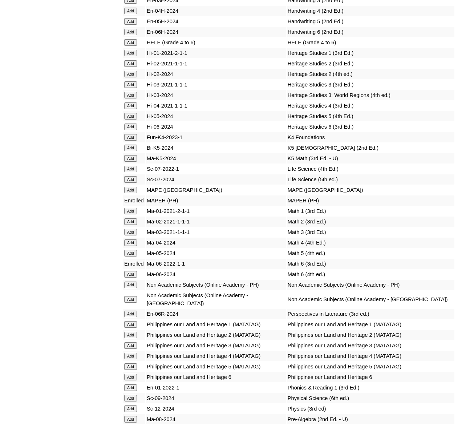
click at [129, 46] on input "Add" at bounding box center [130, 42] width 13 height 7
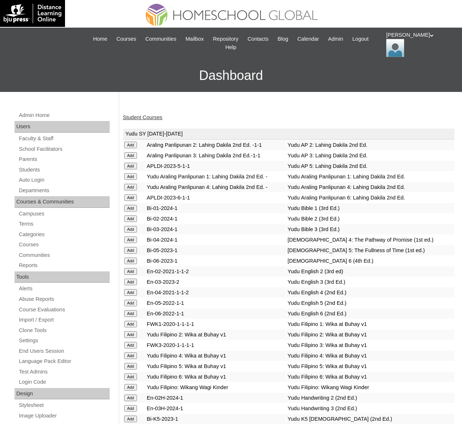
click at [144, 117] on link "Student Courses" at bounding box center [143, 117] width 40 height 6
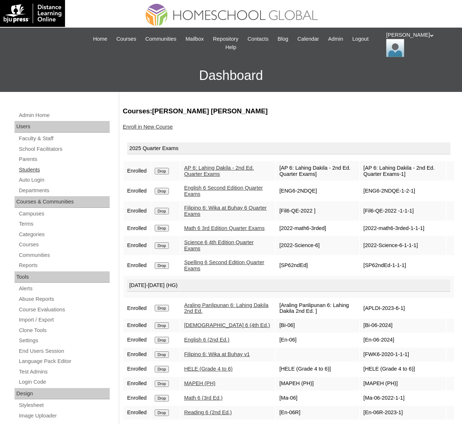
click at [33, 169] on link "Students" at bounding box center [64, 169] width 92 height 9
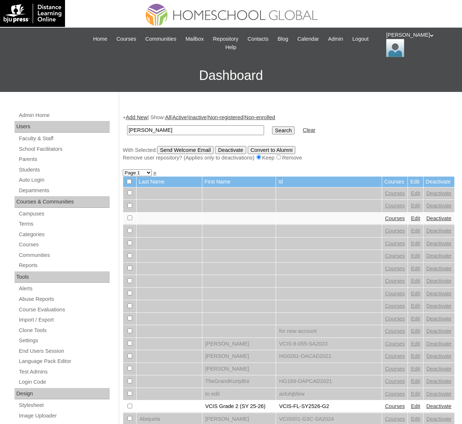
type input "Sebastian Reed"
click at [272, 126] on input "Search" at bounding box center [283, 130] width 23 height 8
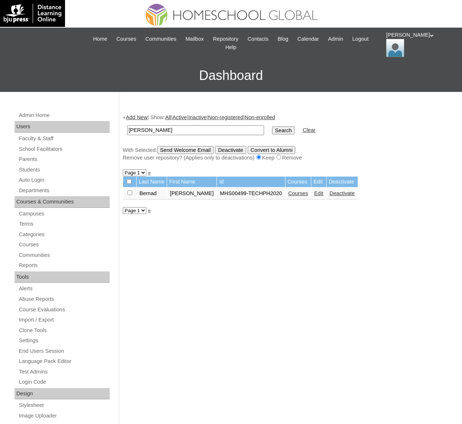
click at [297, 194] on link "Courses" at bounding box center [299, 193] width 20 height 6
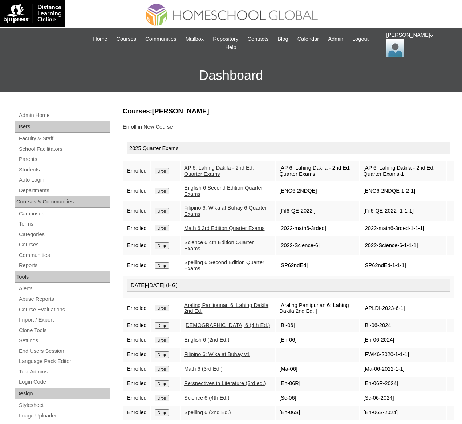
click at [166, 129] on link "Enroll in New Course" at bounding box center [148, 127] width 50 height 6
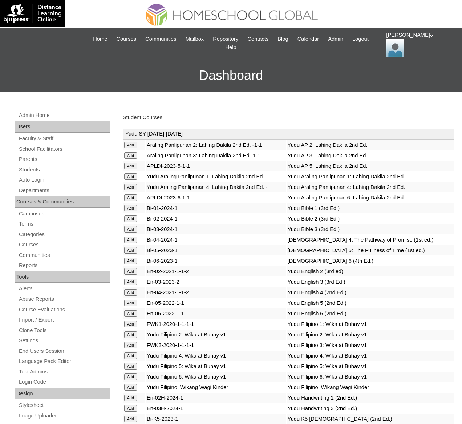
scroll to position [2602, 0]
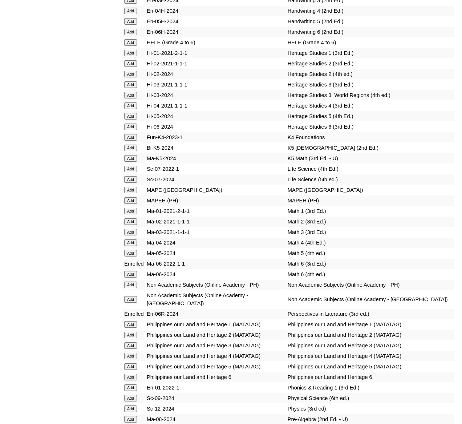
click at [131, 46] on input "Add" at bounding box center [130, 42] width 13 height 7
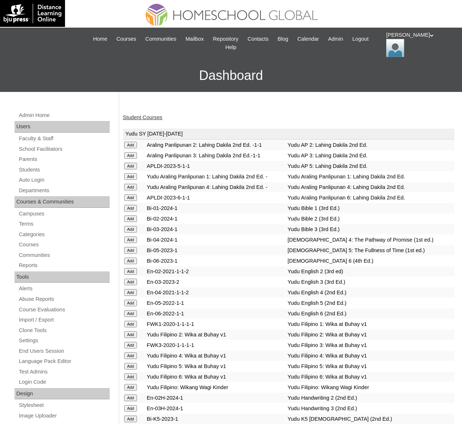
scroll to position [2748, 0]
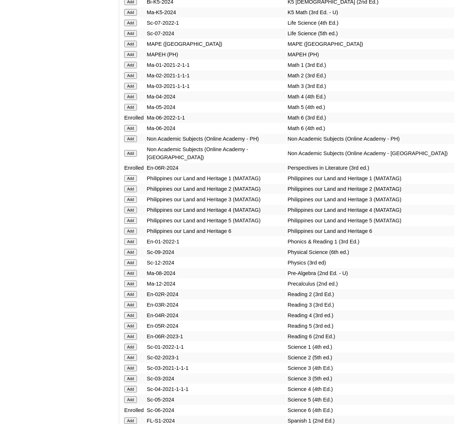
click at [134, 58] on input "Add" at bounding box center [130, 54] width 13 height 7
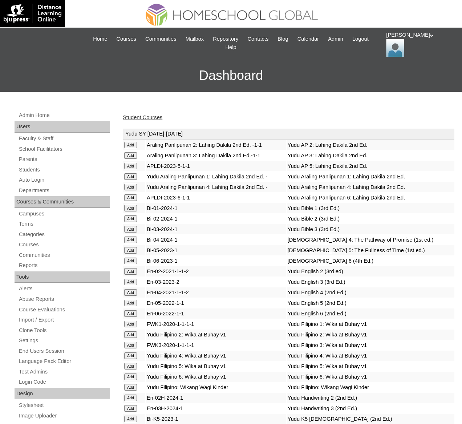
click at [150, 118] on link "Student Courses" at bounding box center [143, 117] width 40 height 6
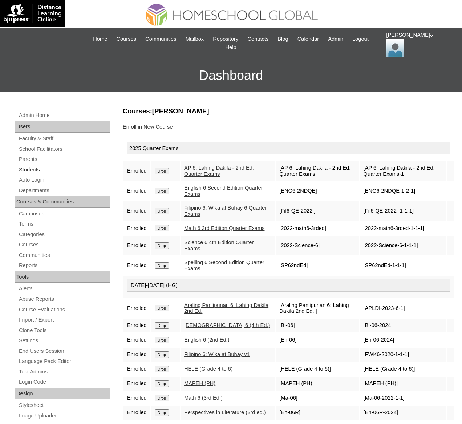
click at [27, 170] on link "Students" at bounding box center [64, 169] width 92 height 9
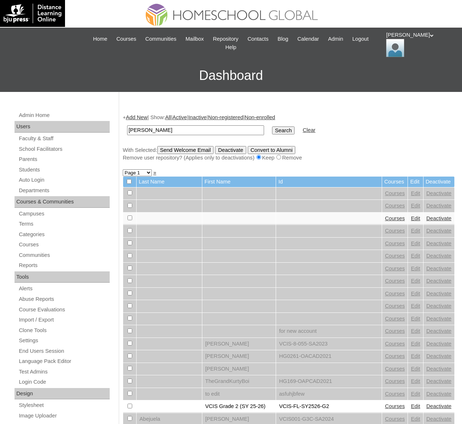
type input "[PERSON_NAME]"
click at [272, 126] on input "Search" at bounding box center [283, 130] width 23 height 8
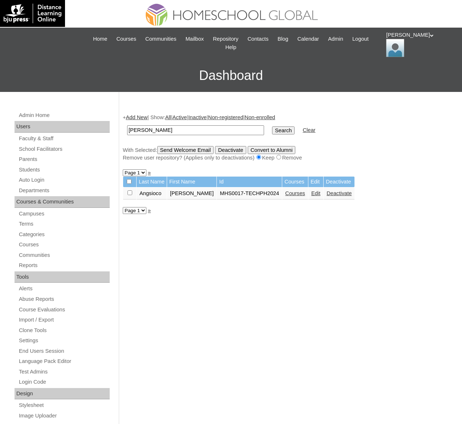
click at [300, 193] on link "Courses" at bounding box center [295, 193] width 20 height 6
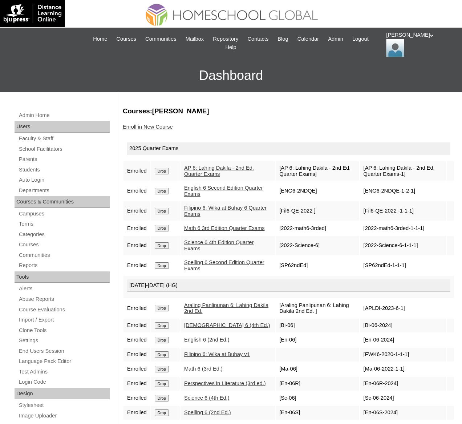
click at [151, 125] on link "Enroll in New Course" at bounding box center [148, 127] width 50 height 6
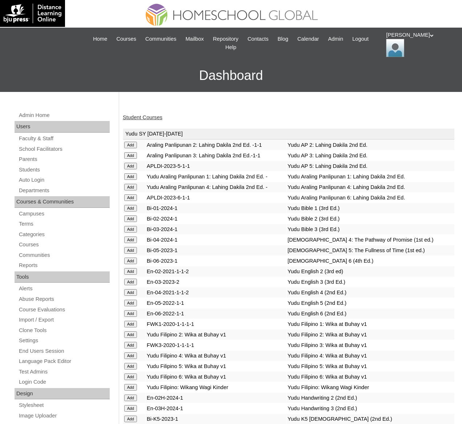
scroll to position [2759, 0]
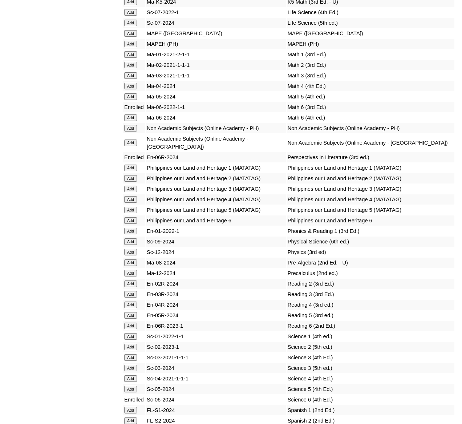
click at [125, 47] on input "Add" at bounding box center [130, 44] width 13 height 7
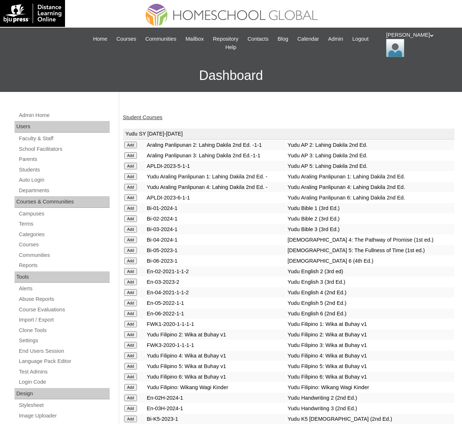
scroll to position [2602, 0]
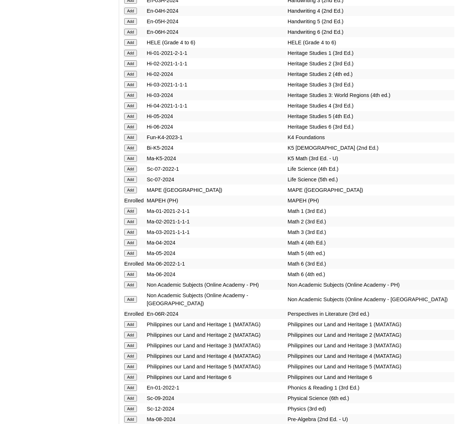
click at [134, 46] on input "Add" at bounding box center [130, 42] width 13 height 7
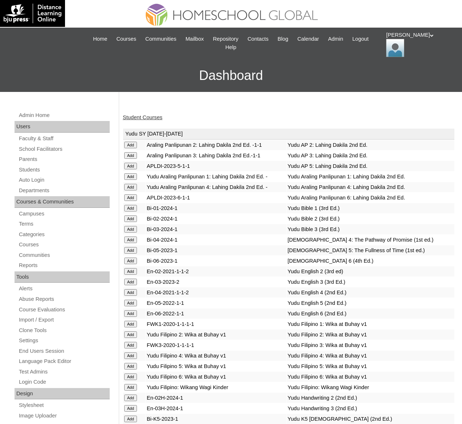
click at [149, 115] on link "Student Courses" at bounding box center [143, 117] width 40 height 6
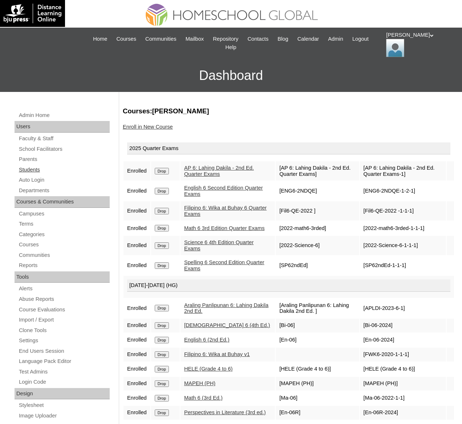
click at [31, 168] on link "Students" at bounding box center [64, 169] width 92 height 9
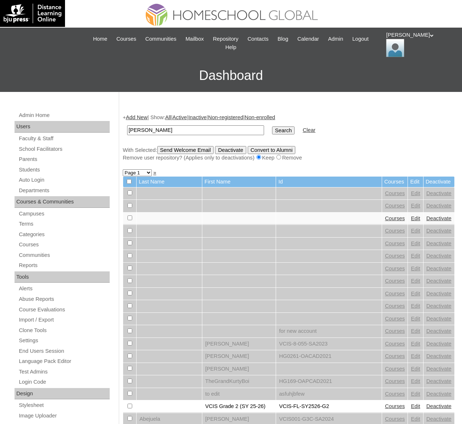
type input "[PERSON_NAME]"
click at [272, 126] on input "Search" at bounding box center [283, 130] width 23 height 8
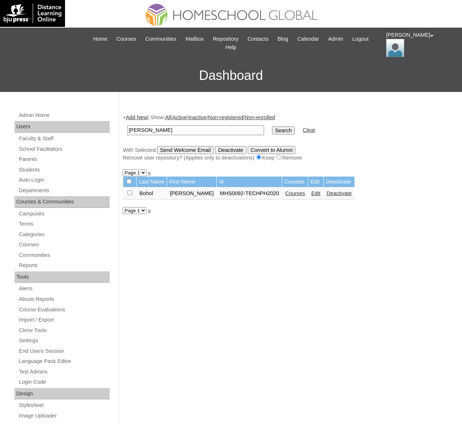
click at [302, 190] on link "Courses" at bounding box center [295, 193] width 20 height 6
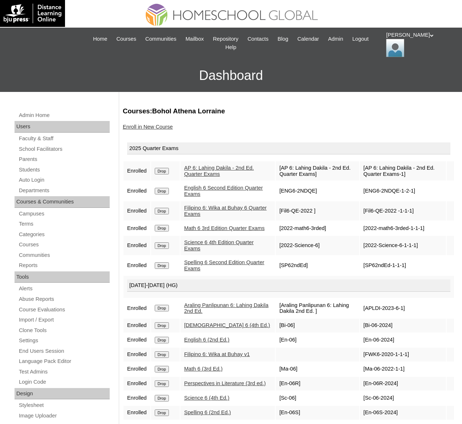
click at [155, 126] on link "Enroll in New Course" at bounding box center [148, 127] width 50 height 6
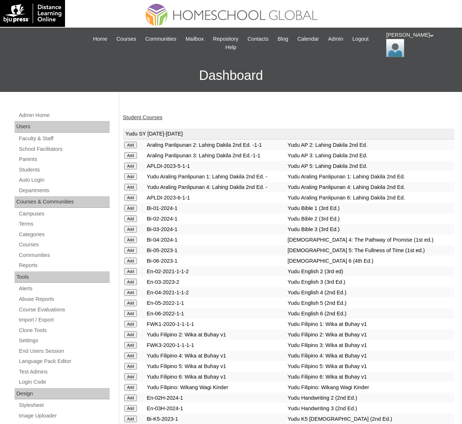
scroll to position [2602, 0]
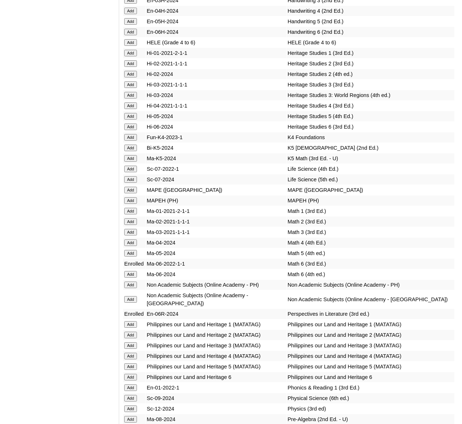
click at [126, 46] on input "Add" at bounding box center [130, 42] width 13 height 7
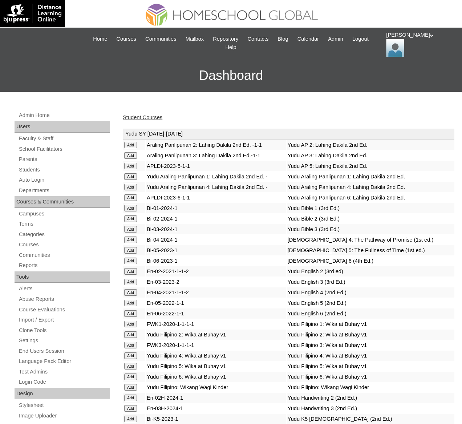
scroll to position [2748, 0]
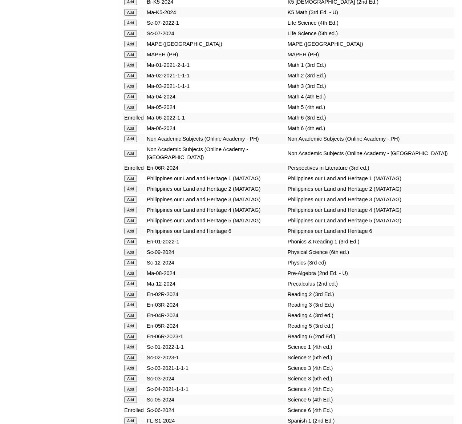
click at [130, 58] on input "Add" at bounding box center [130, 54] width 13 height 7
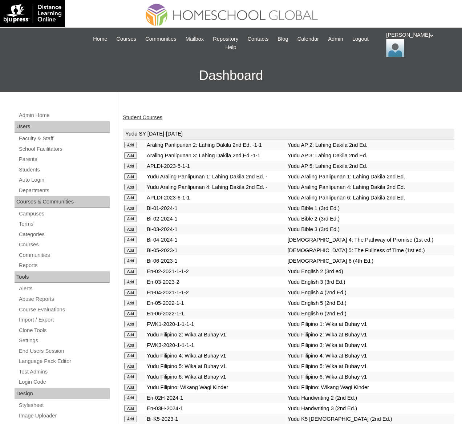
click at [140, 117] on link "Student Courses" at bounding box center [143, 117] width 40 height 6
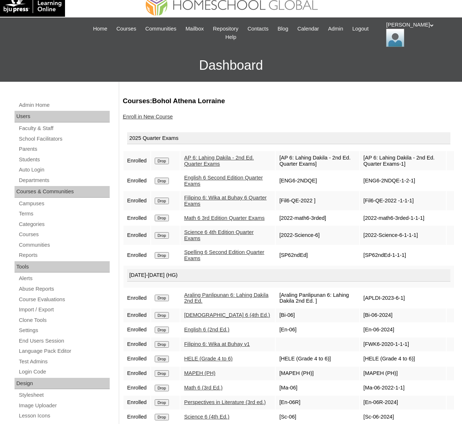
scroll to position [11, 0]
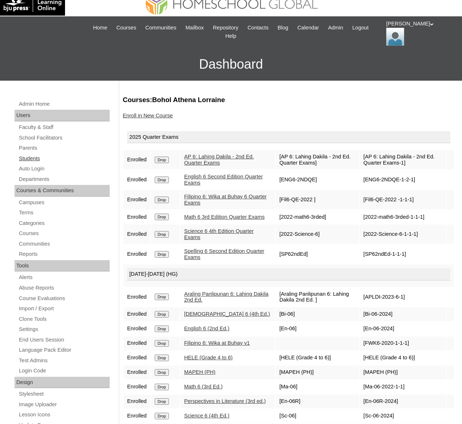
click at [31, 158] on link "Students" at bounding box center [64, 158] width 92 height 9
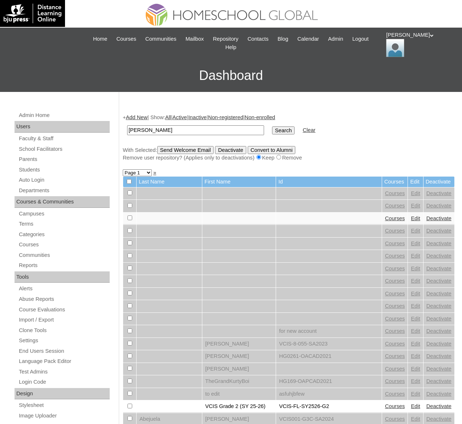
type input "[PERSON_NAME]"
click at [272, 126] on input "Search" at bounding box center [283, 130] width 23 height 8
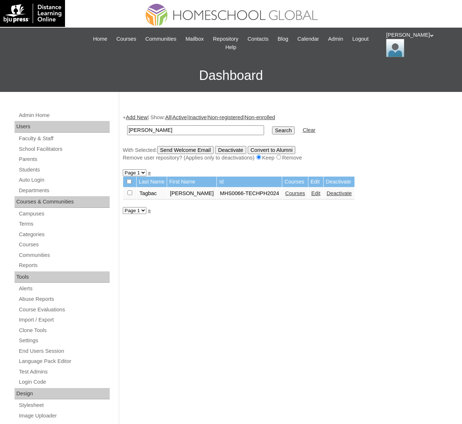
click at [285, 192] on link "Courses" at bounding box center [295, 193] width 20 height 6
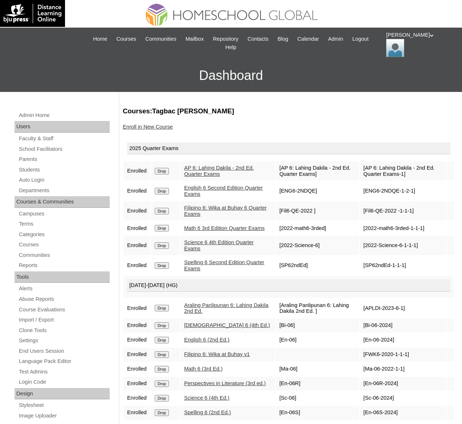
click at [164, 126] on link "Enroll in New Course" at bounding box center [148, 127] width 50 height 6
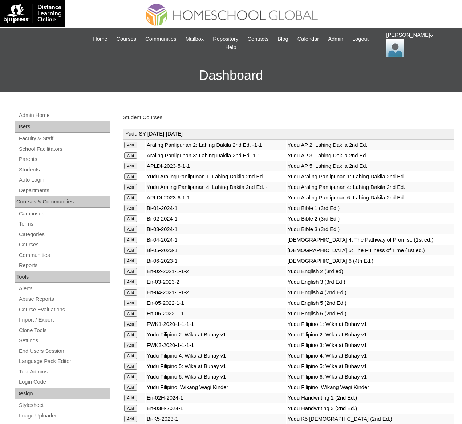
scroll to position [2759, 0]
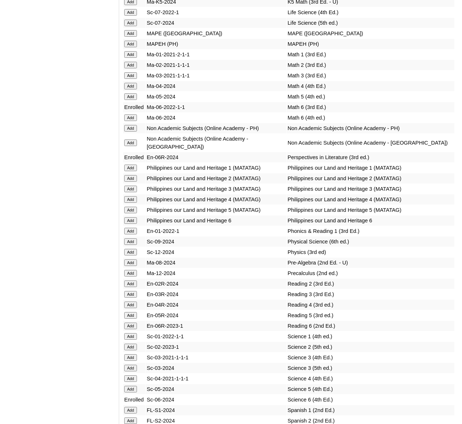
click at [133, 47] on input "Add" at bounding box center [130, 44] width 13 height 7
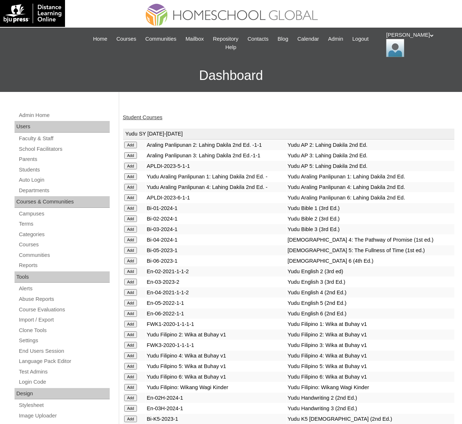
scroll to position [2602, 0]
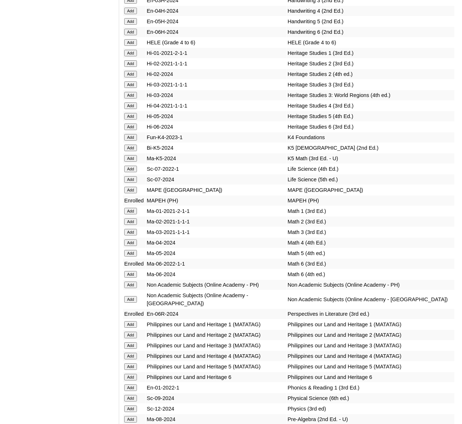
click at [133, 46] on input "Add" at bounding box center [130, 42] width 13 height 7
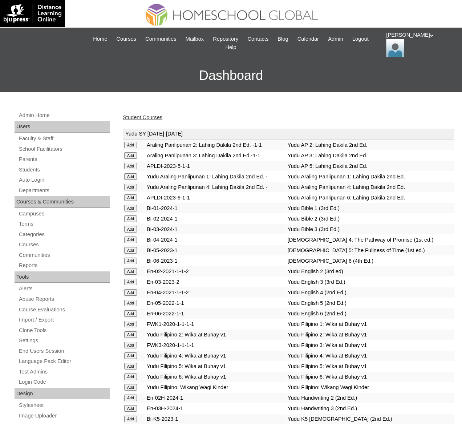
click at [136, 118] on link "Student Courses" at bounding box center [143, 117] width 40 height 6
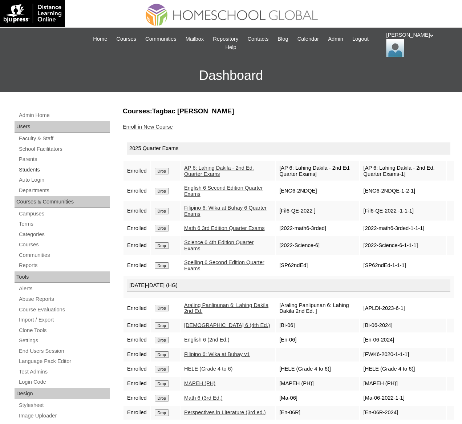
click at [24, 169] on link "Students" at bounding box center [64, 169] width 92 height 9
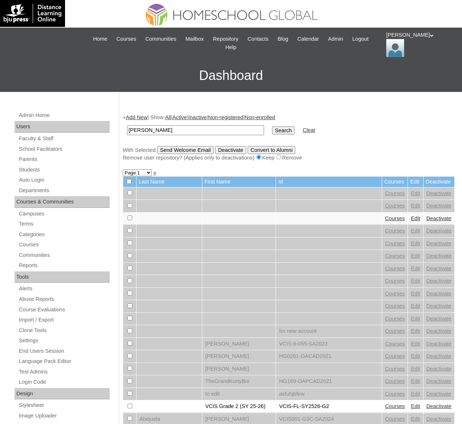
type input "[PERSON_NAME]"
click at [272, 126] on input "Search" at bounding box center [283, 130] width 23 height 8
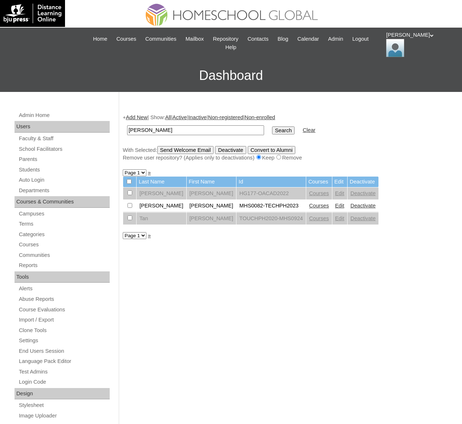
click at [309, 207] on link "Courses" at bounding box center [319, 206] width 20 height 6
